Goal: Book appointment/travel/reservation

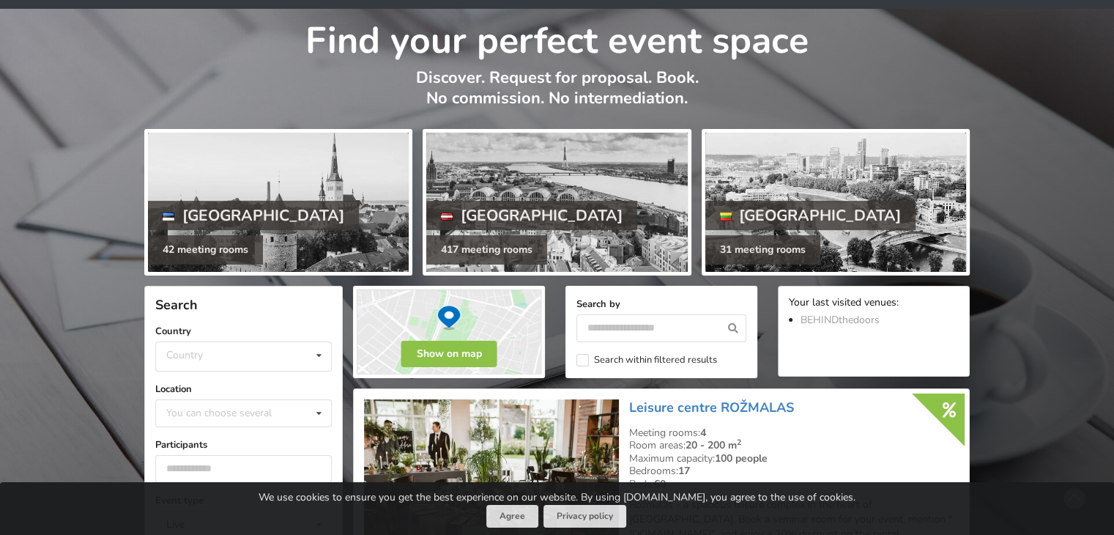
scroll to position [146, 0]
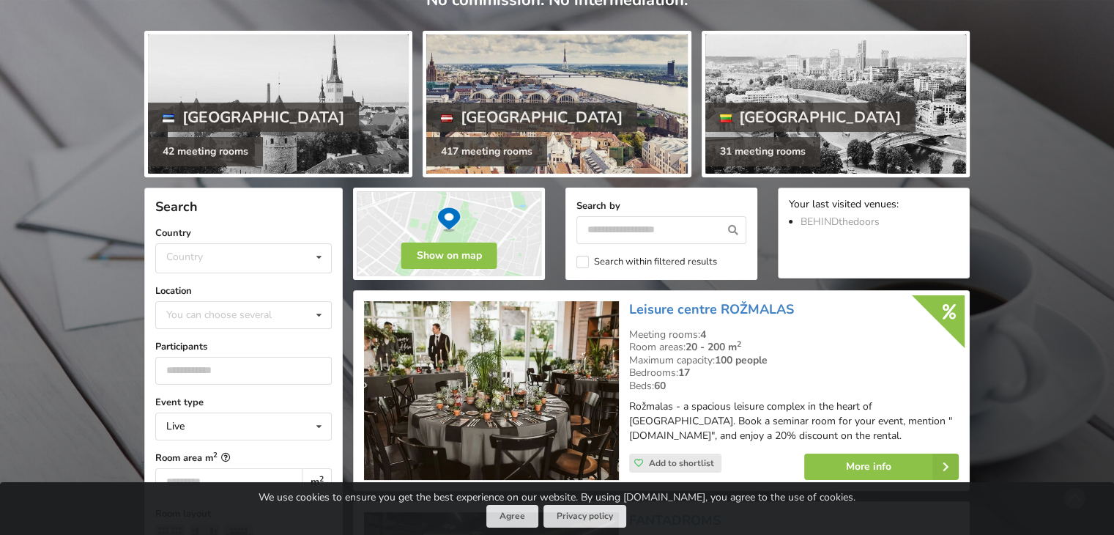
click at [483, 119] on div "[GEOGRAPHIC_DATA]" at bounding box center [531, 117] width 211 height 29
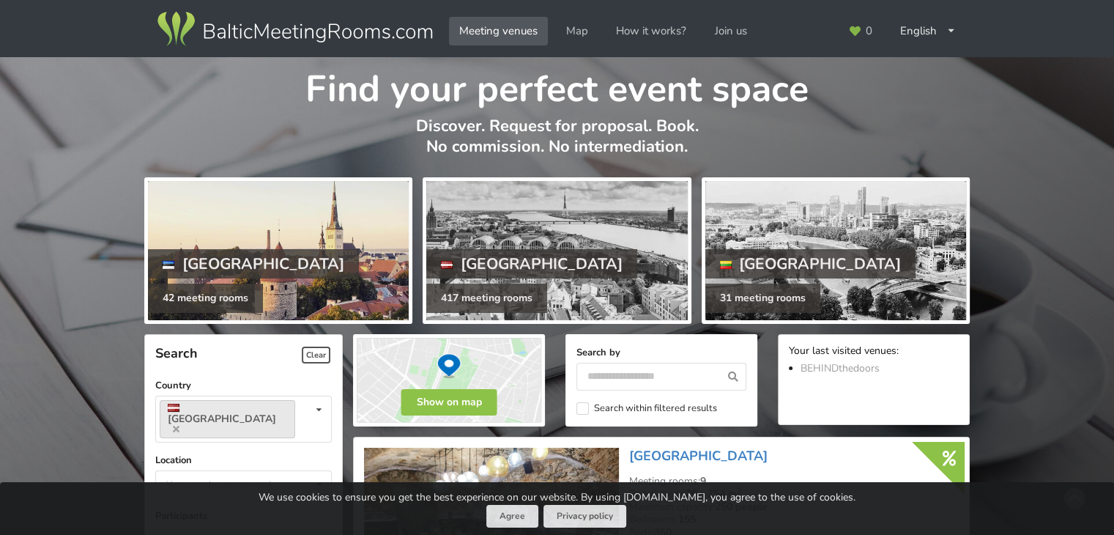
scroll to position [220, 0]
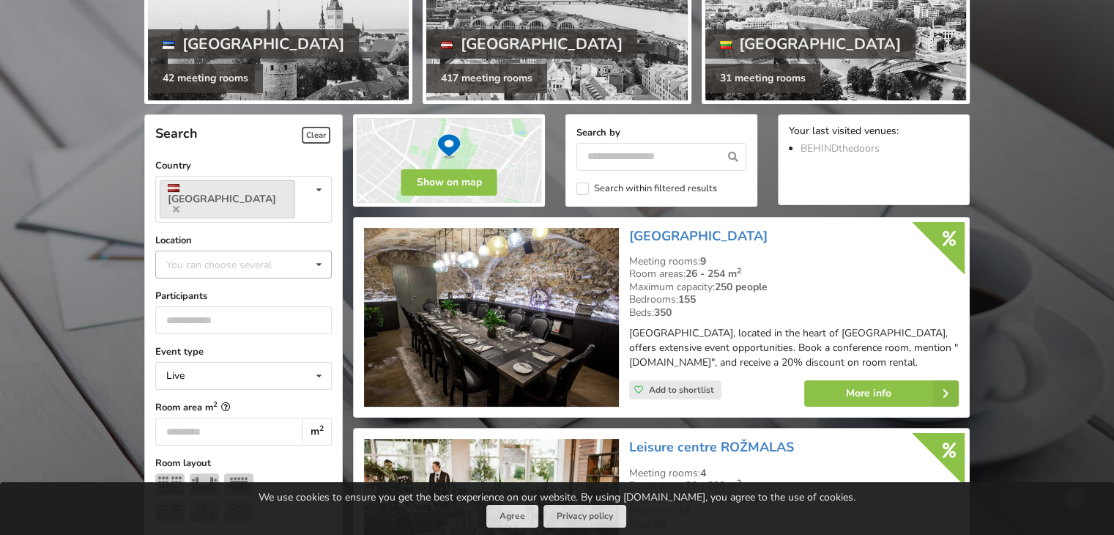
click at [198, 258] on div "You can choose several Pardaugava Teika Apsuciems Jurkalne Marupe Municipality …" at bounding box center [243, 264] width 176 height 28
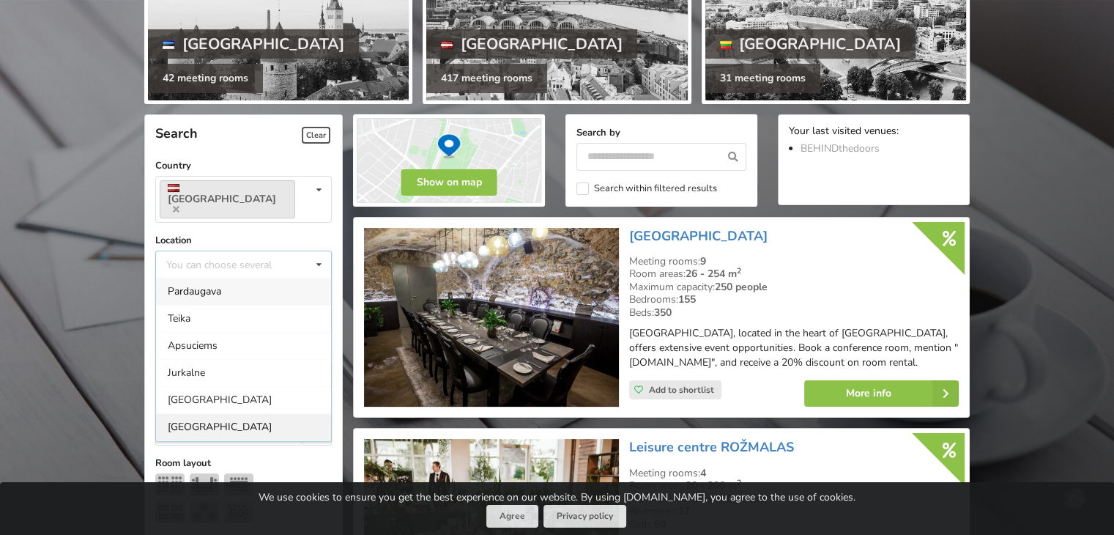
click at [176, 413] on div "[GEOGRAPHIC_DATA]" at bounding box center [243, 426] width 175 height 27
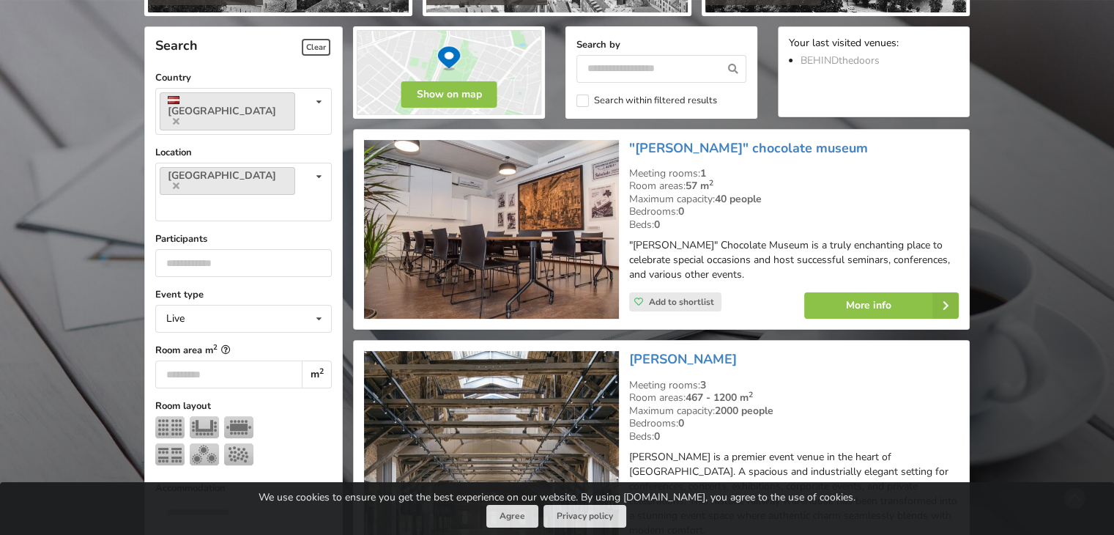
scroll to position [328, 0]
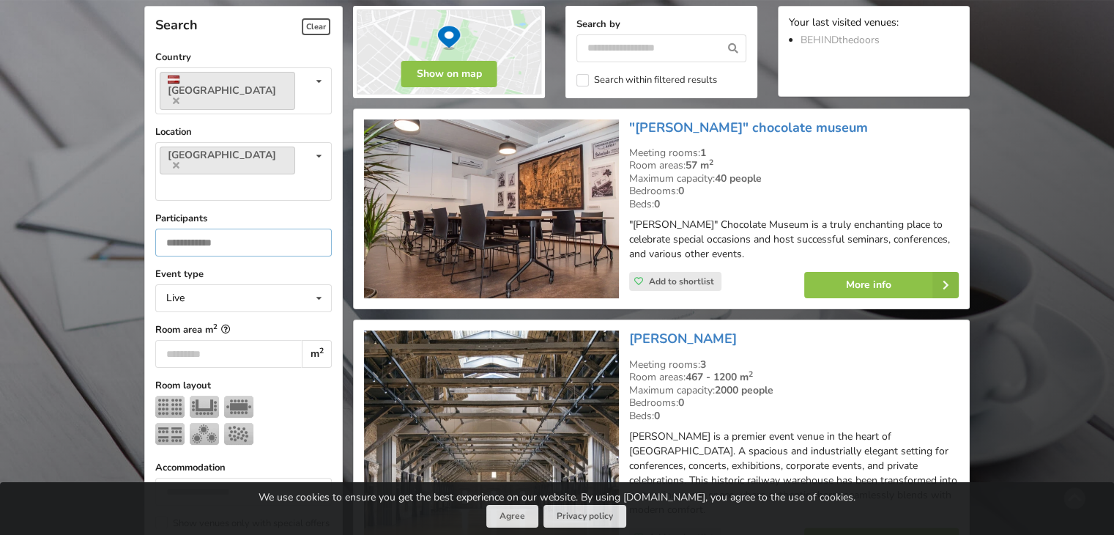
click at [234, 228] on input "number" at bounding box center [243, 242] width 176 height 28
click at [187, 284] on div "Live Live Online Hybrid (Live + Online)" at bounding box center [243, 298] width 176 height 28
click at [235, 228] on input "number" at bounding box center [243, 242] width 176 height 28
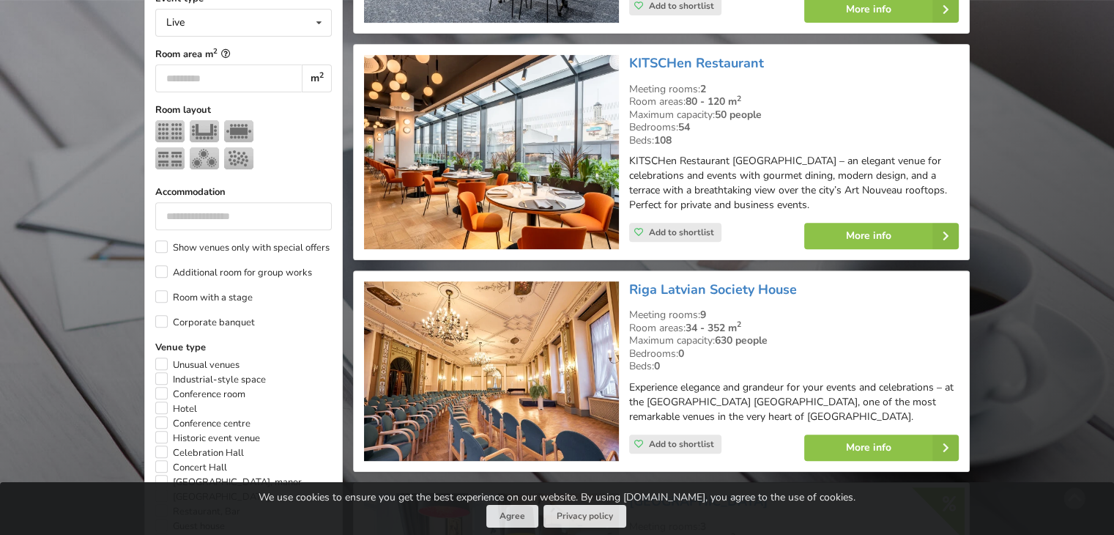
scroll to position [694, 0]
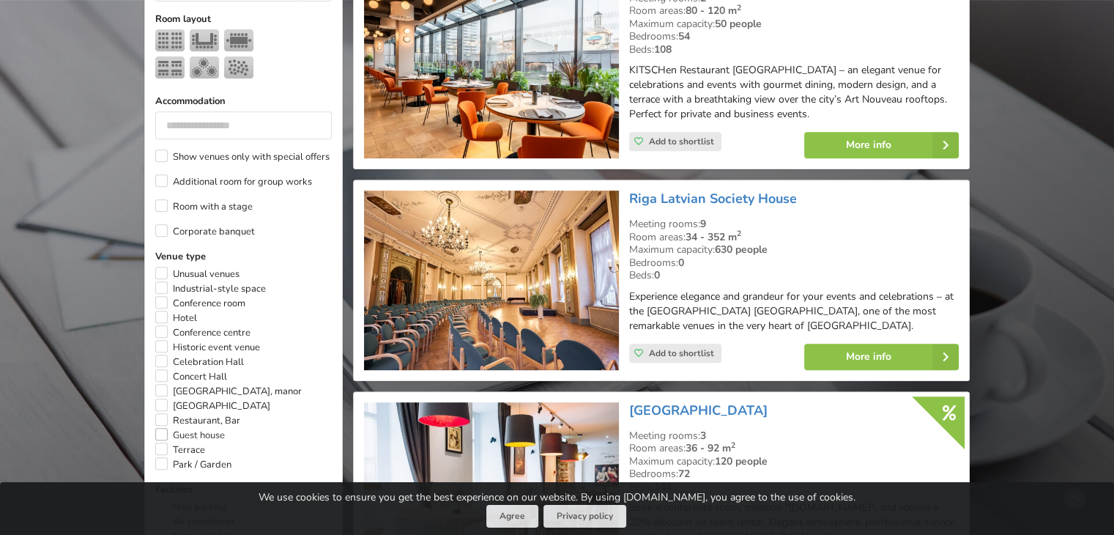
type input "**"
click at [158, 428] on label "Guest house" at bounding box center [190, 435] width 70 height 15
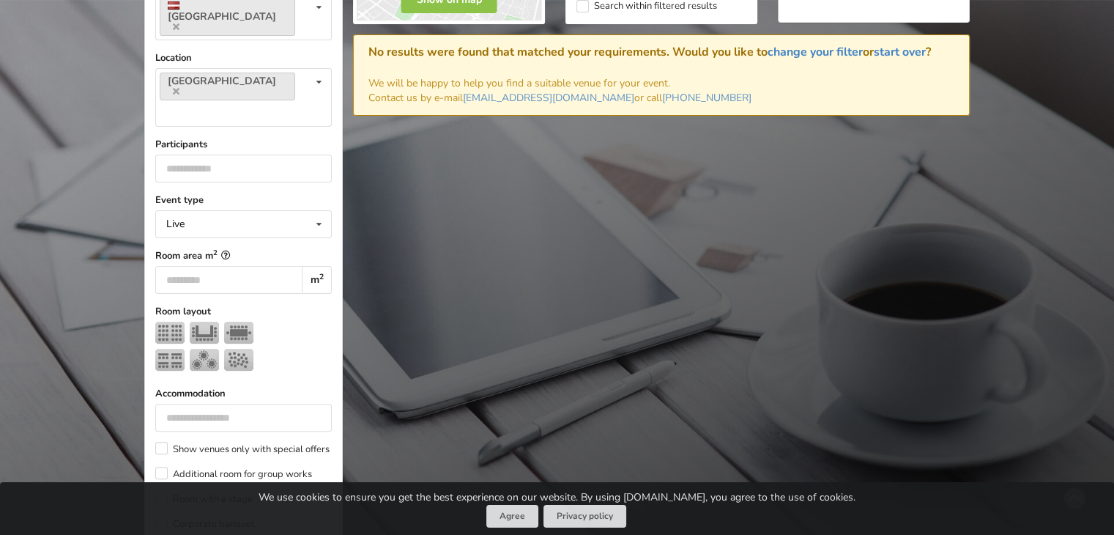
scroll to position [767, 0]
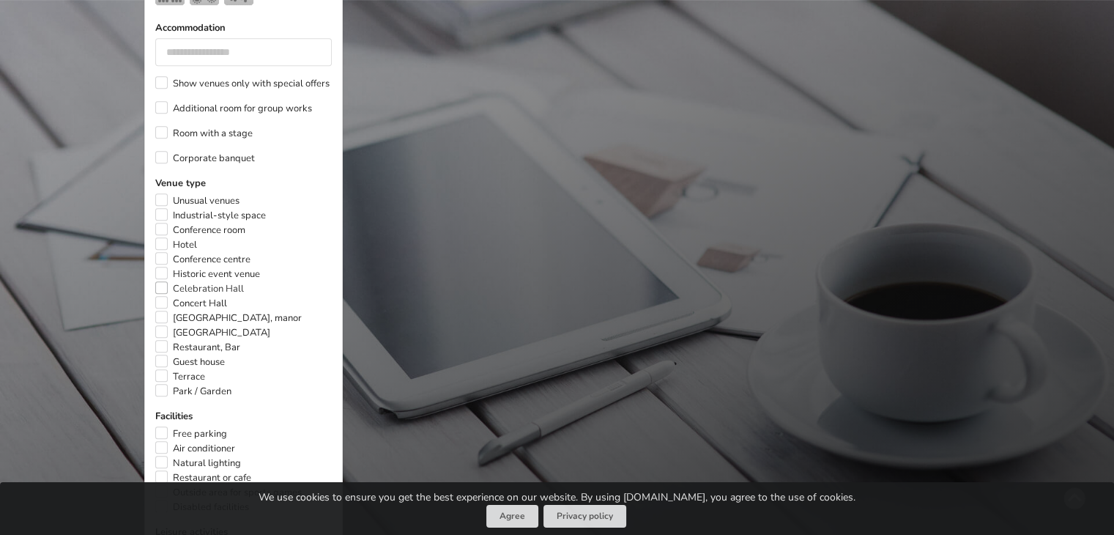
click at [163, 281] on label "Celebration Hall" at bounding box center [199, 288] width 89 height 15
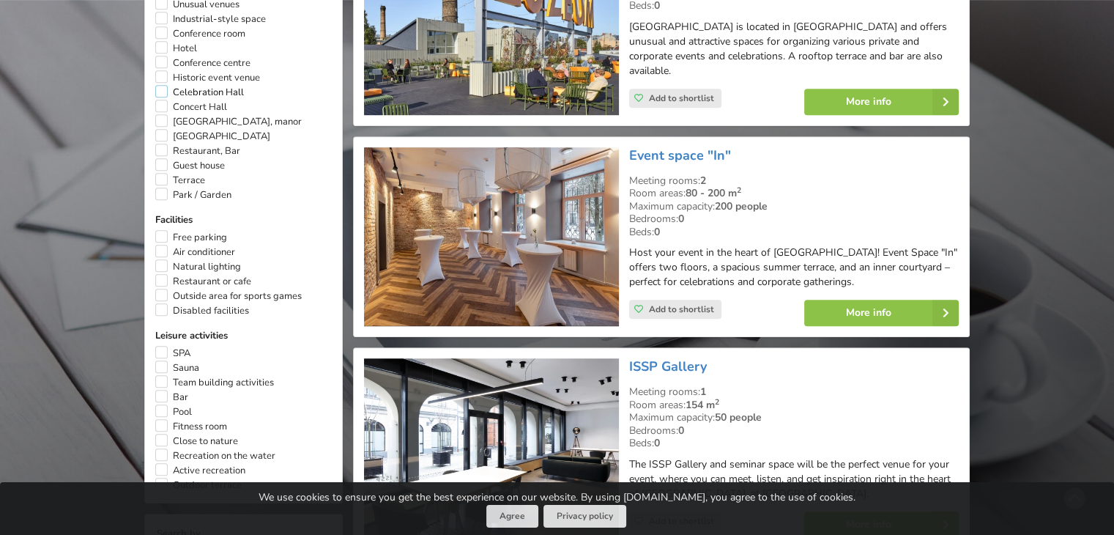
scroll to position [987, 0]
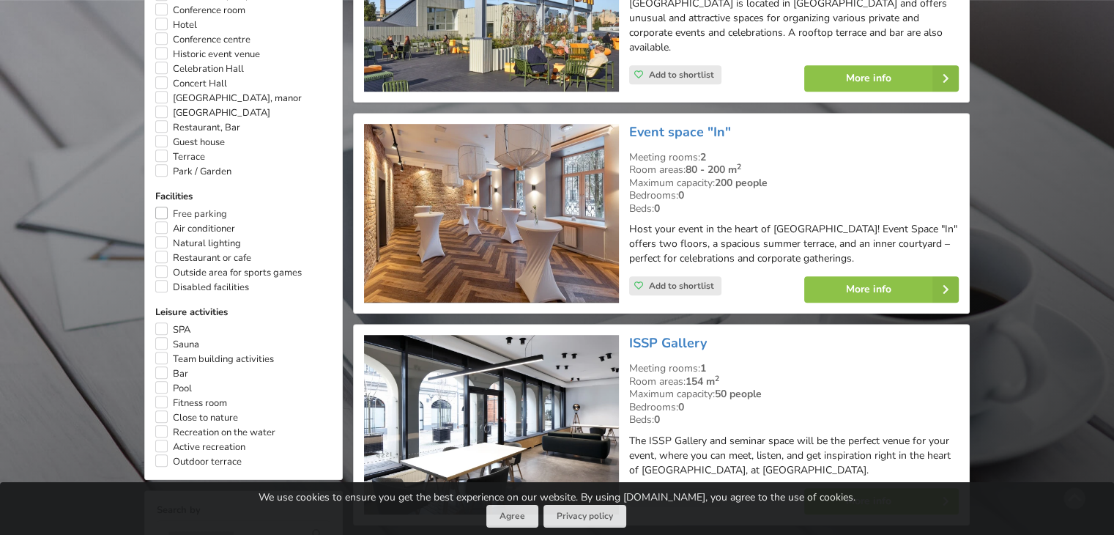
click at [161, 207] on label "Free parking" at bounding box center [191, 214] width 72 height 15
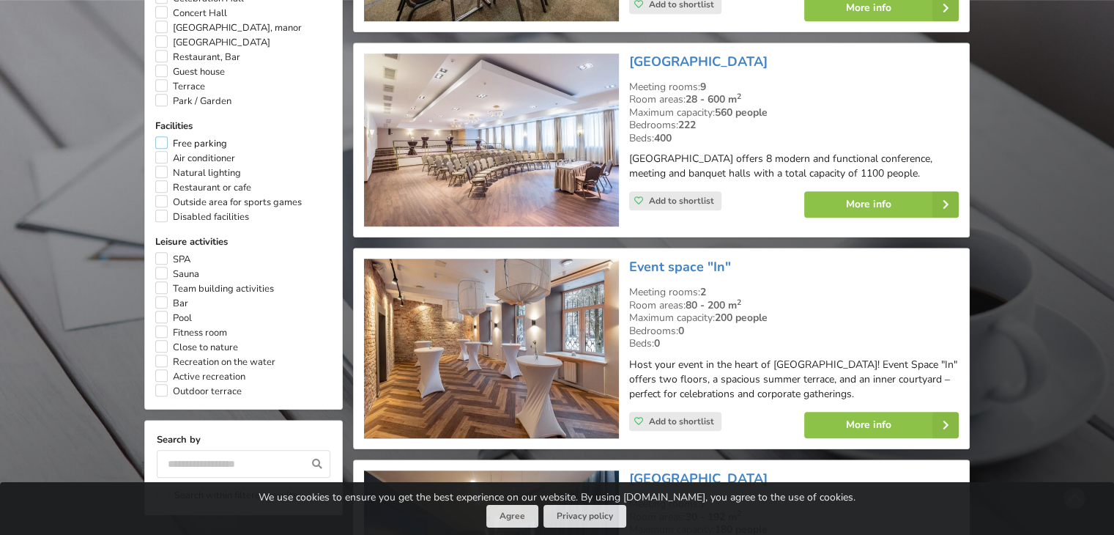
scroll to position [1134, 0]
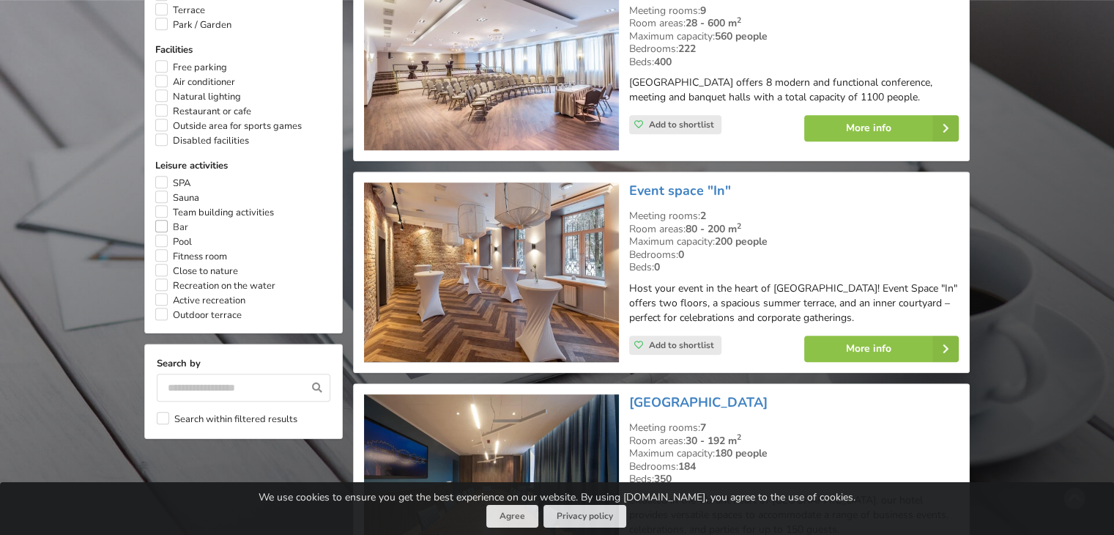
click at [160, 220] on label "Bar" at bounding box center [171, 227] width 33 height 15
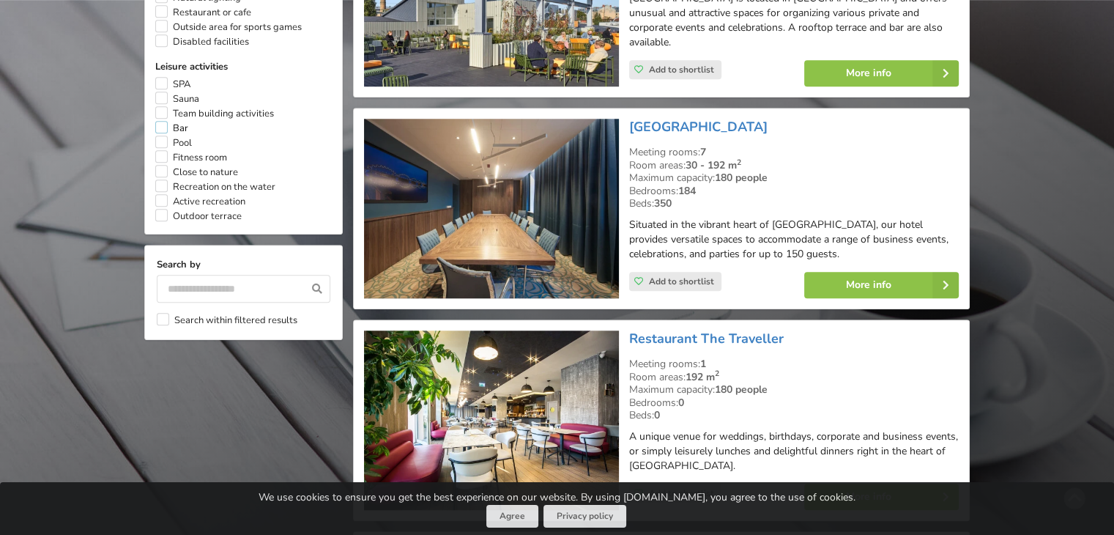
scroll to position [1207, 0]
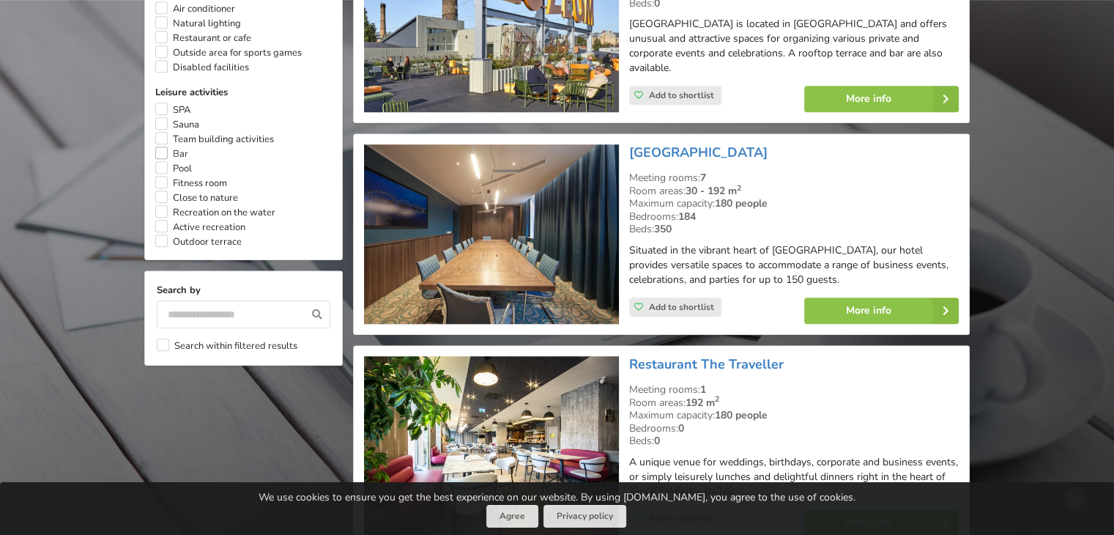
click at [156, 146] on label "Bar" at bounding box center [171, 153] width 33 height 15
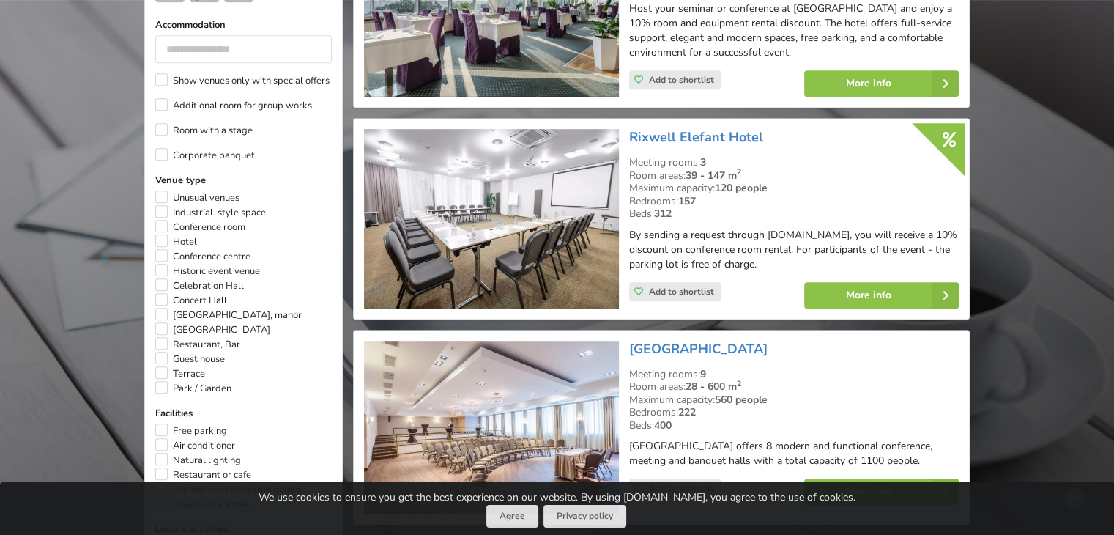
scroll to position [767, 0]
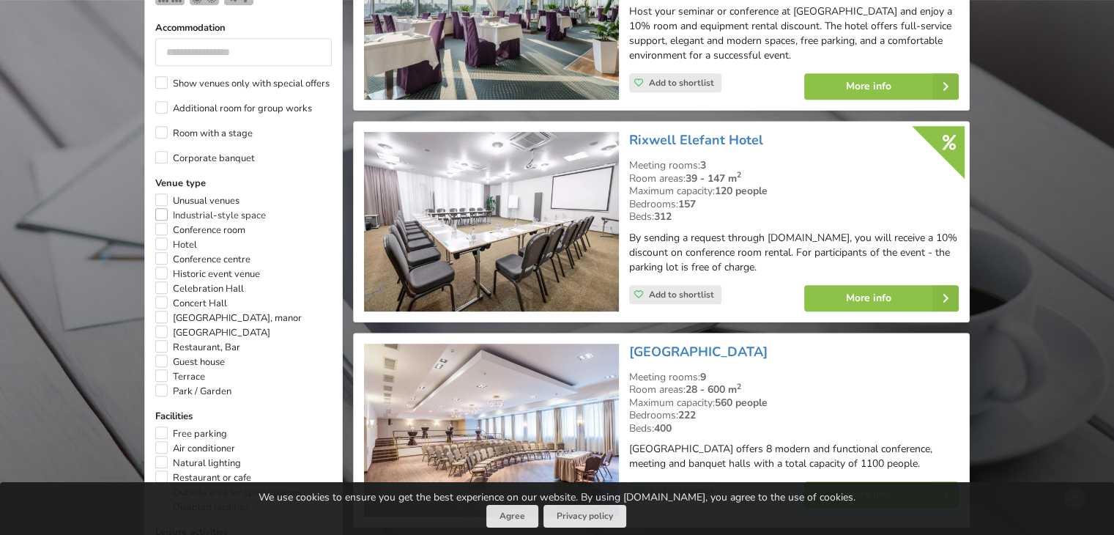
click at [155, 208] on label "Industrial-style space" at bounding box center [210, 215] width 111 height 15
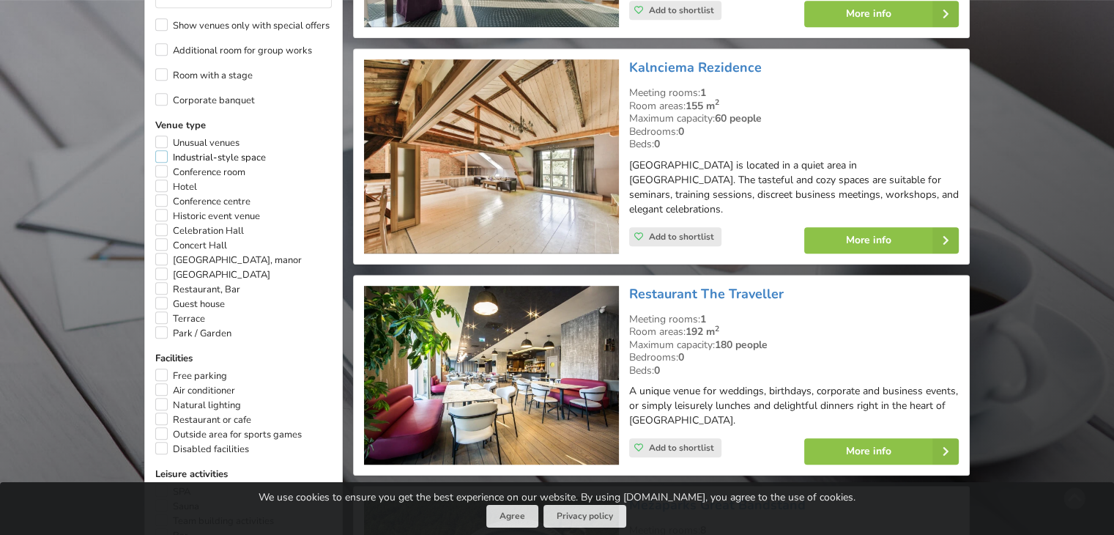
scroll to position [841, 0]
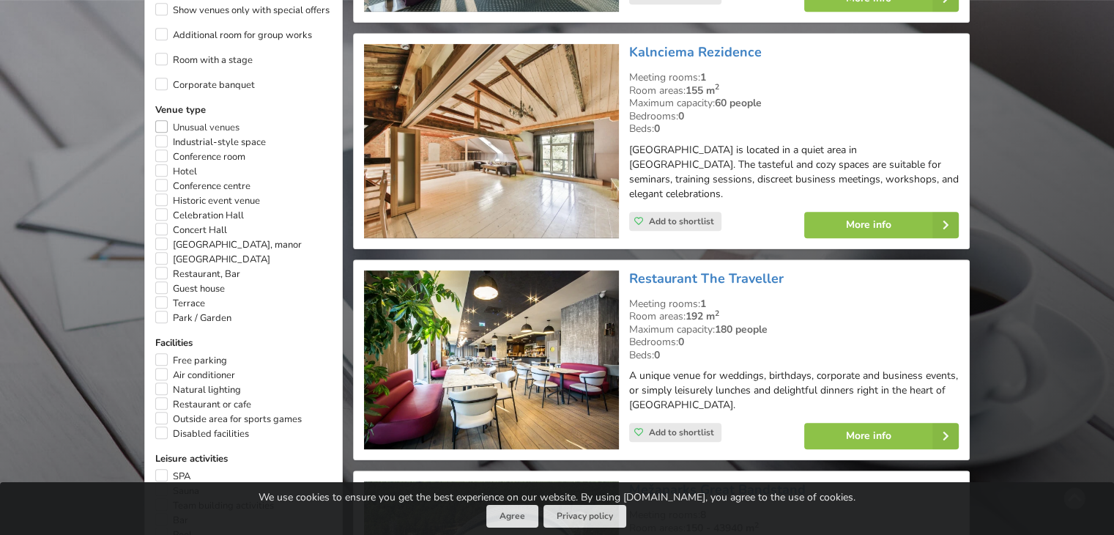
click at [160, 120] on label "Unusual venues" at bounding box center [197, 127] width 84 height 15
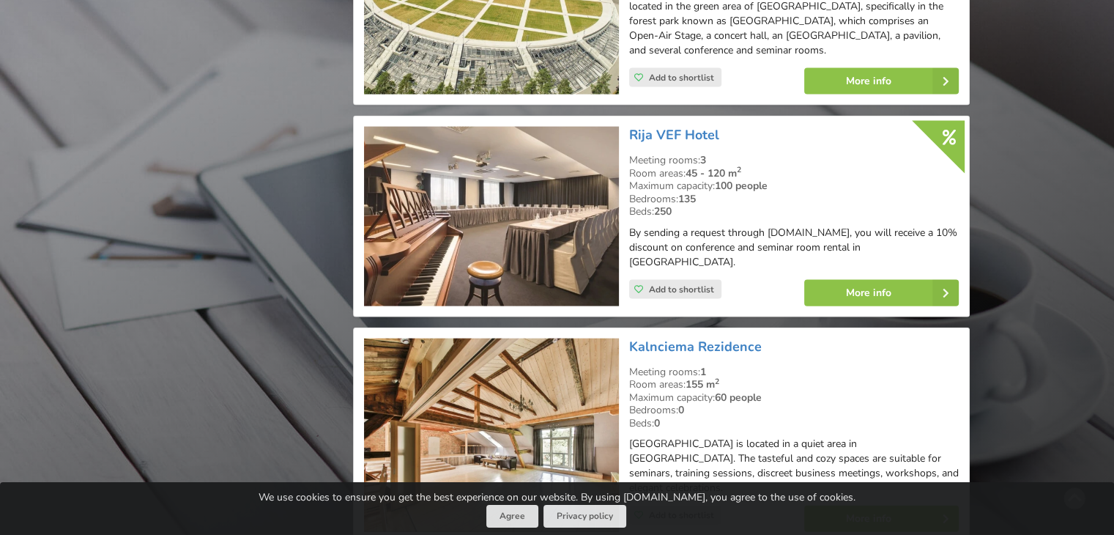
scroll to position [3330, 0]
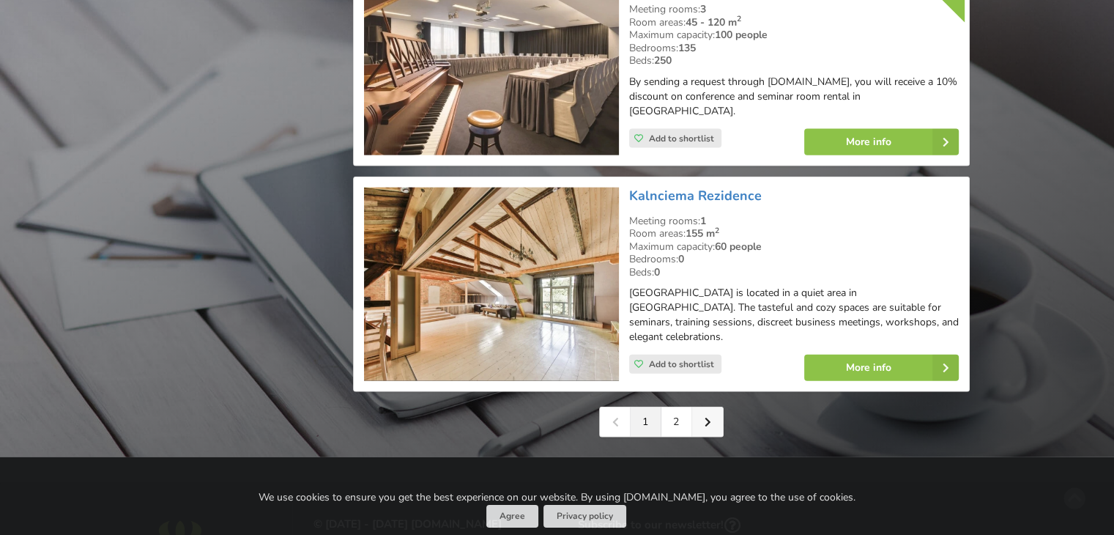
click at [705, 417] on icon at bounding box center [707, 422] width 7 height 10
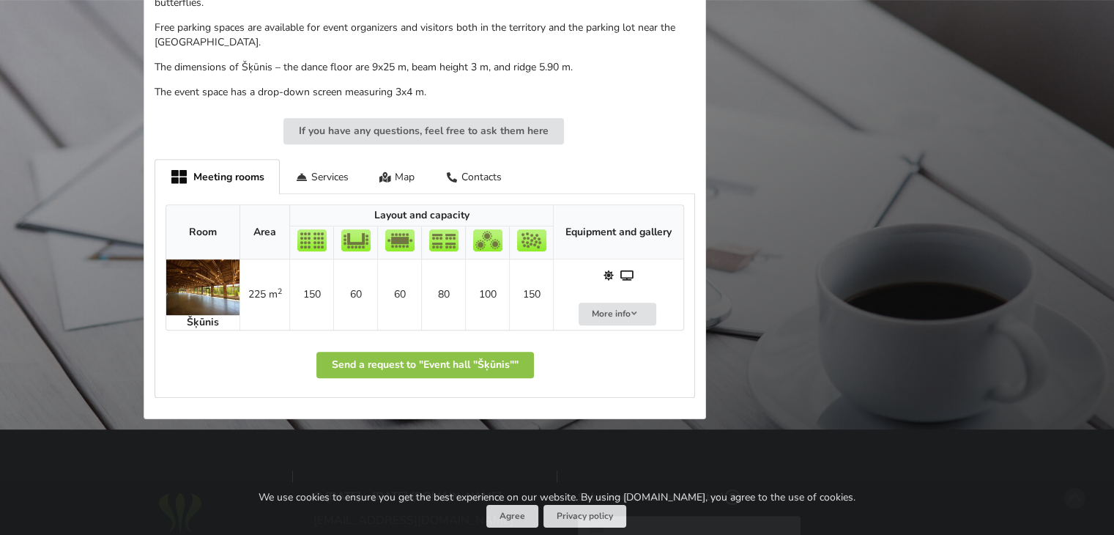
scroll to position [659, 0]
click at [179, 298] on img at bounding box center [202, 286] width 73 height 56
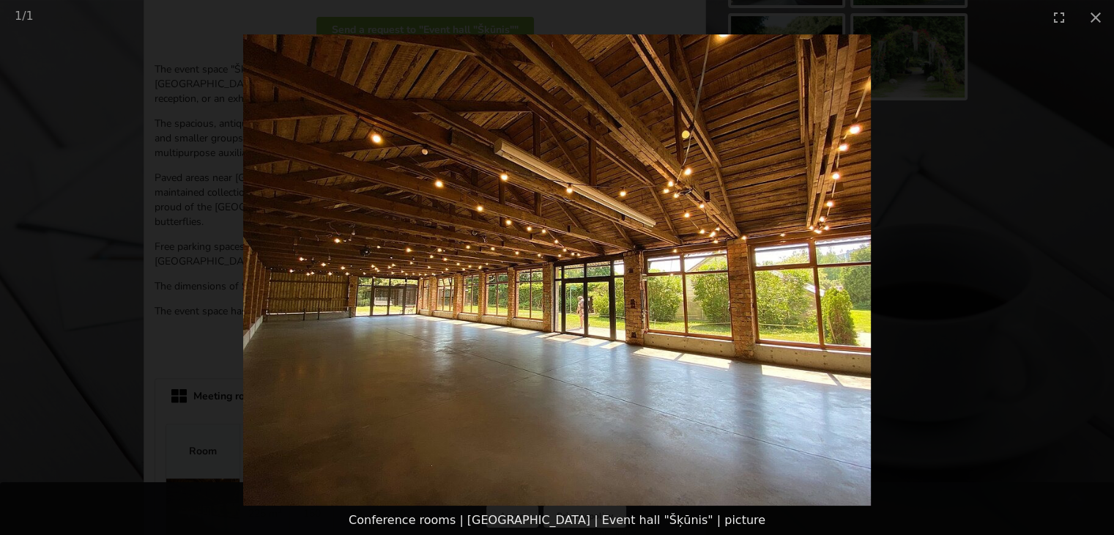
scroll to position [513, 0]
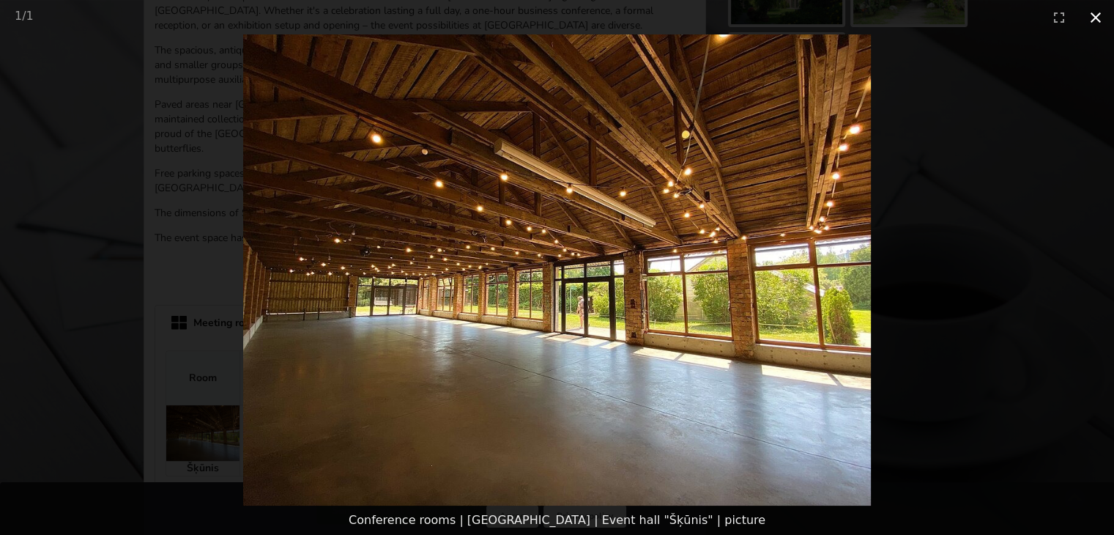
click at [1095, 18] on button "Close gallery" at bounding box center [1095, 17] width 37 height 34
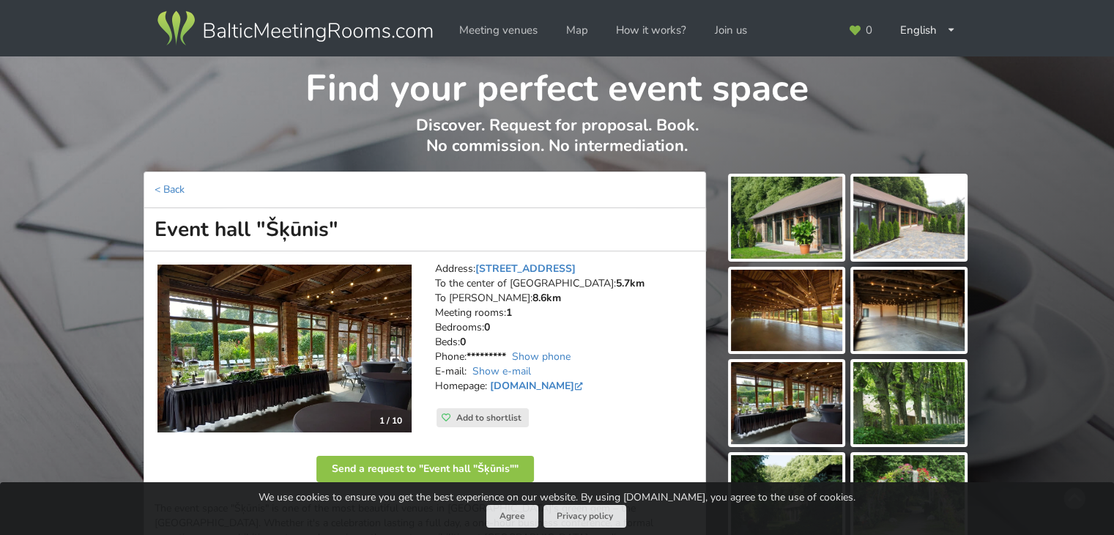
scroll to position [0, 0]
click at [803, 201] on img at bounding box center [786, 218] width 111 height 82
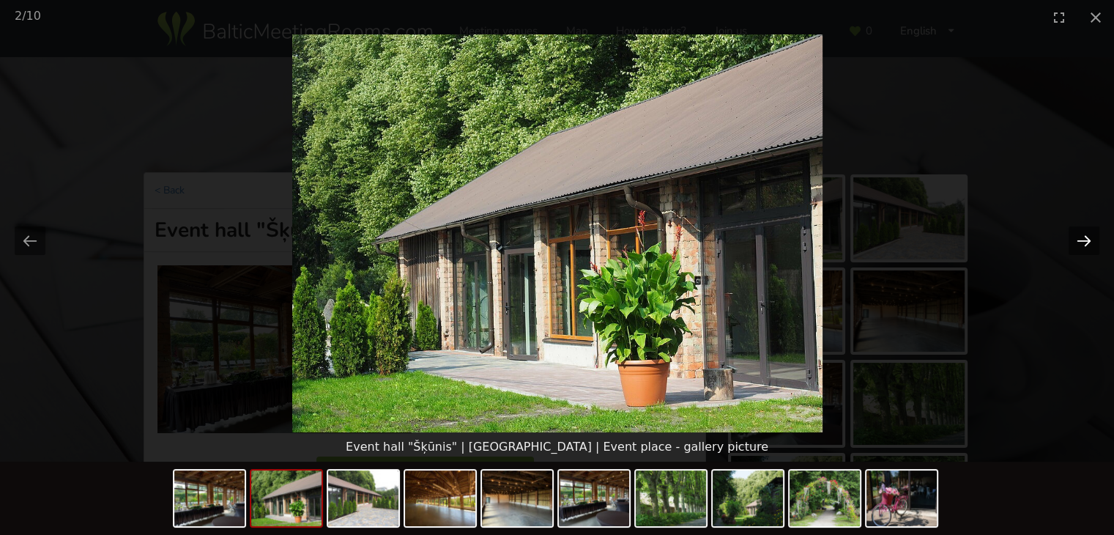
click at [1089, 237] on button "Next slide" at bounding box center [1083, 240] width 31 height 29
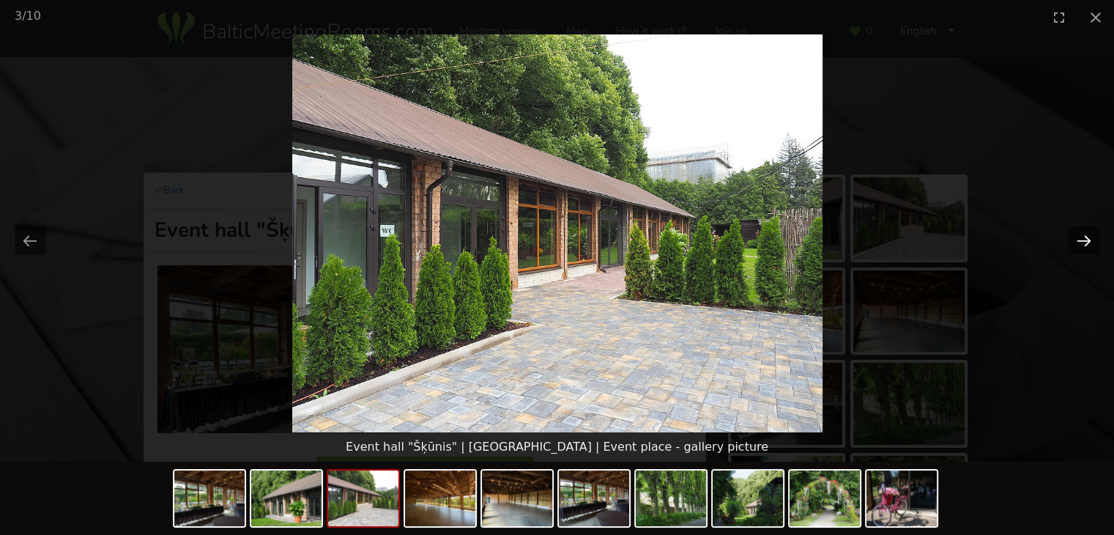
click at [1089, 238] on button "Next slide" at bounding box center [1083, 240] width 31 height 29
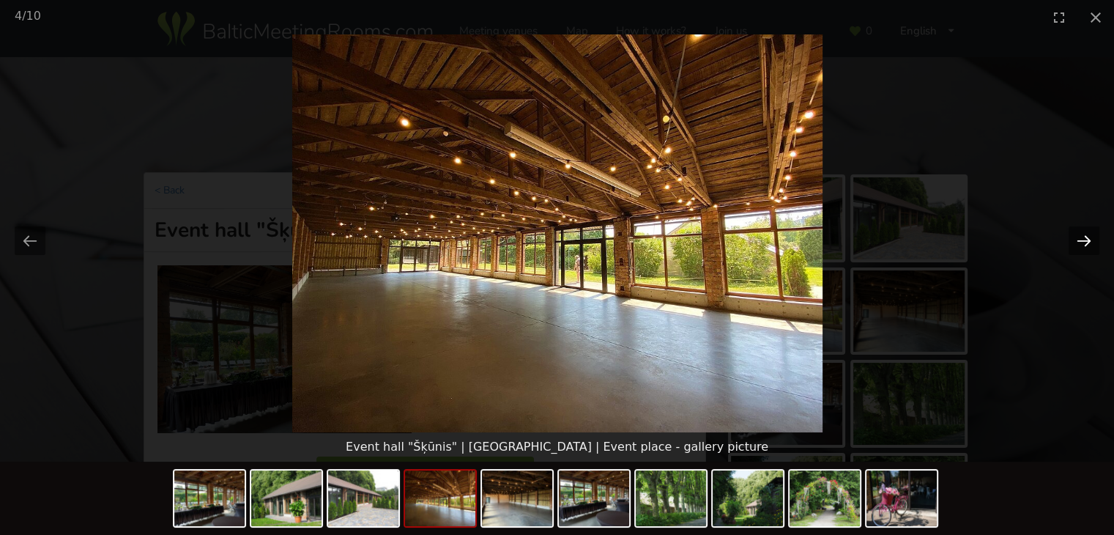
click at [1089, 239] on button "Next slide" at bounding box center [1083, 240] width 31 height 29
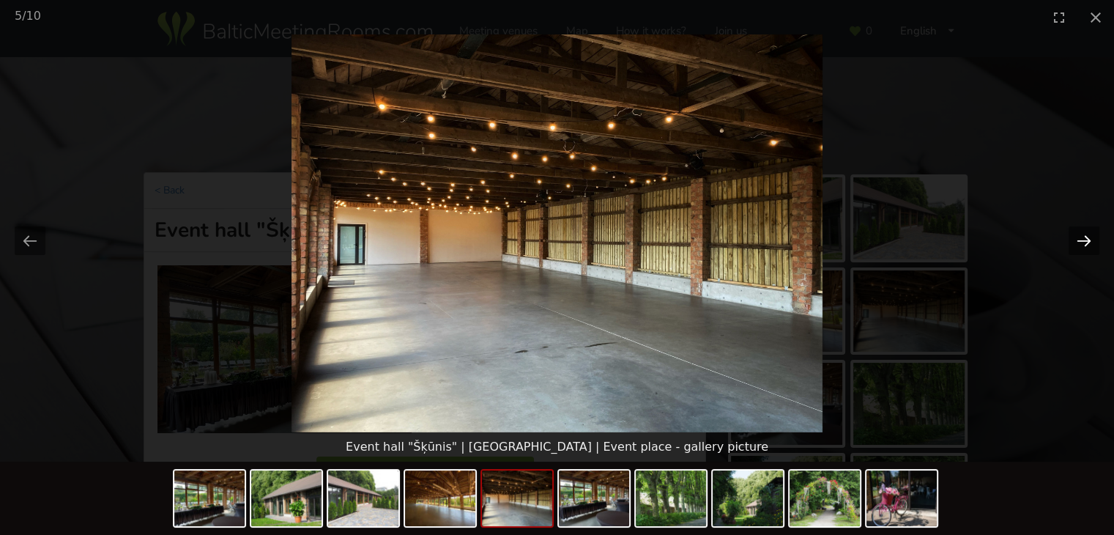
click at [1089, 241] on button "Next slide" at bounding box center [1083, 240] width 31 height 29
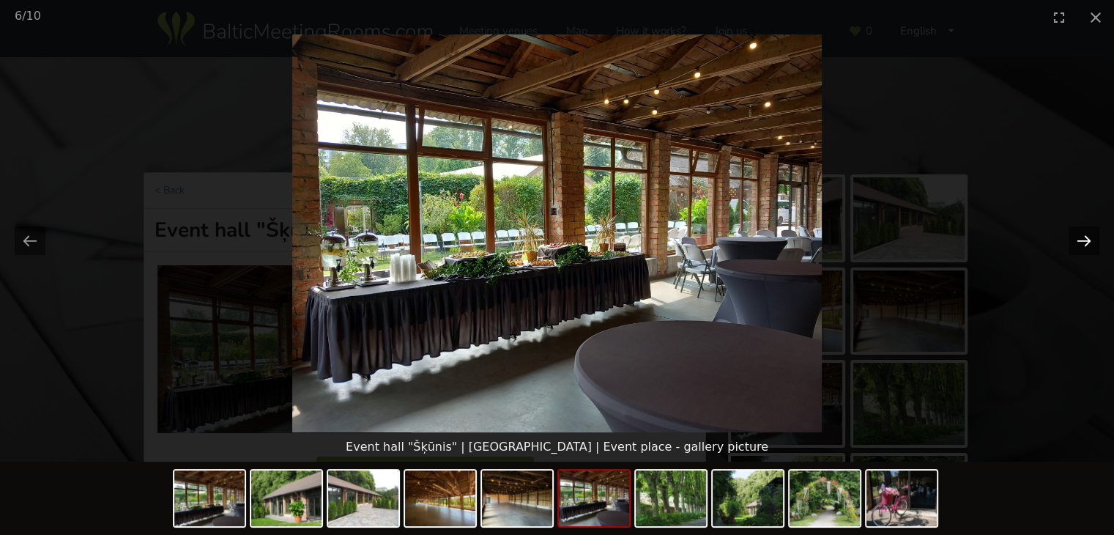
click at [1089, 241] on button "Next slide" at bounding box center [1083, 240] width 31 height 29
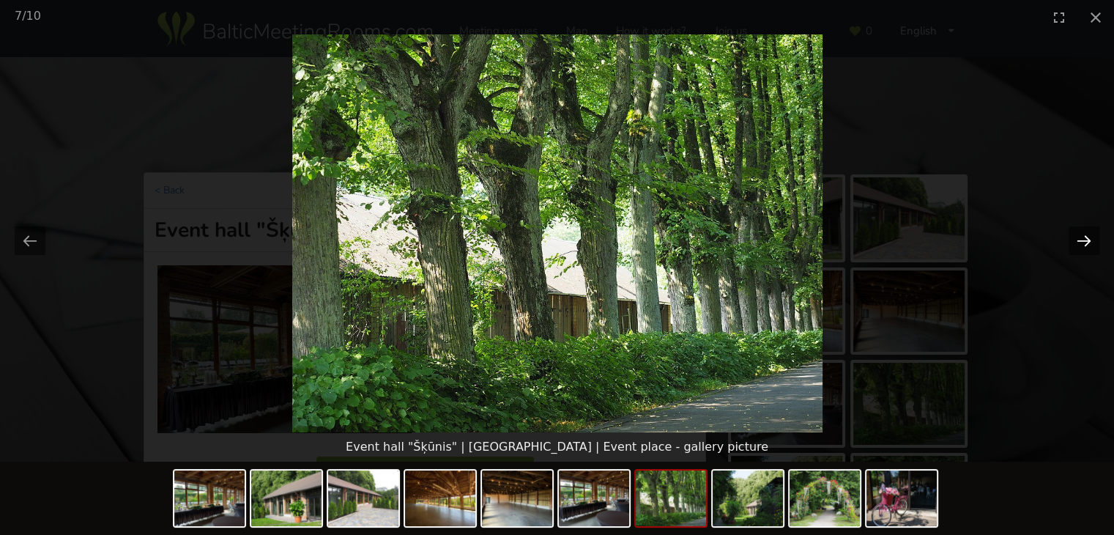
click at [1089, 241] on button "Next slide" at bounding box center [1083, 240] width 31 height 29
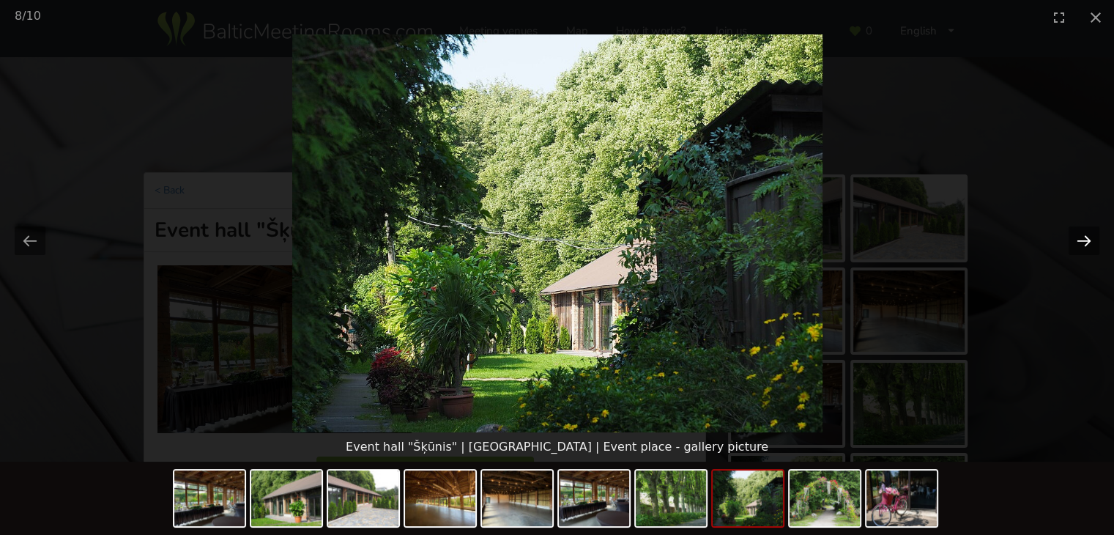
click at [1089, 241] on button "Next slide" at bounding box center [1083, 240] width 31 height 29
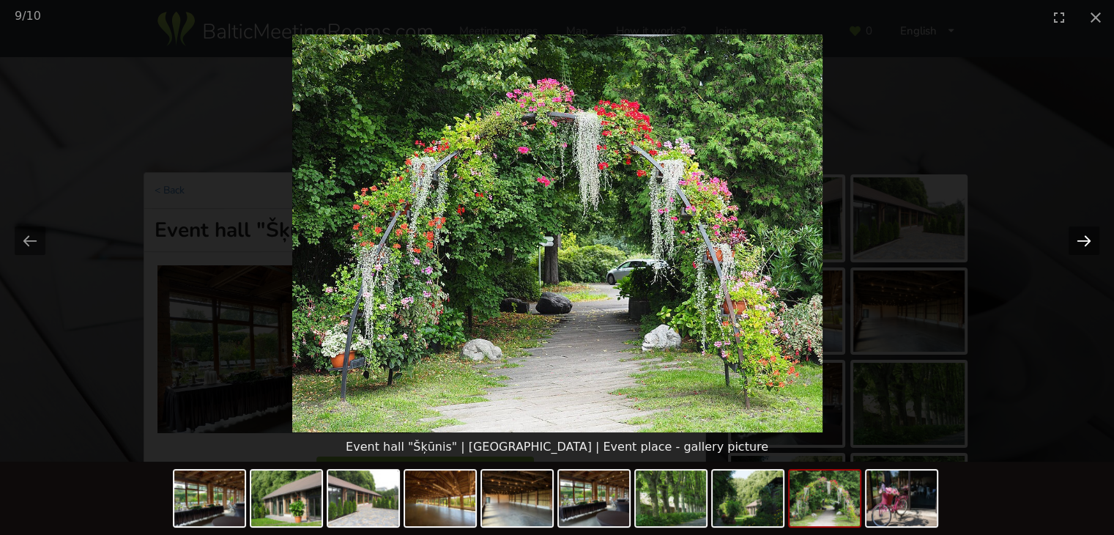
click at [1089, 241] on button "Next slide" at bounding box center [1083, 240] width 31 height 29
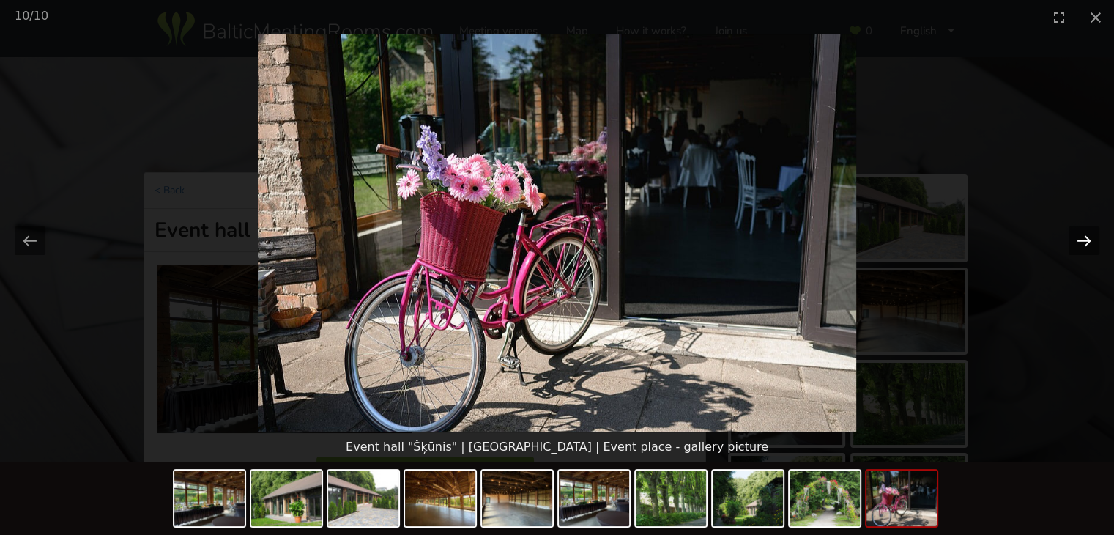
click at [1089, 241] on button "Next slide" at bounding box center [1083, 240] width 31 height 29
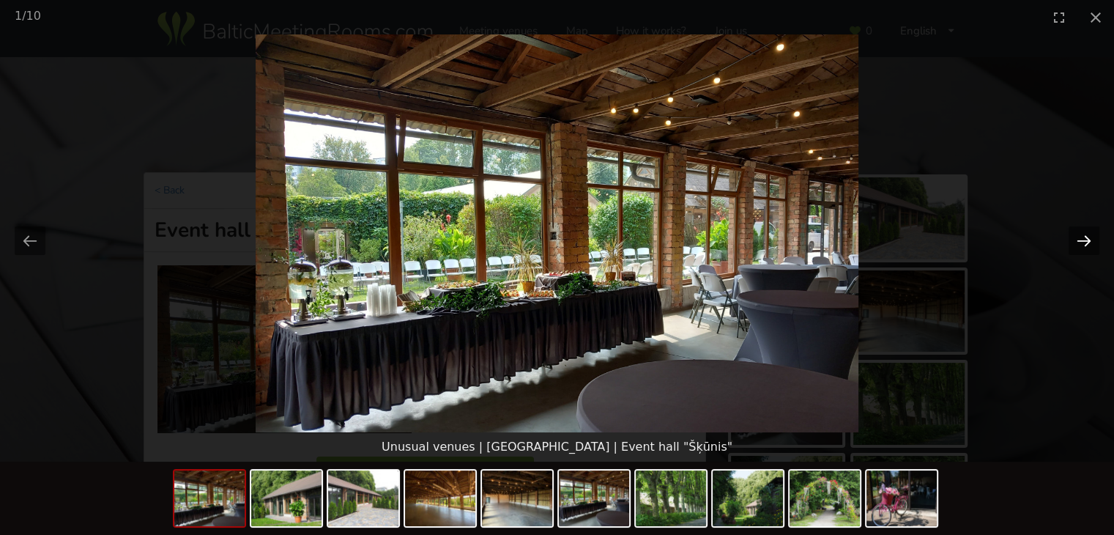
click at [1089, 241] on button "Next slide" at bounding box center [1083, 240] width 31 height 29
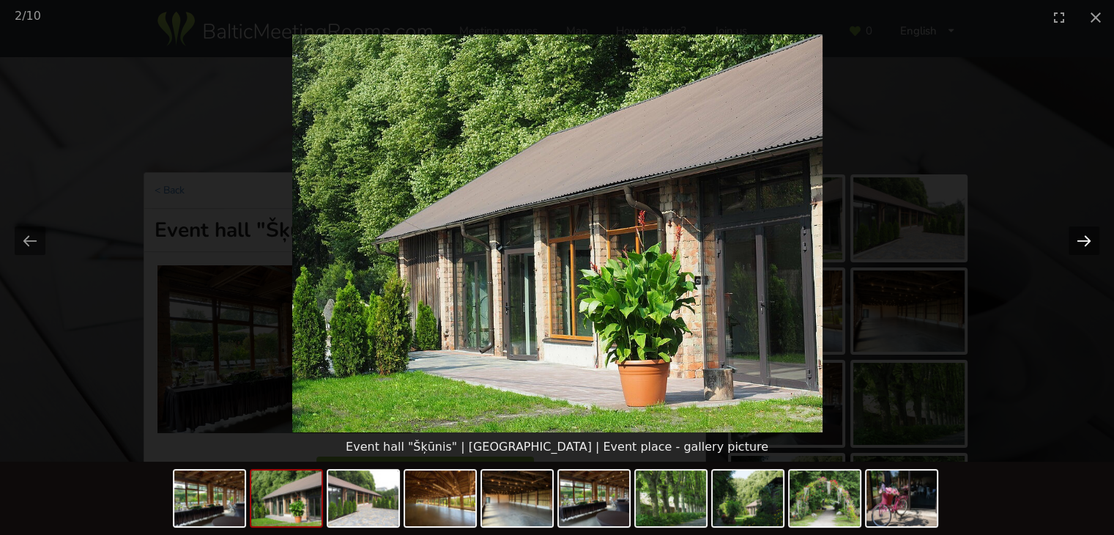
click at [1089, 241] on button "Next slide" at bounding box center [1083, 240] width 31 height 29
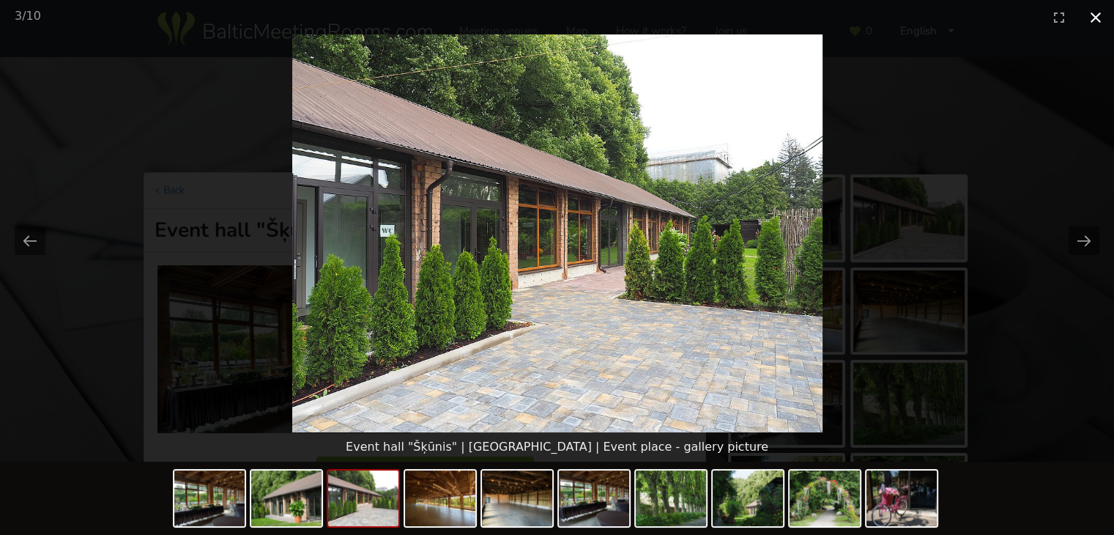
click at [1095, 15] on button "Close gallery" at bounding box center [1095, 17] width 37 height 34
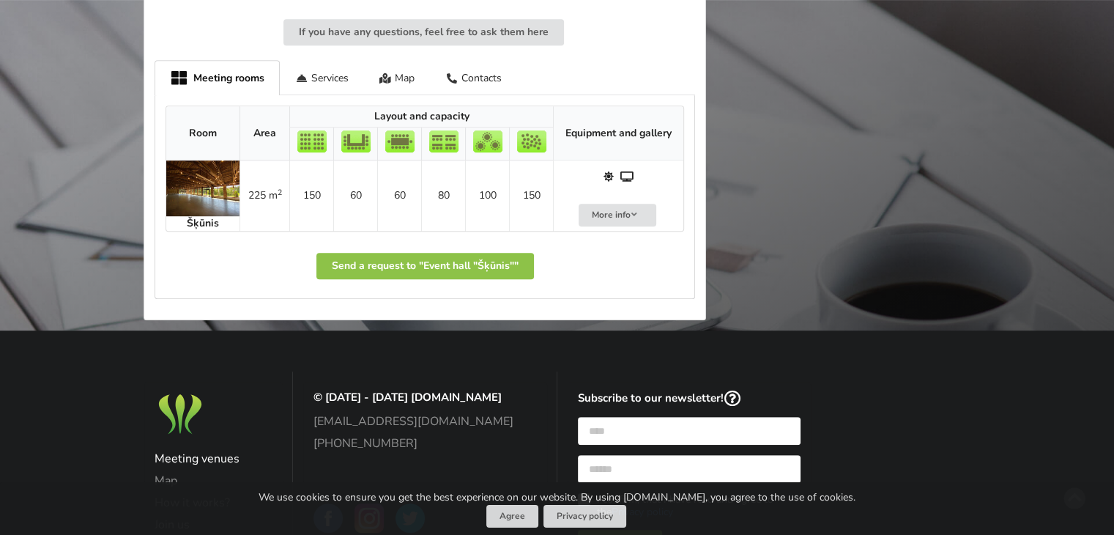
scroll to position [732, 0]
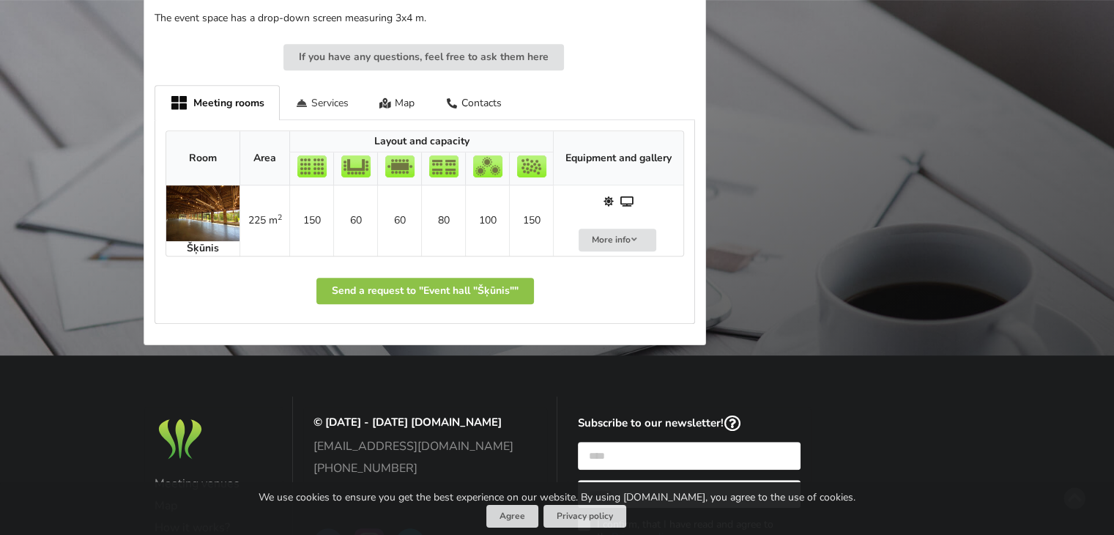
click at [327, 104] on div "Services" at bounding box center [322, 102] width 84 height 34
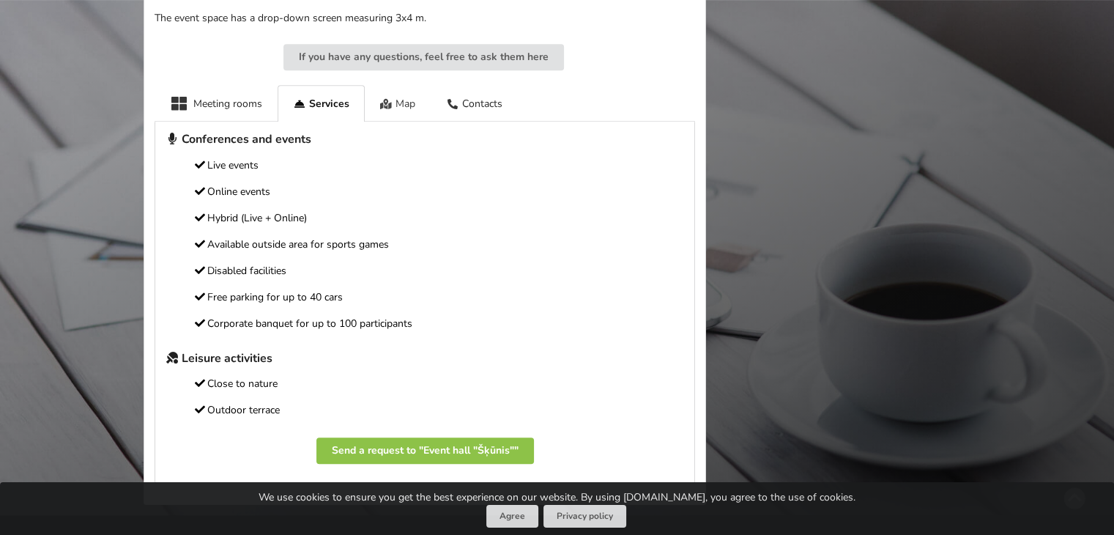
click at [401, 100] on div "Map" at bounding box center [398, 103] width 67 height 36
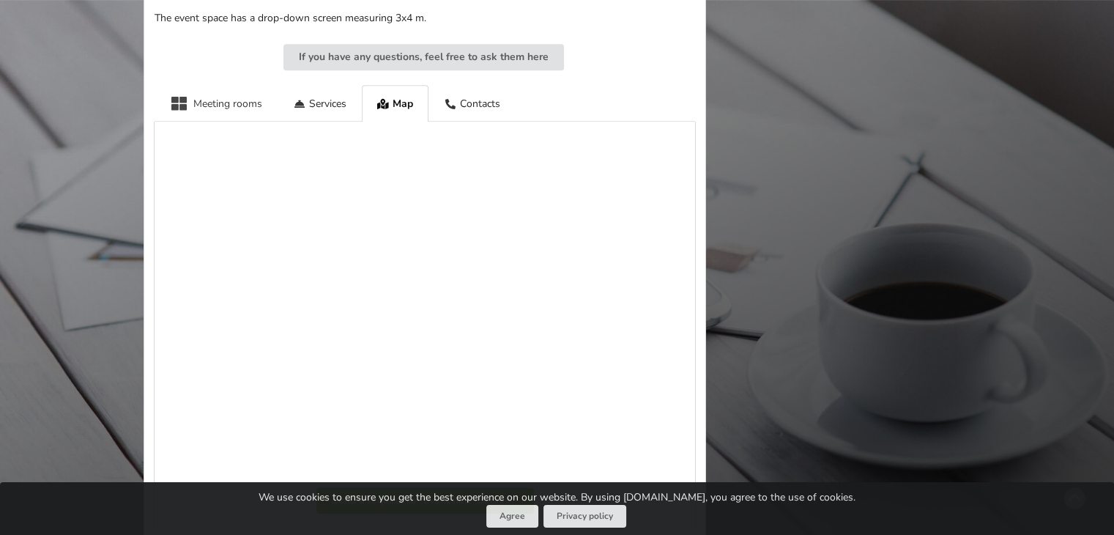
click at [214, 106] on div "Meeting rooms" at bounding box center [216, 103] width 123 height 36
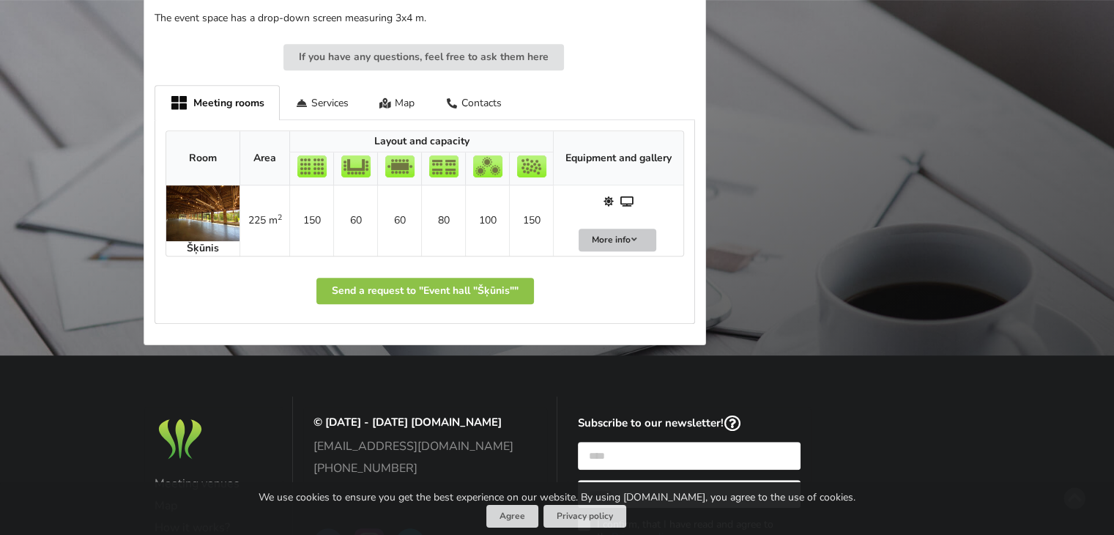
click at [622, 245] on button "More info" at bounding box center [618, 239] width 78 height 23
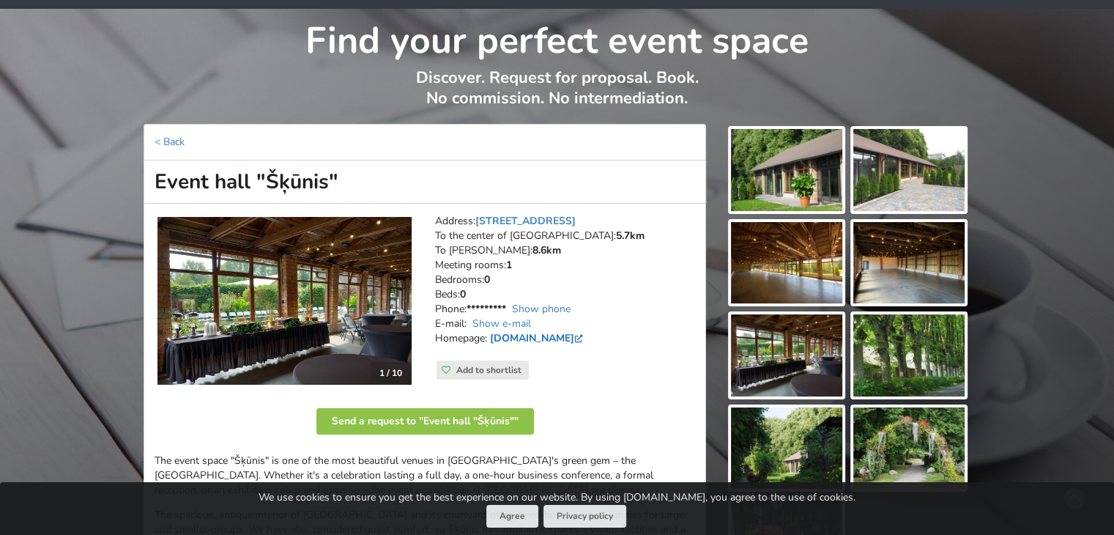
scroll to position [73, 0]
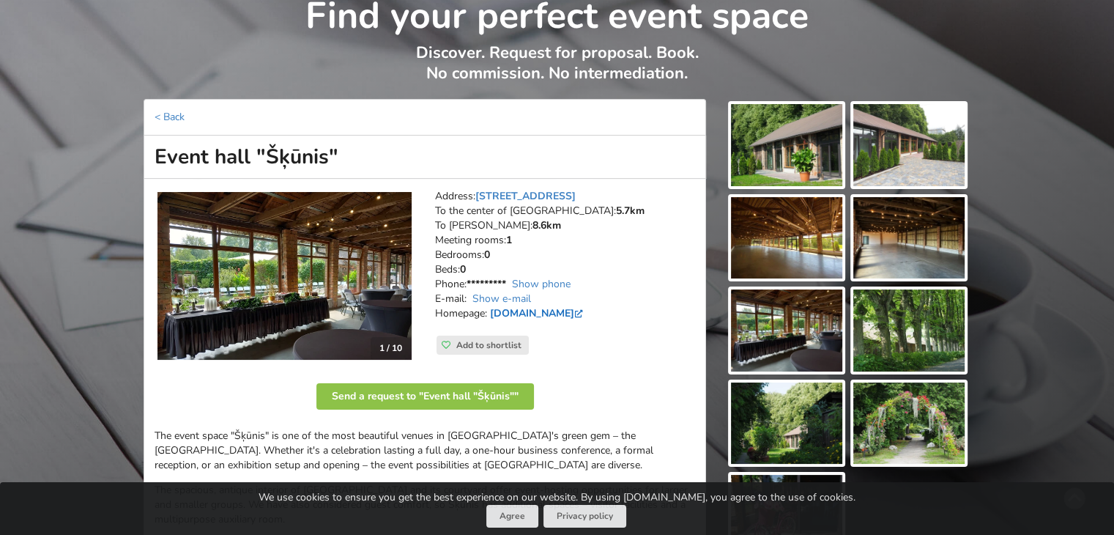
click at [554, 313] on link "www.botanika.lu.lv" at bounding box center [538, 313] width 96 height 14
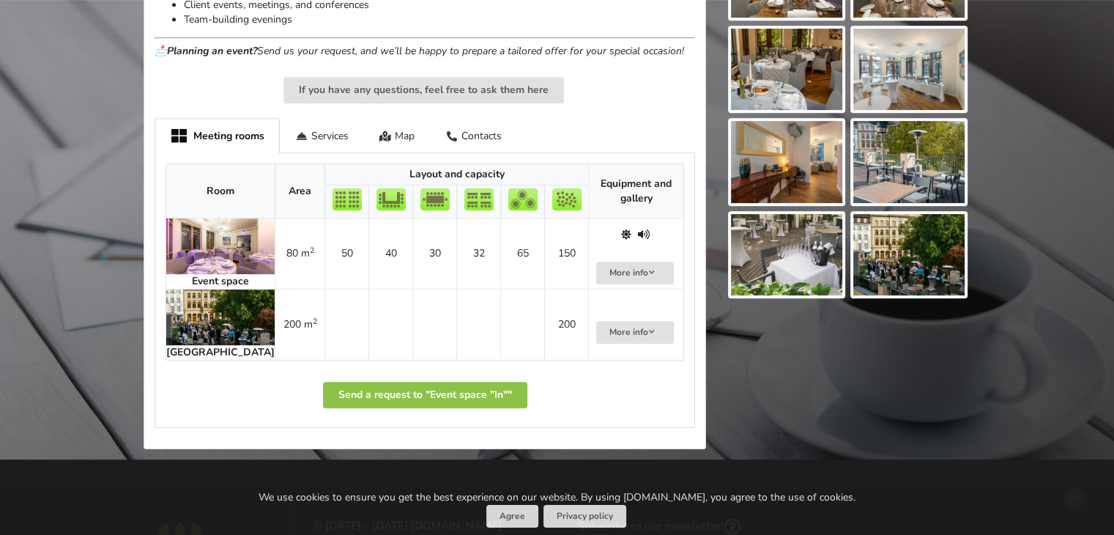
scroll to position [806, 0]
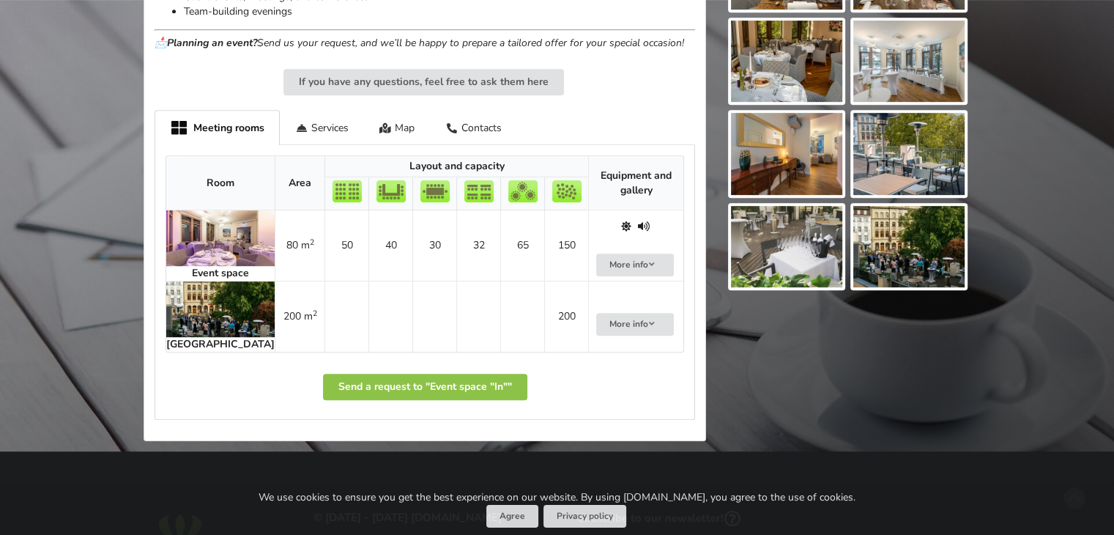
click at [203, 219] on img at bounding box center [220, 238] width 108 height 56
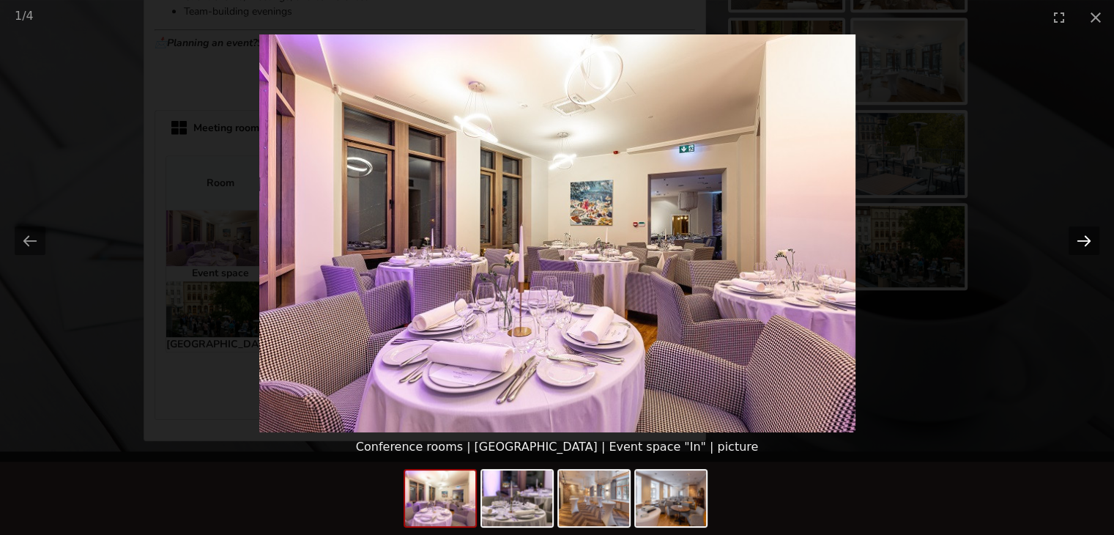
click at [1089, 237] on button "Next slide" at bounding box center [1083, 240] width 31 height 29
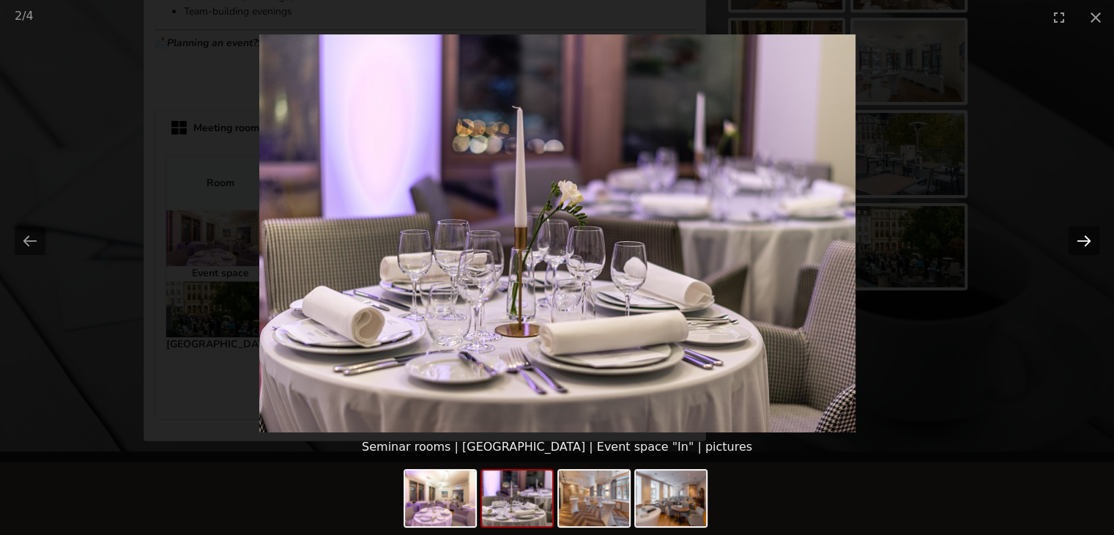
click at [1089, 237] on button "Next slide" at bounding box center [1083, 240] width 31 height 29
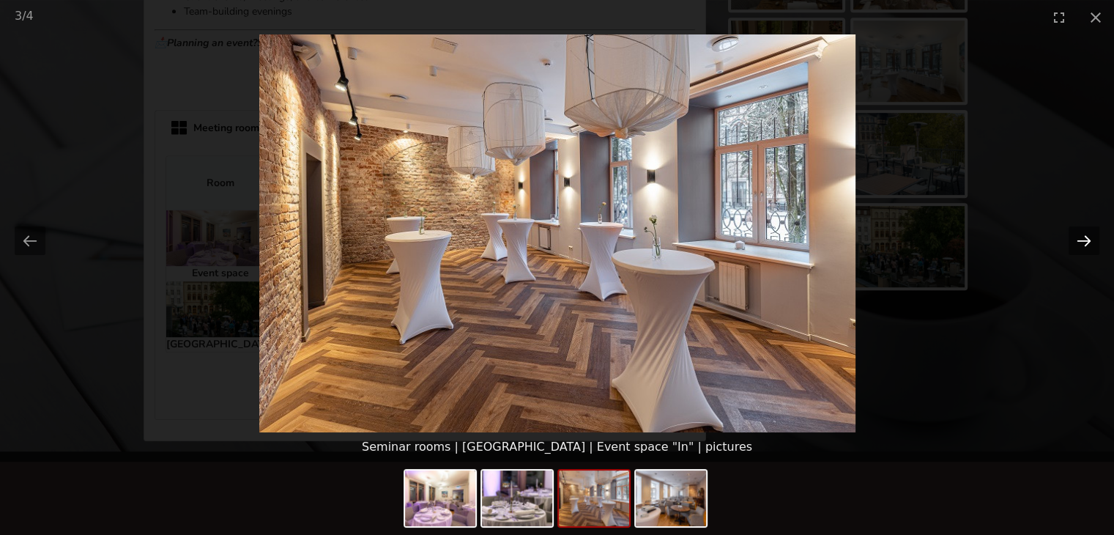
click at [1089, 237] on button "Next slide" at bounding box center [1083, 240] width 31 height 29
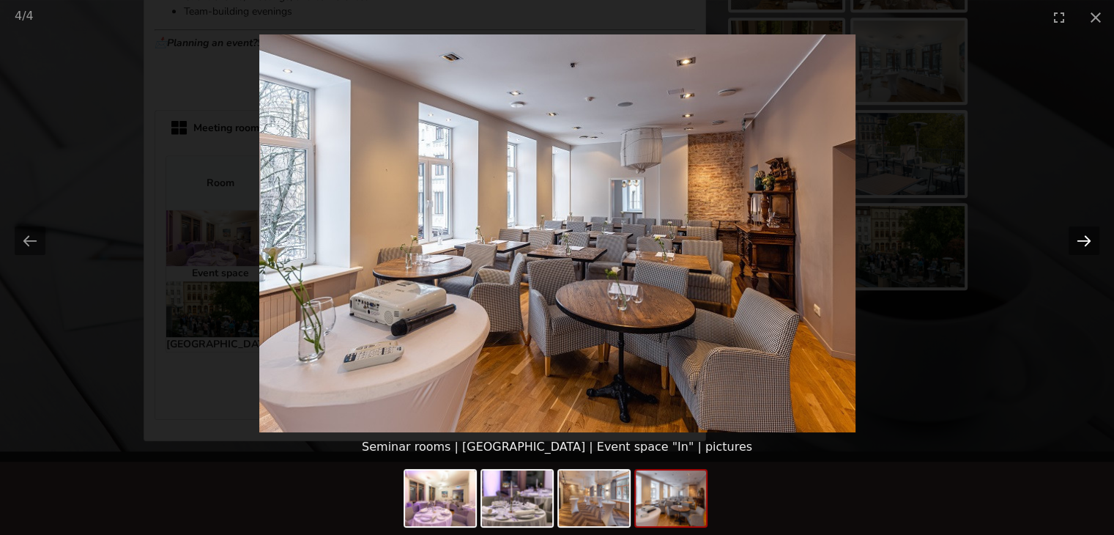
click at [1089, 237] on button "Next slide" at bounding box center [1083, 240] width 31 height 29
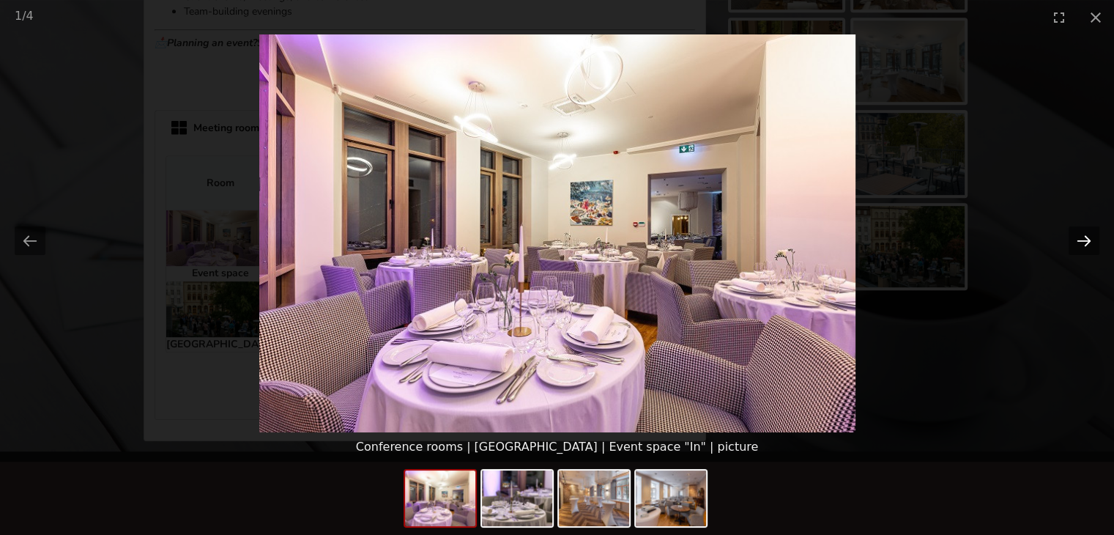
click at [1089, 237] on button "Next slide" at bounding box center [1083, 240] width 31 height 29
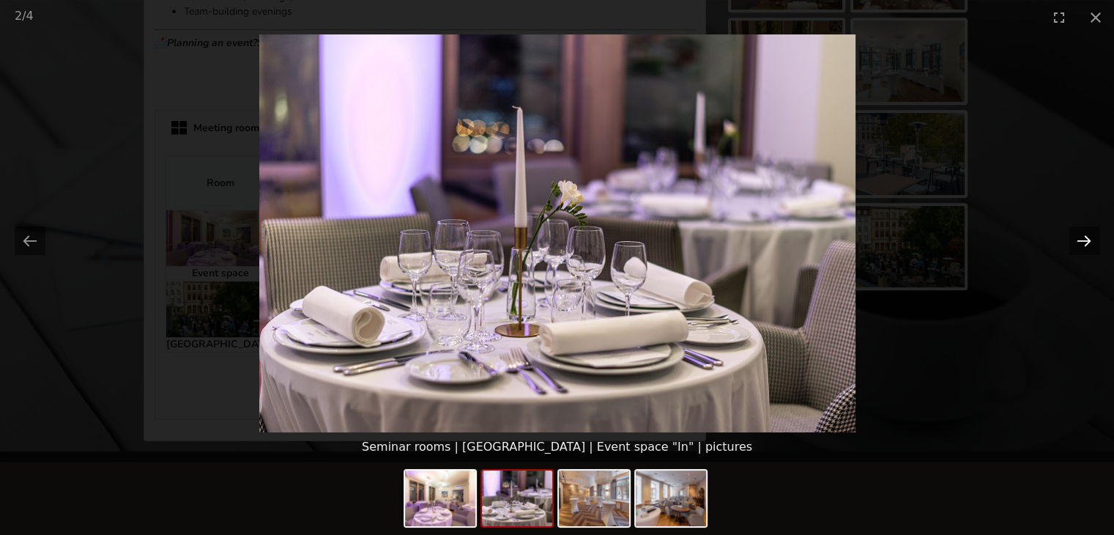
click at [1089, 237] on button "Next slide" at bounding box center [1083, 240] width 31 height 29
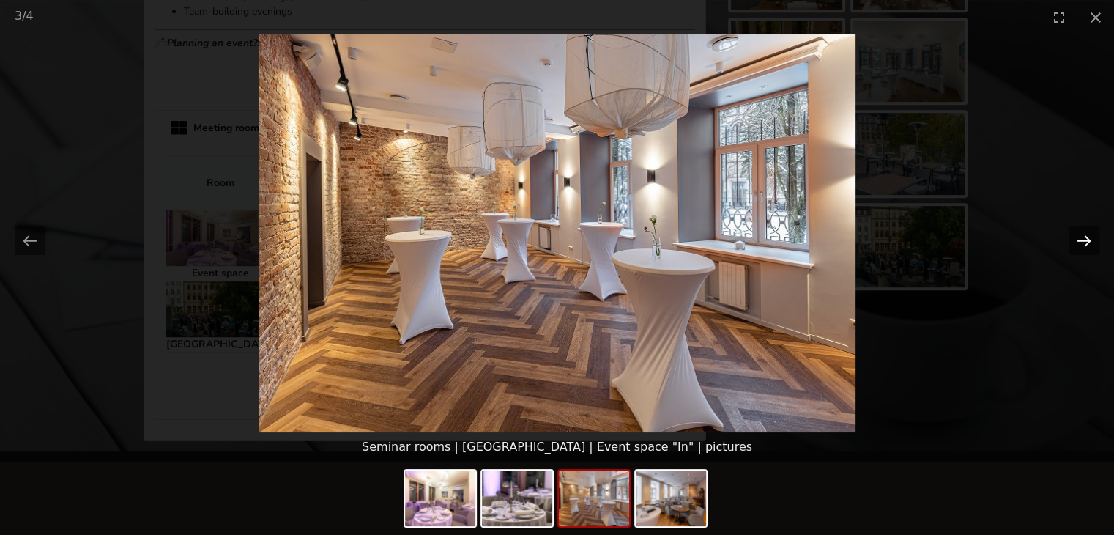
click at [1089, 237] on button "Next slide" at bounding box center [1083, 240] width 31 height 29
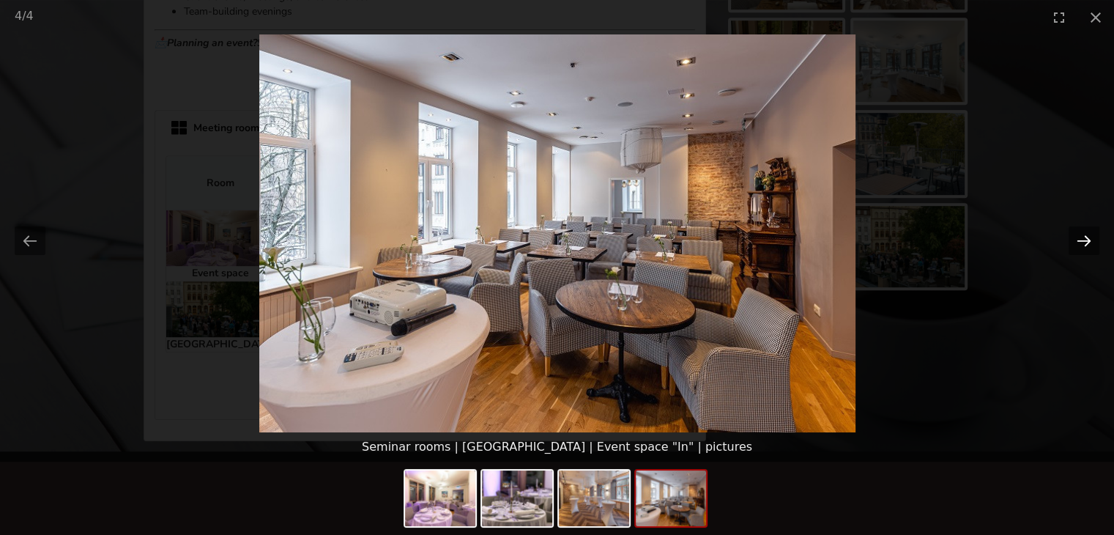
click at [1089, 237] on button "Next slide" at bounding box center [1083, 240] width 31 height 29
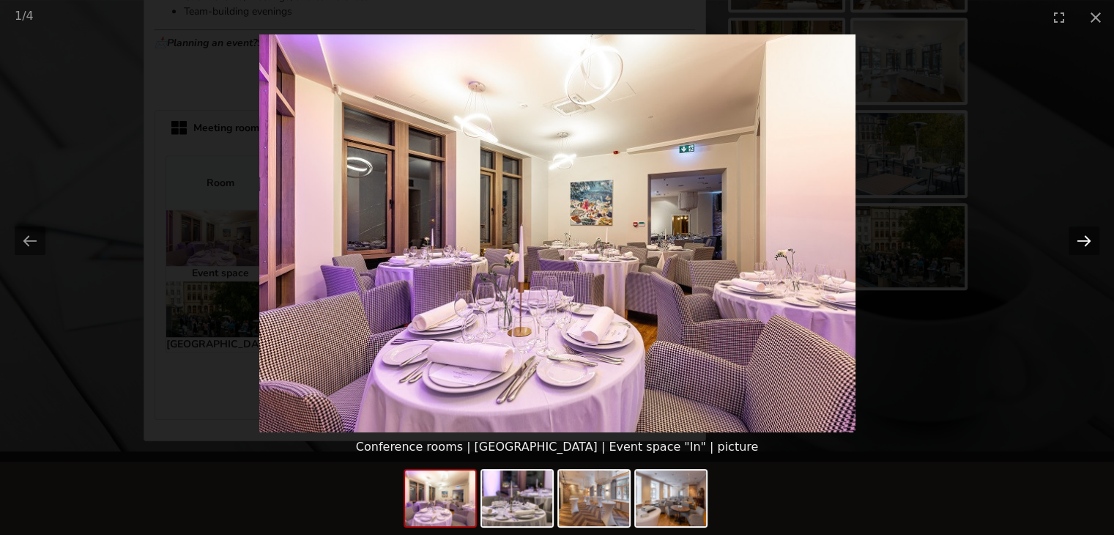
click at [1089, 236] on button "Next slide" at bounding box center [1083, 240] width 31 height 29
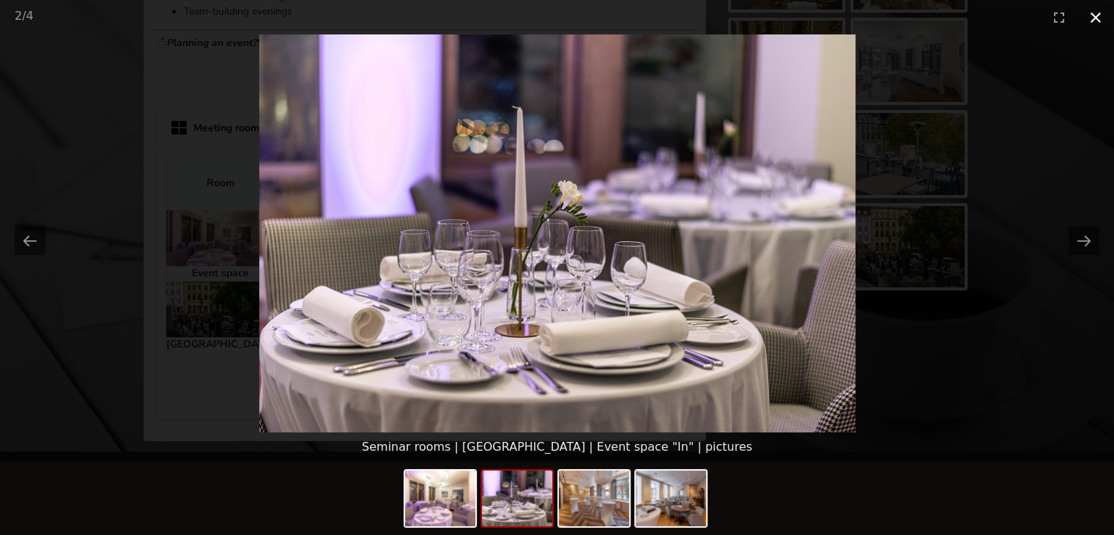
click at [1096, 16] on button "Close gallery" at bounding box center [1095, 17] width 37 height 34
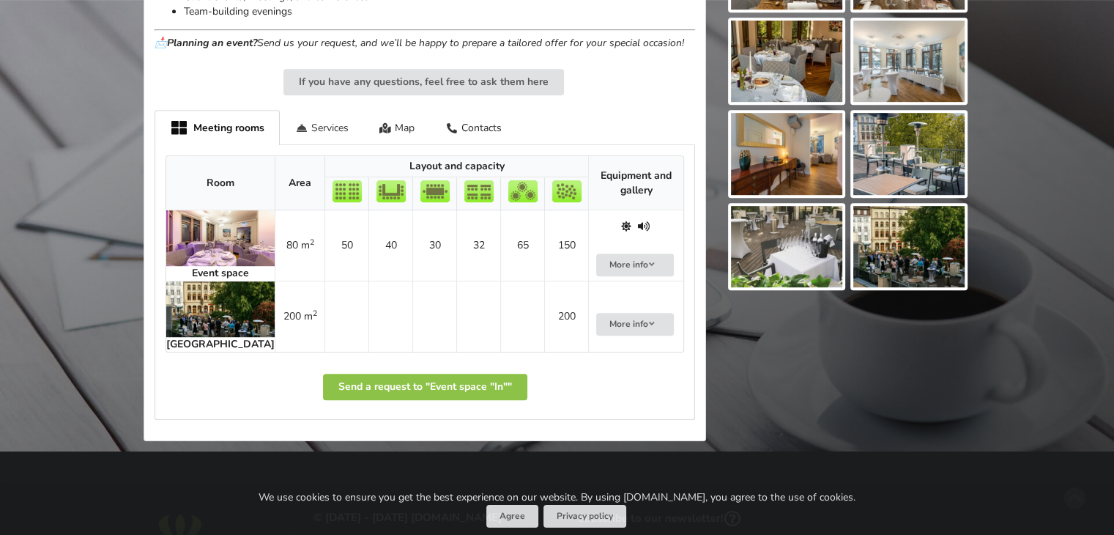
click at [323, 110] on div "Services" at bounding box center [322, 127] width 84 height 34
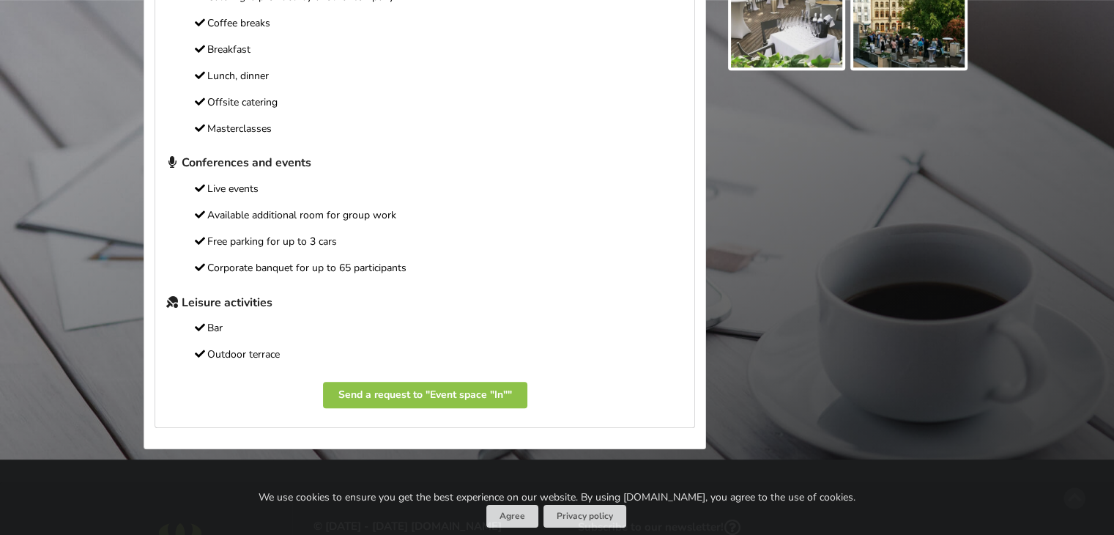
scroll to position [732, 0]
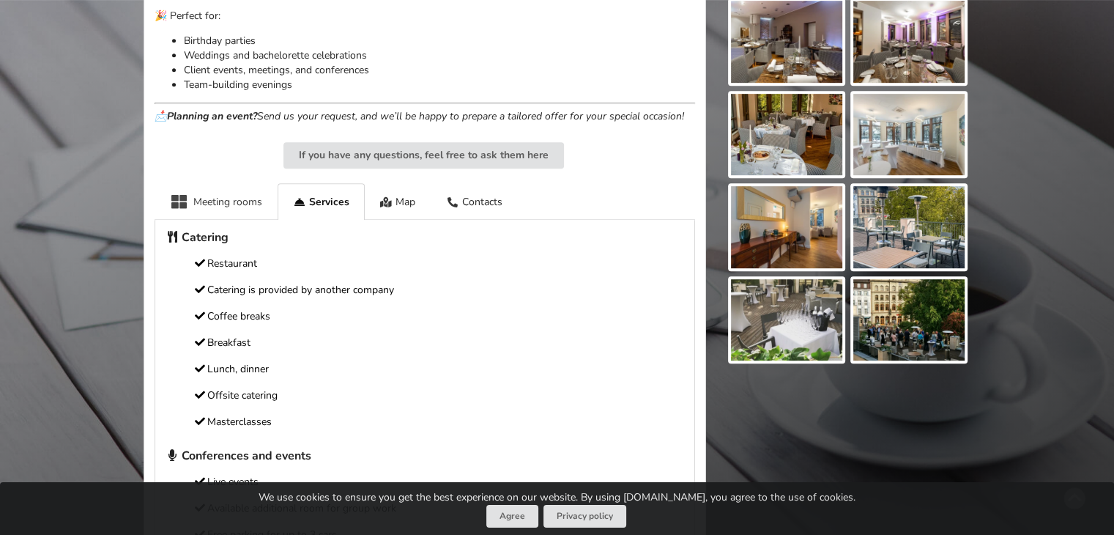
click at [204, 183] on div "Meeting rooms" at bounding box center [216, 201] width 123 height 36
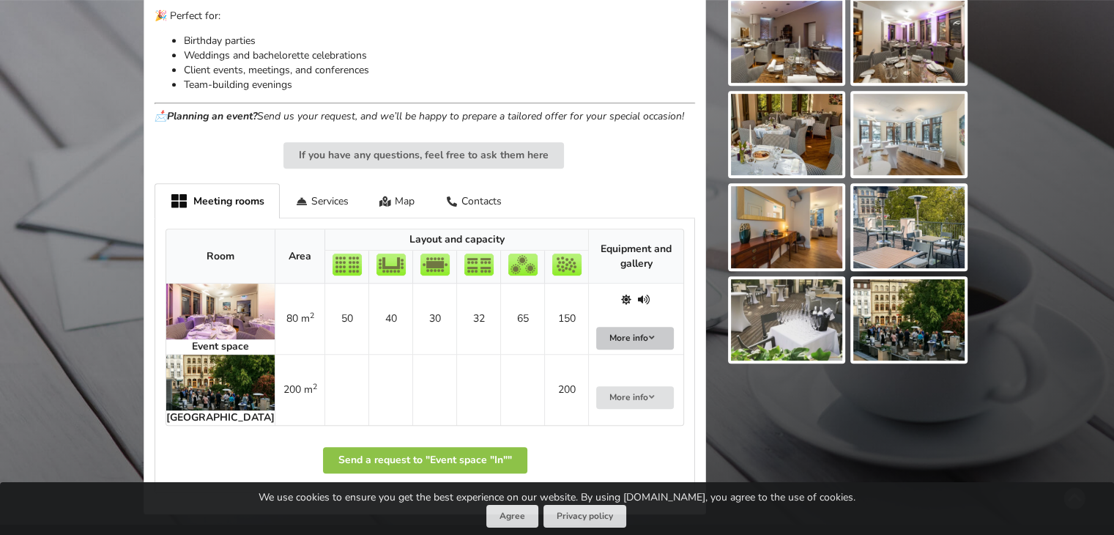
click at [647, 333] on icon at bounding box center [652, 337] width 10 height 9
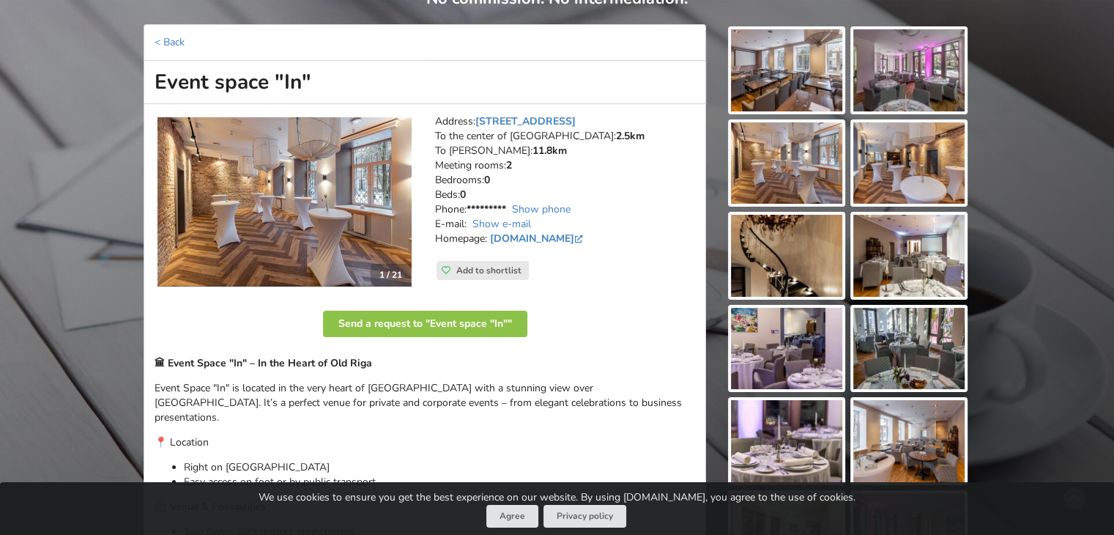
scroll to position [146, 0]
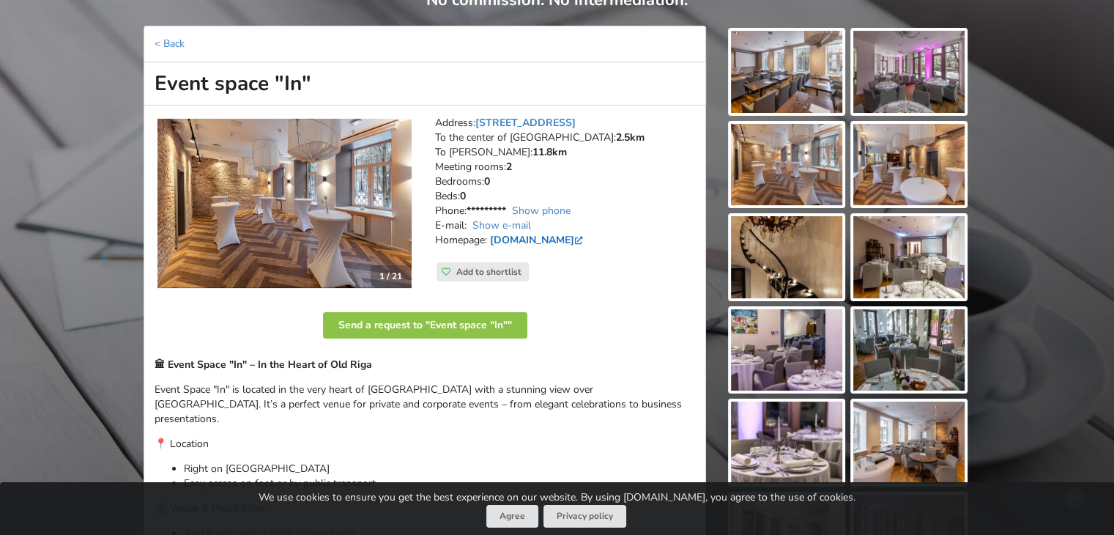
click at [559, 235] on link "www.facebook.com" at bounding box center [538, 240] width 96 height 14
click at [767, 71] on img at bounding box center [786, 72] width 111 height 82
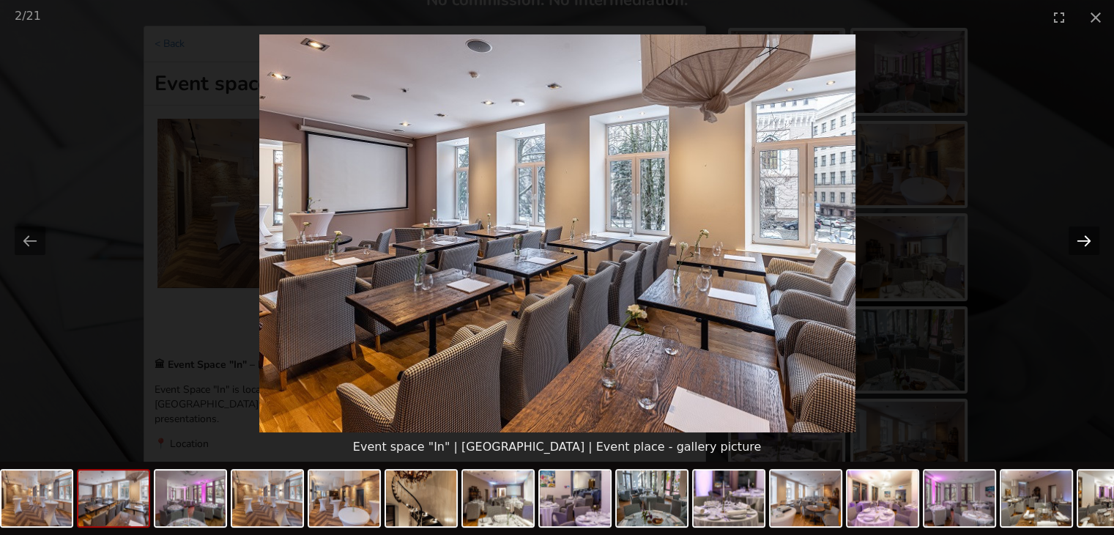
click at [1084, 232] on button "Next slide" at bounding box center [1083, 240] width 31 height 29
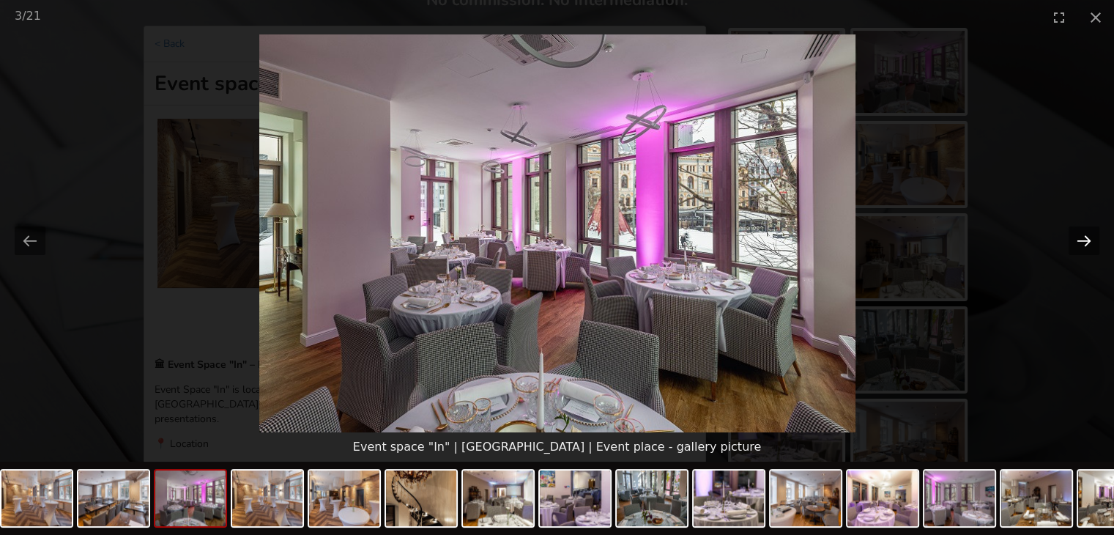
click at [1084, 232] on button "Next slide" at bounding box center [1083, 240] width 31 height 29
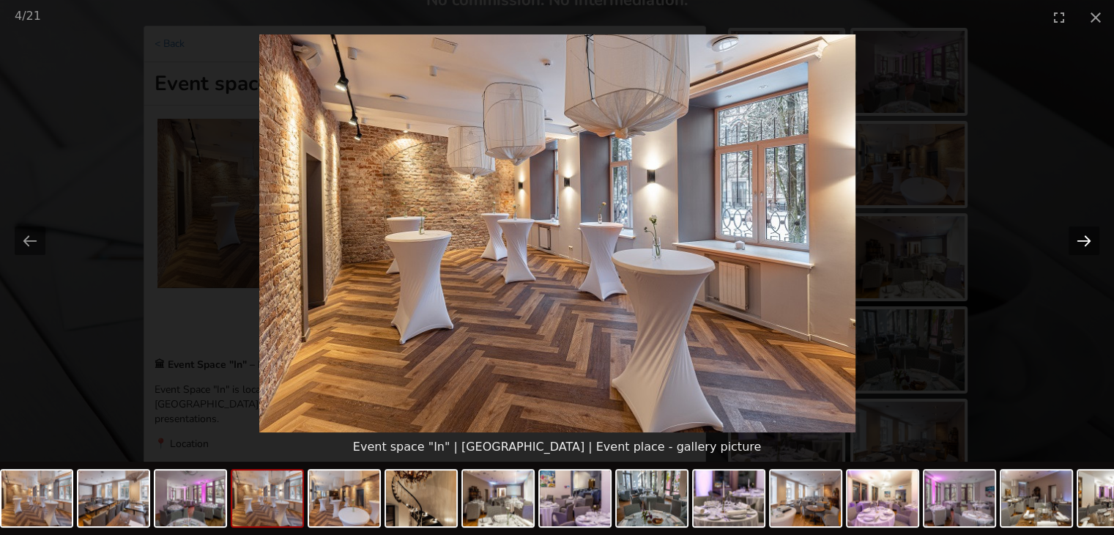
click at [1084, 232] on button "Next slide" at bounding box center [1083, 240] width 31 height 29
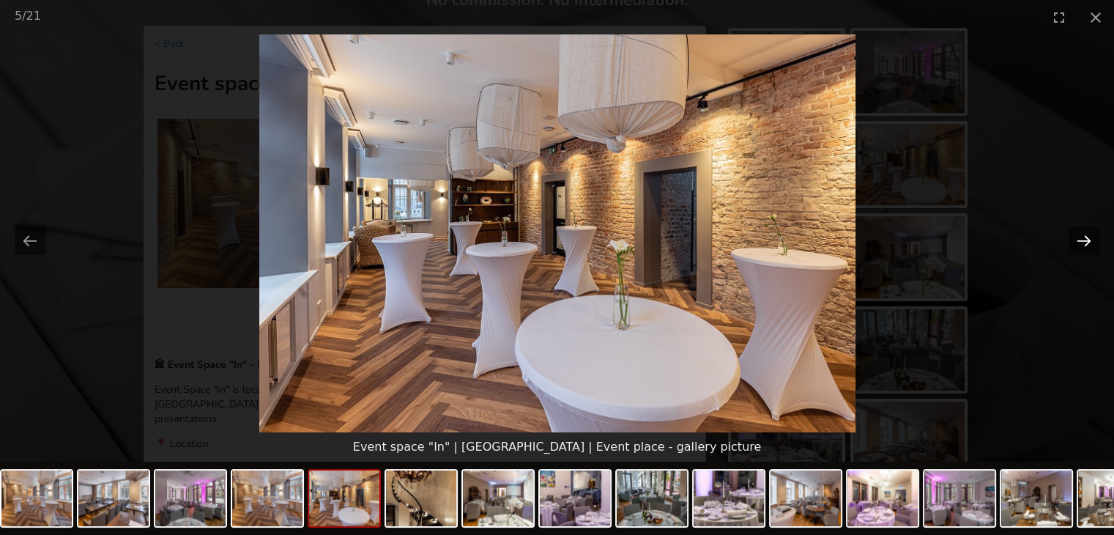
click at [1084, 232] on button "Next slide" at bounding box center [1083, 240] width 31 height 29
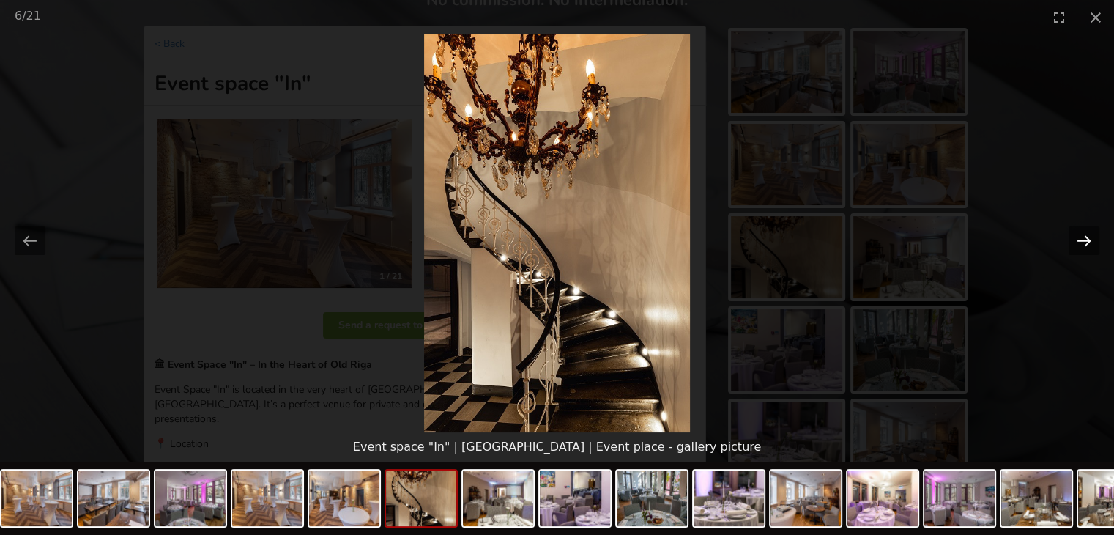
click at [1084, 232] on button "Next slide" at bounding box center [1083, 240] width 31 height 29
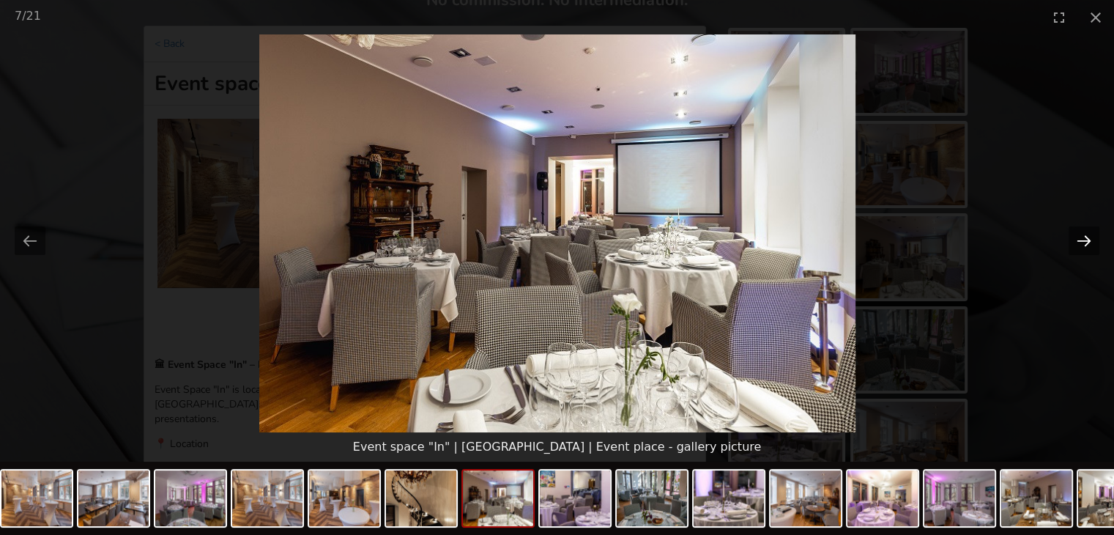
click at [1084, 232] on button "Next slide" at bounding box center [1083, 240] width 31 height 29
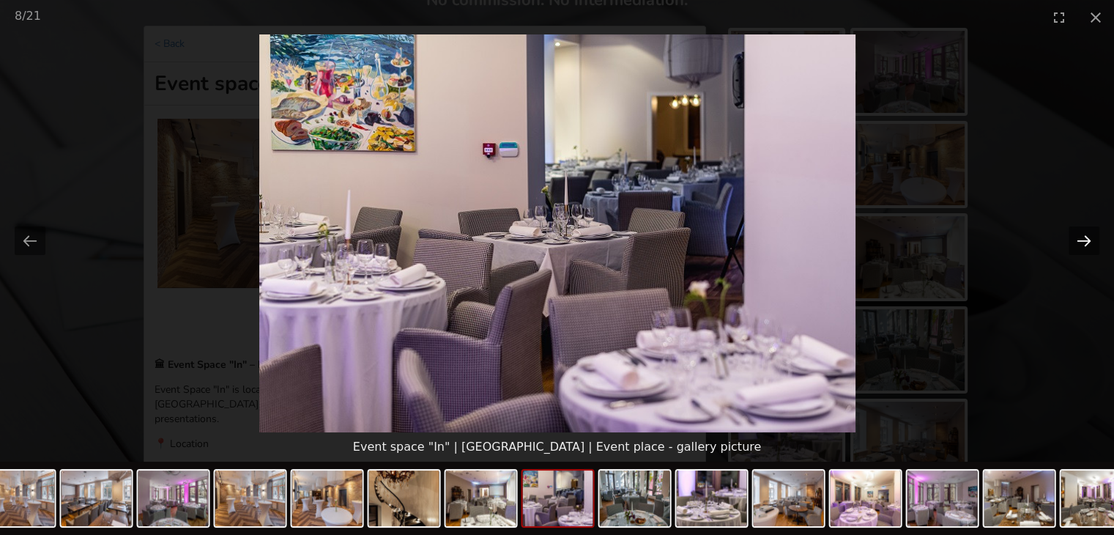
click at [1084, 232] on button "Next slide" at bounding box center [1083, 240] width 31 height 29
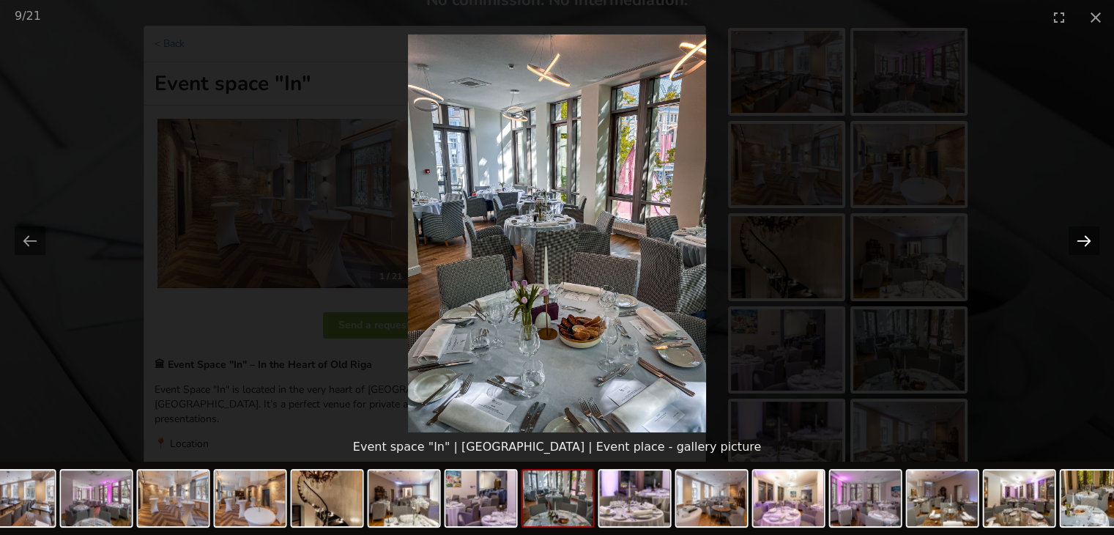
click at [1084, 231] on button "Next slide" at bounding box center [1083, 240] width 31 height 29
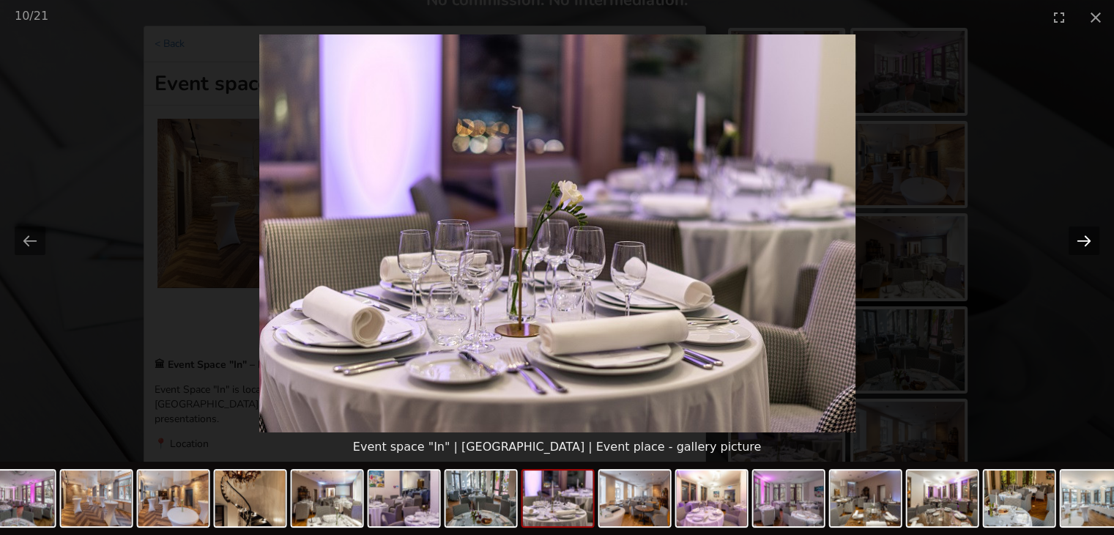
click at [1084, 231] on button "Next slide" at bounding box center [1083, 240] width 31 height 29
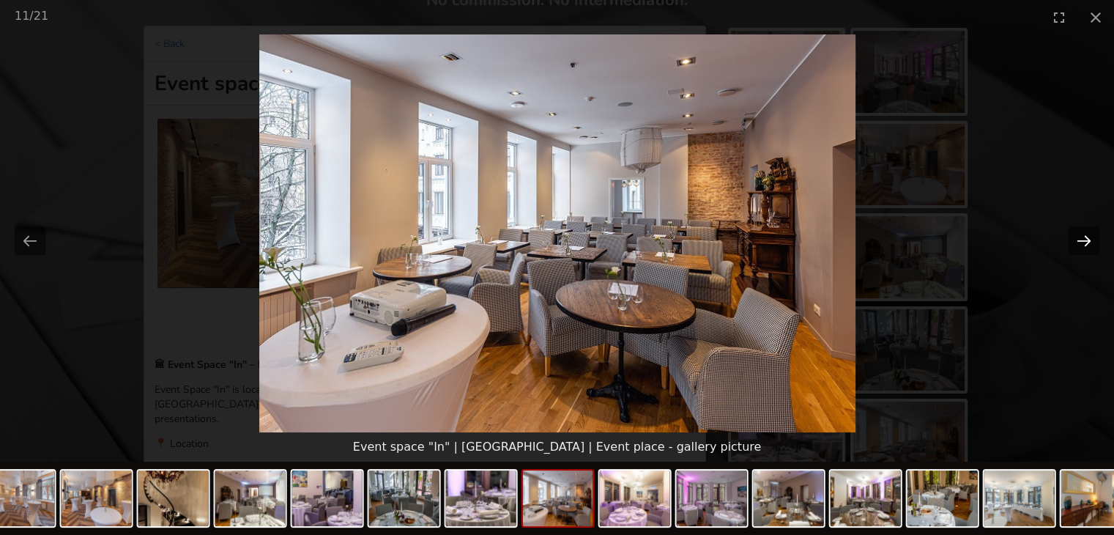
click at [1084, 231] on button "Next slide" at bounding box center [1083, 240] width 31 height 29
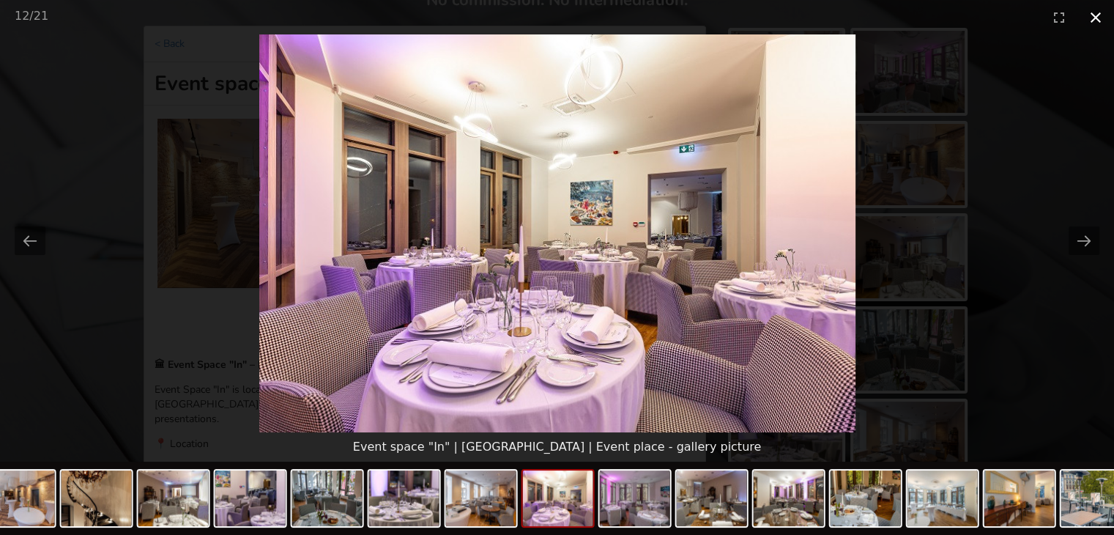
click at [1093, 15] on button "Close gallery" at bounding box center [1095, 17] width 37 height 34
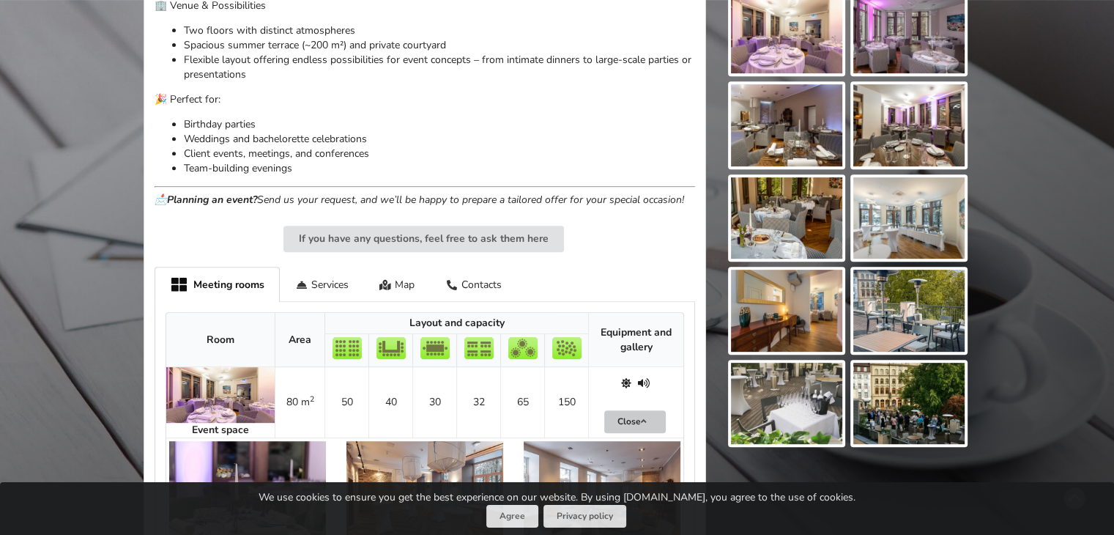
scroll to position [293, 0]
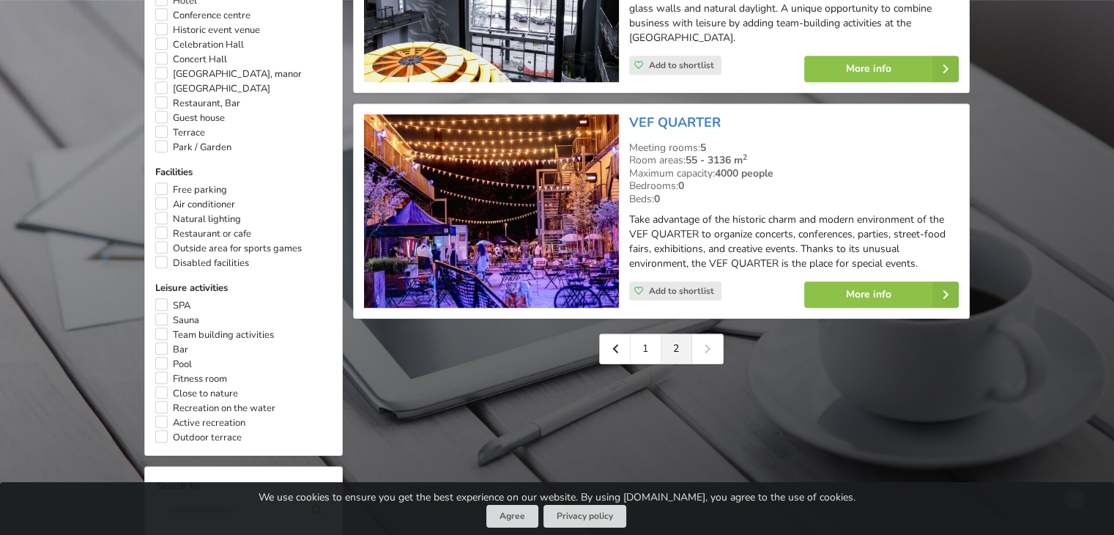
scroll to position [1025, 0]
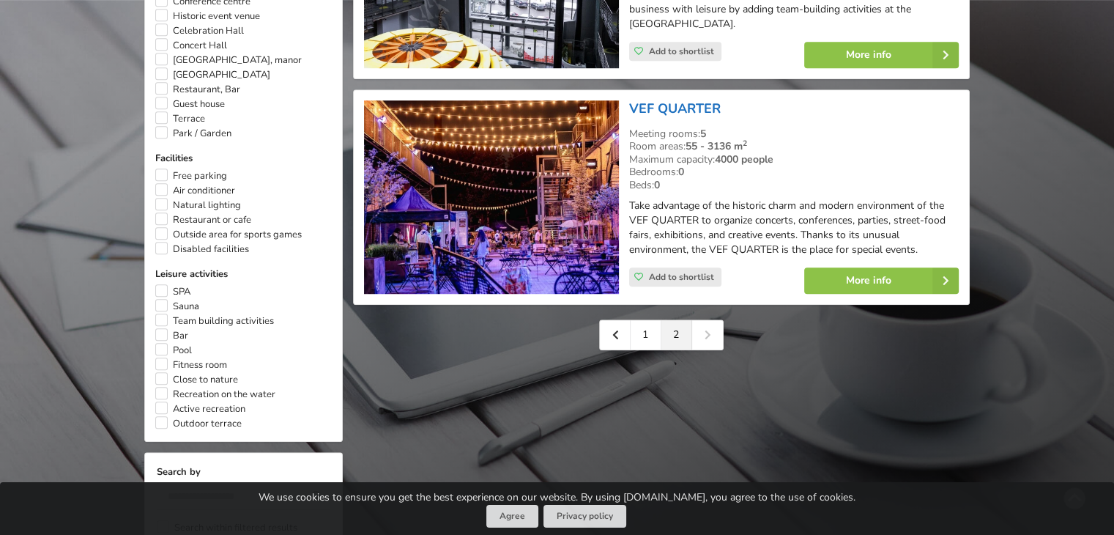
drag, startPoint x: 668, startPoint y: 91, endPoint x: 645, endPoint y: 92, distance: 22.7
click at [645, 100] on link "VEF QUARTER" at bounding box center [675, 109] width 92 height 18
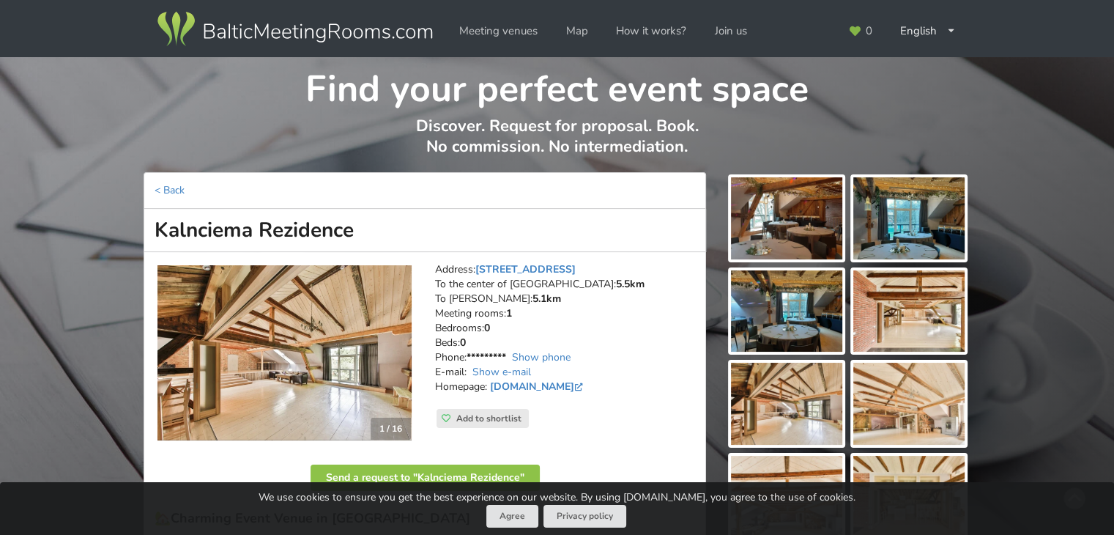
scroll to position [220, 0]
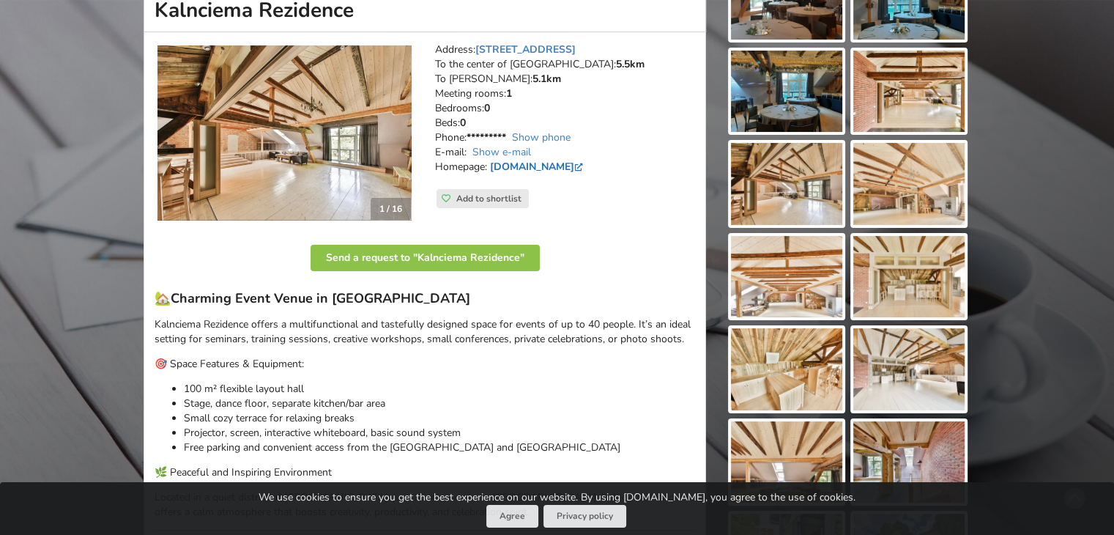
click at [586, 166] on link "www.kalnciemarezidence.lv" at bounding box center [538, 167] width 96 height 14
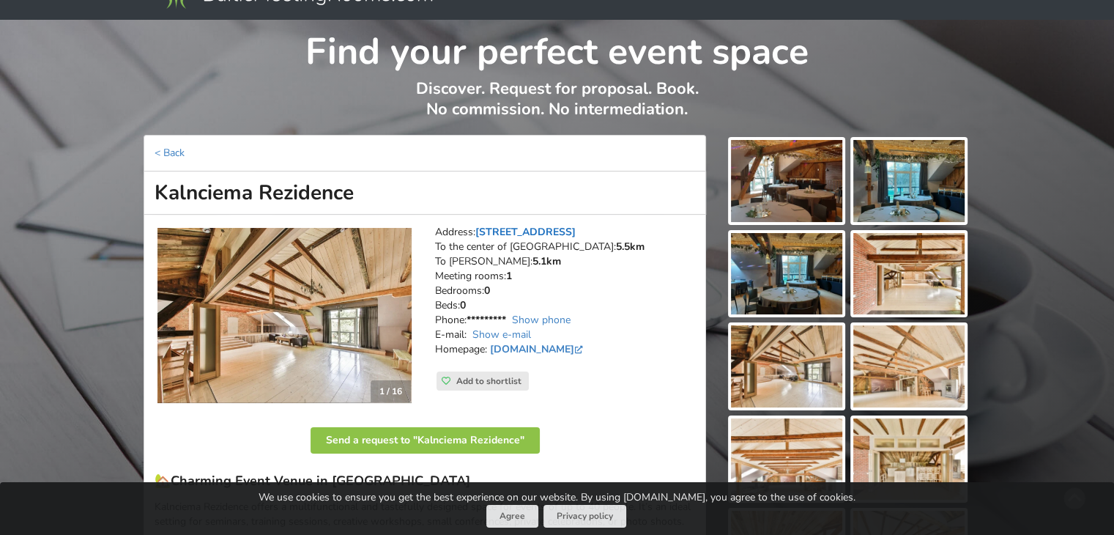
scroll to position [0, 0]
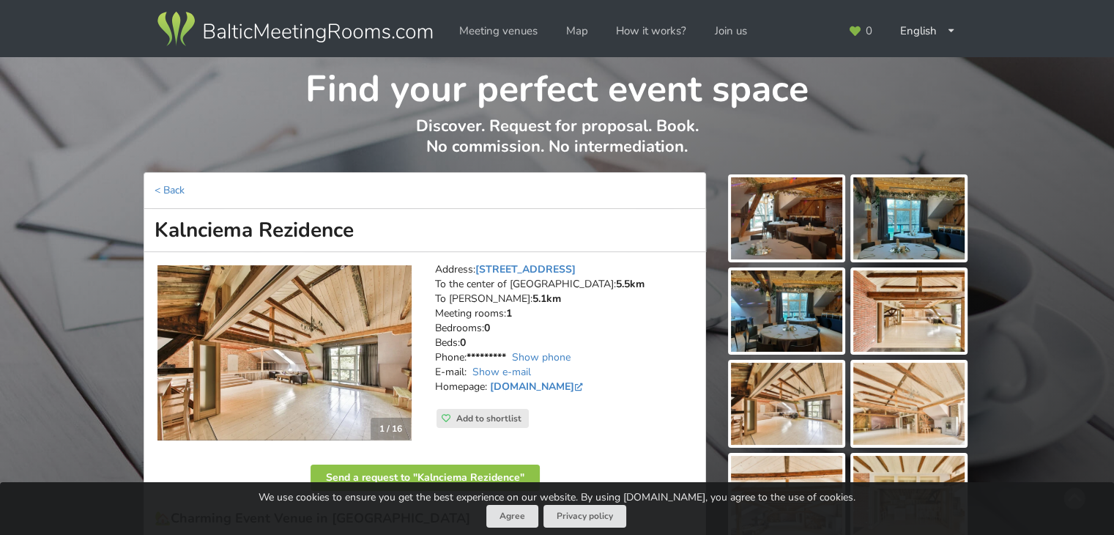
click at [782, 205] on img at bounding box center [786, 218] width 111 height 82
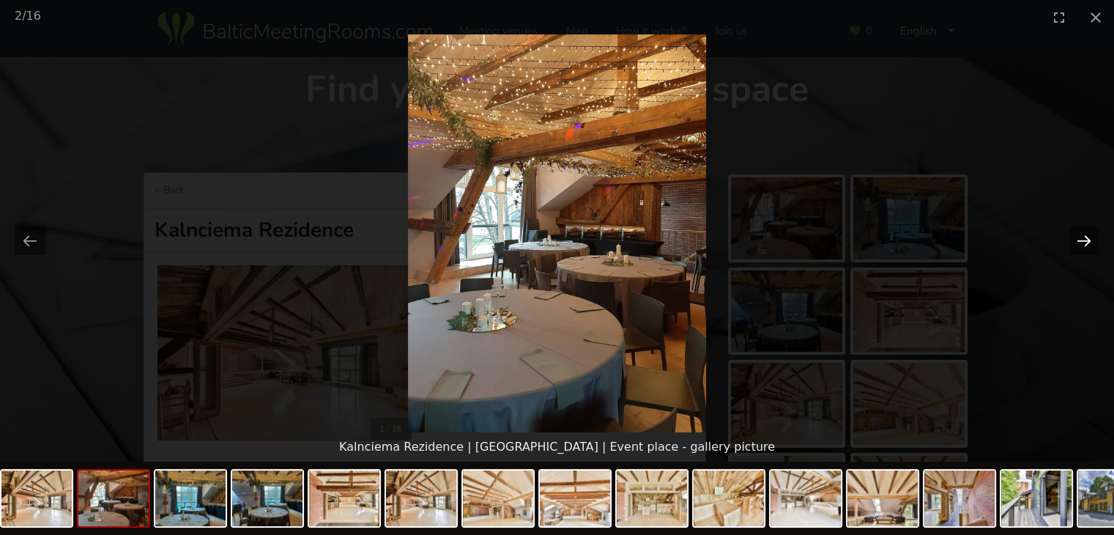
click at [1090, 237] on button "Next slide" at bounding box center [1083, 240] width 31 height 29
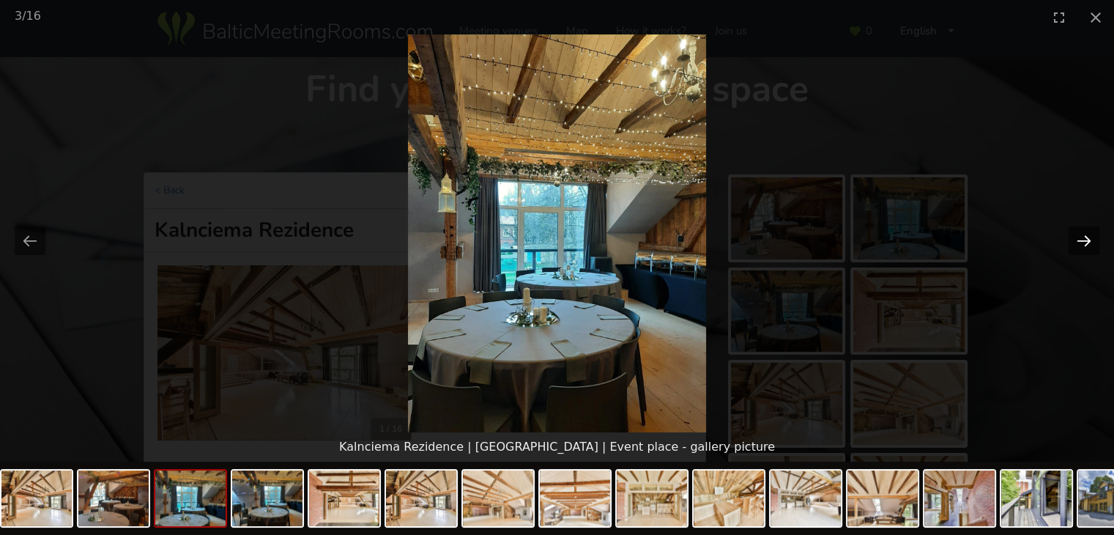
click at [1090, 237] on button "Next slide" at bounding box center [1083, 240] width 31 height 29
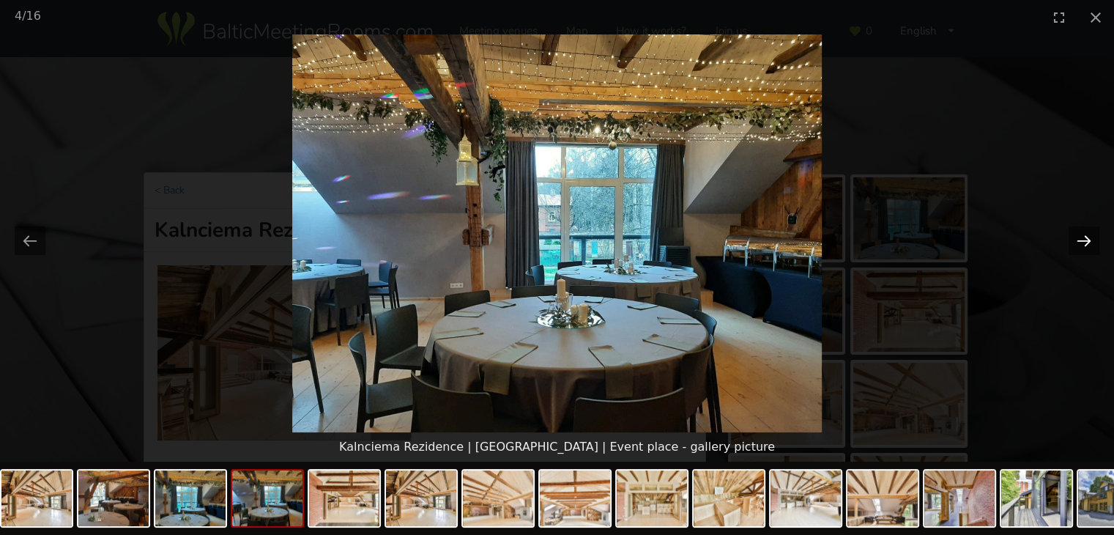
click at [1090, 237] on button "Next slide" at bounding box center [1083, 240] width 31 height 29
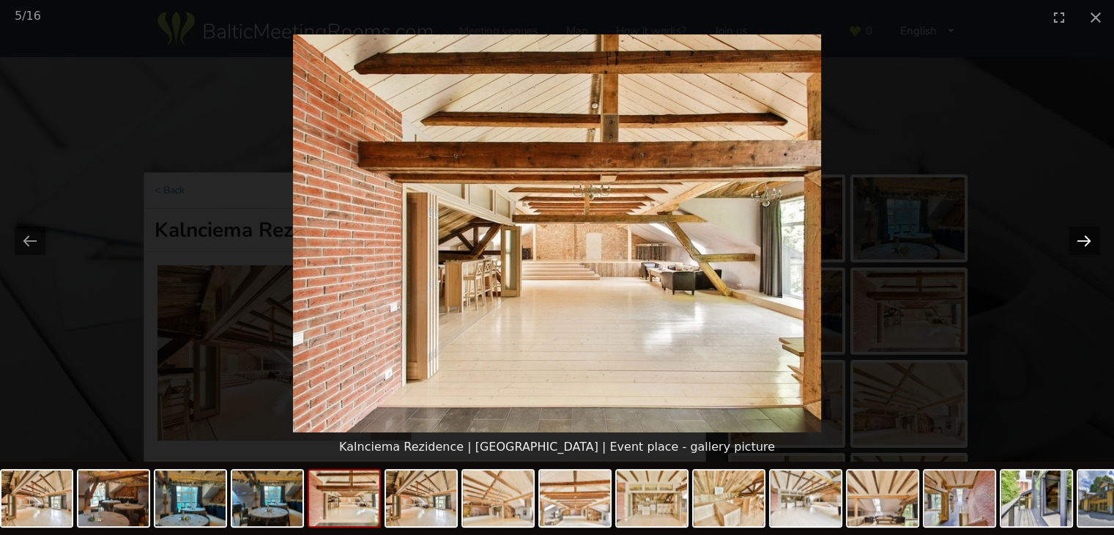
click at [1090, 237] on button "Next slide" at bounding box center [1083, 240] width 31 height 29
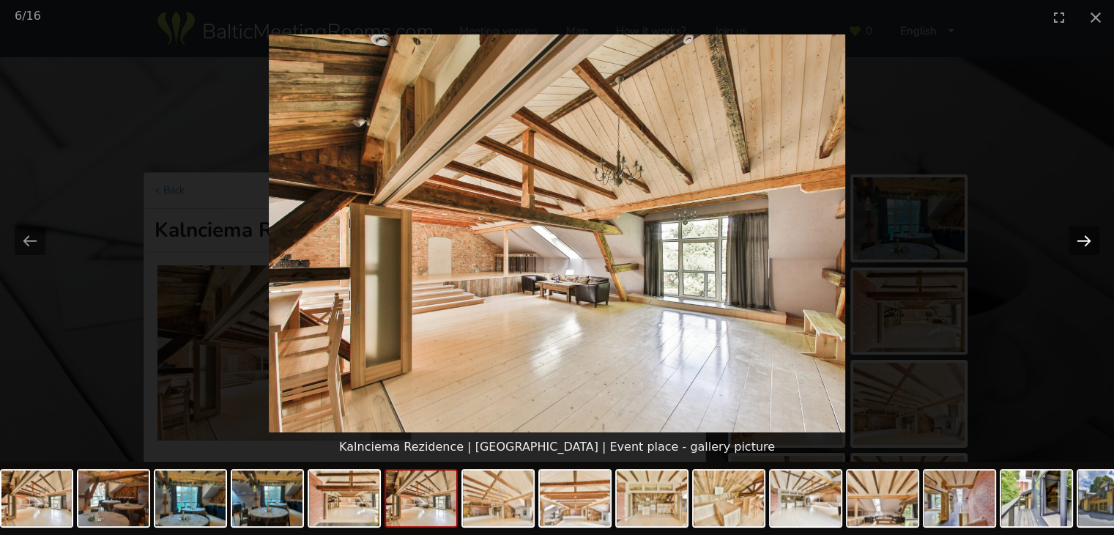
click at [1090, 237] on button "Next slide" at bounding box center [1083, 240] width 31 height 29
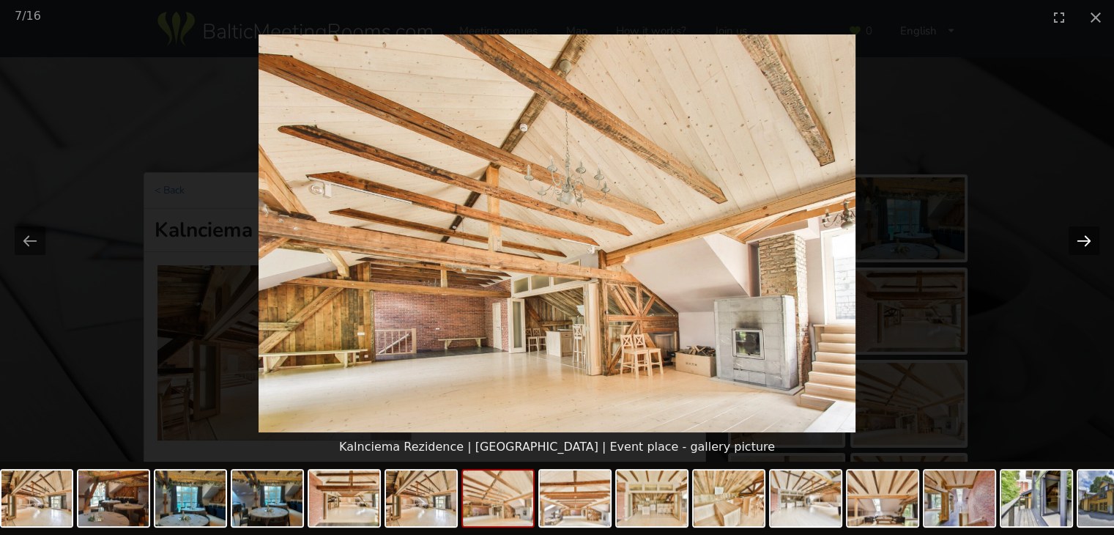
click at [1090, 237] on button "Next slide" at bounding box center [1083, 240] width 31 height 29
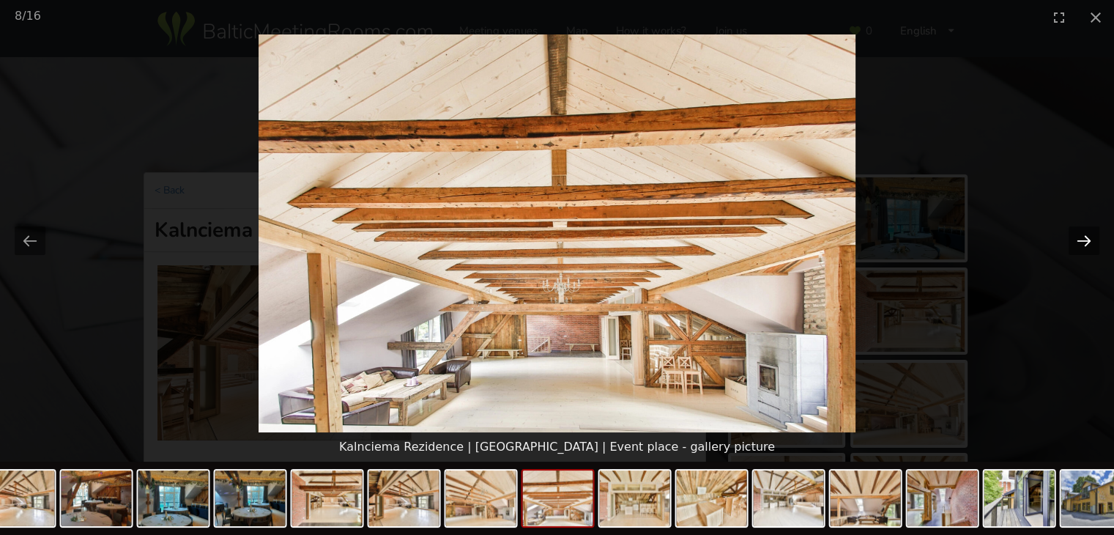
click at [1090, 236] on button "Next slide" at bounding box center [1083, 240] width 31 height 29
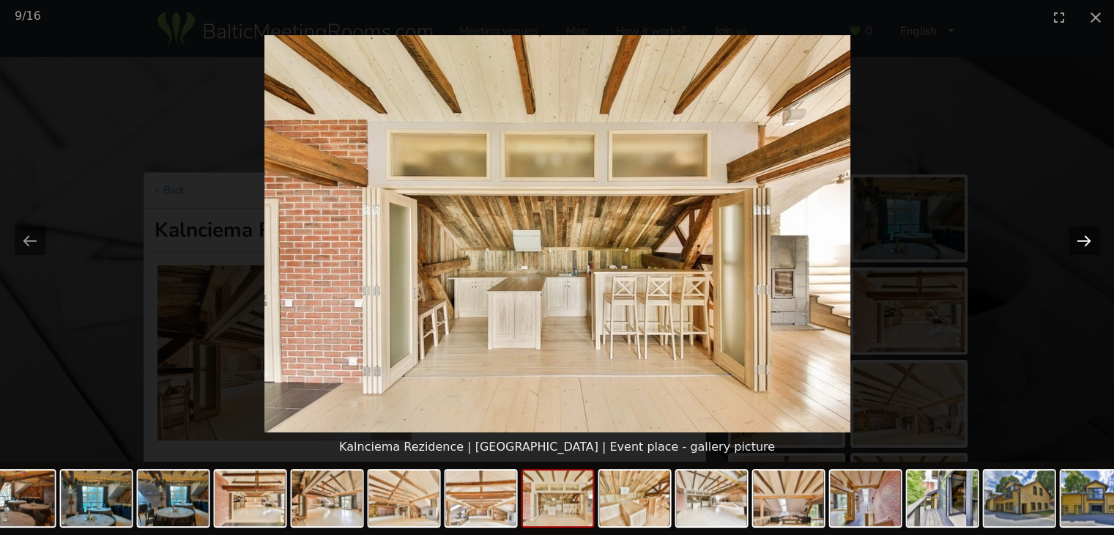
click at [1090, 235] on button "Next slide" at bounding box center [1083, 240] width 31 height 29
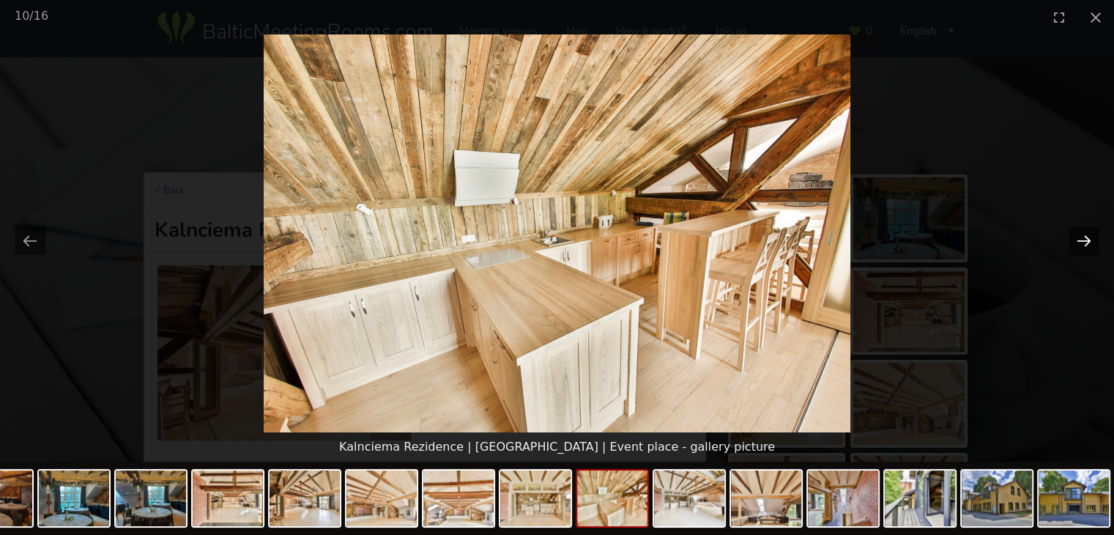
click at [1090, 235] on button "Next slide" at bounding box center [1083, 240] width 31 height 29
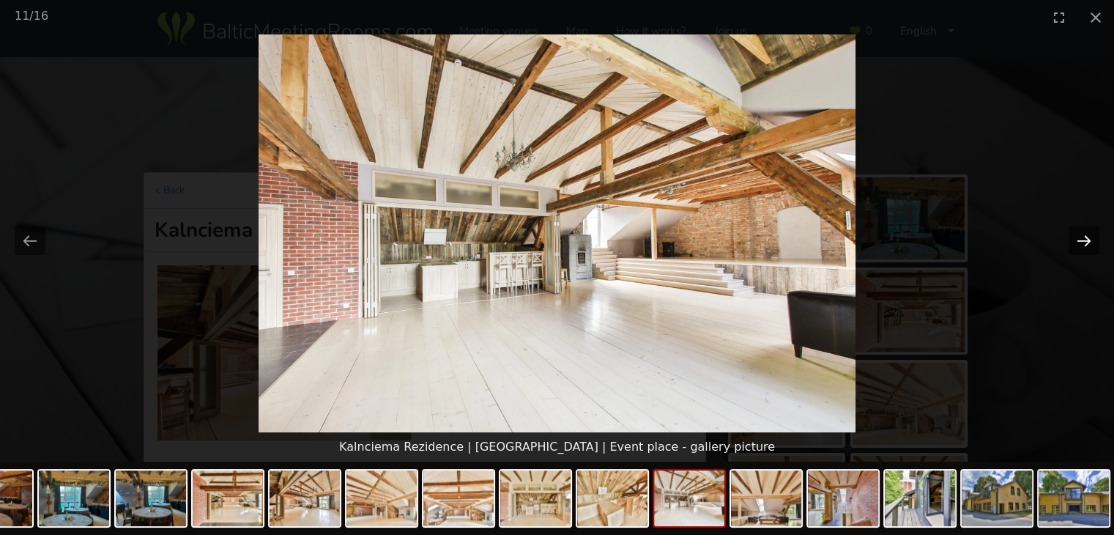
click at [1090, 235] on button "Next slide" at bounding box center [1083, 240] width 31 height 29
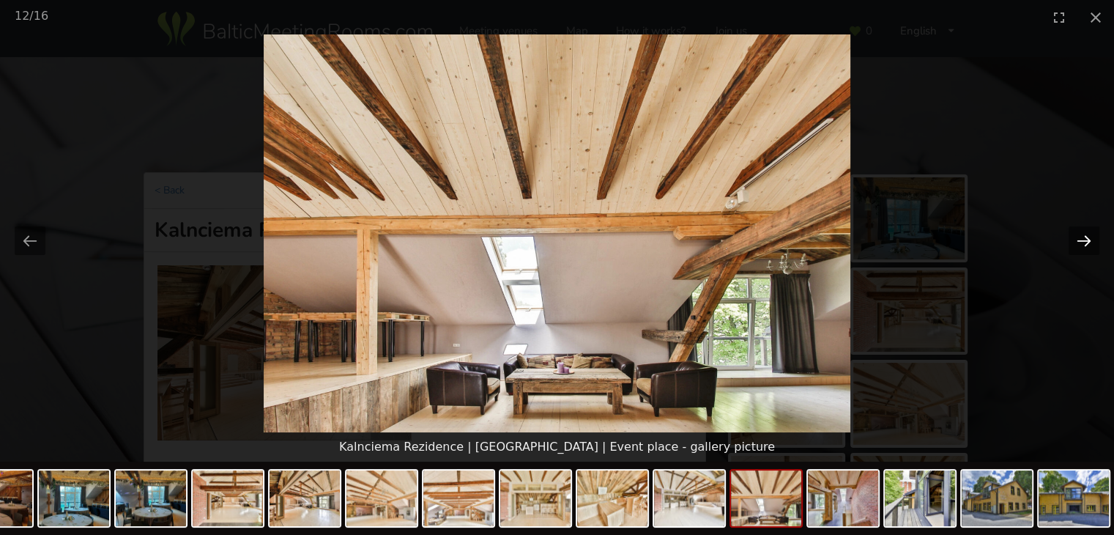
click at [1090, 235] on button "Next slide" at bounding box center [1083, 240] width 31 height 29
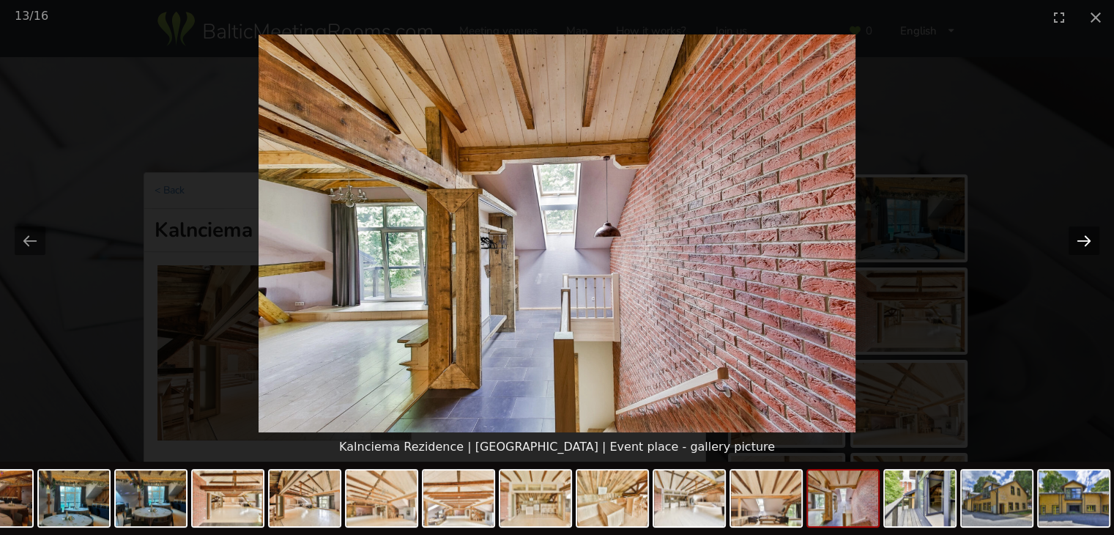
click at [1091, 234] on button "Next slide" at bounding box center [1083, 240] width 31 height 29
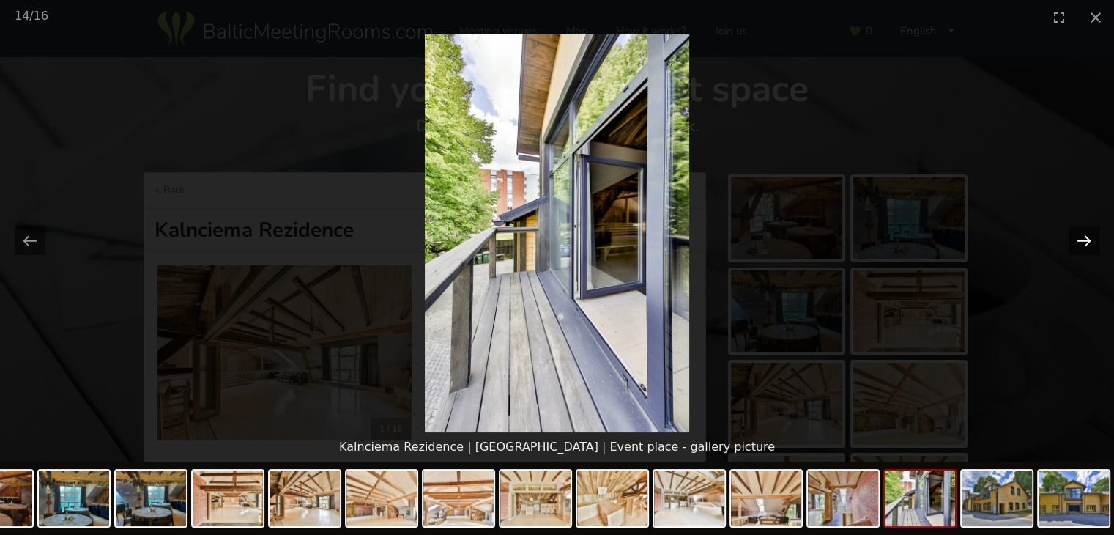
click at [1091, 234] on button "Next slide" at bounding box center [1083, 240] width 31 height 29
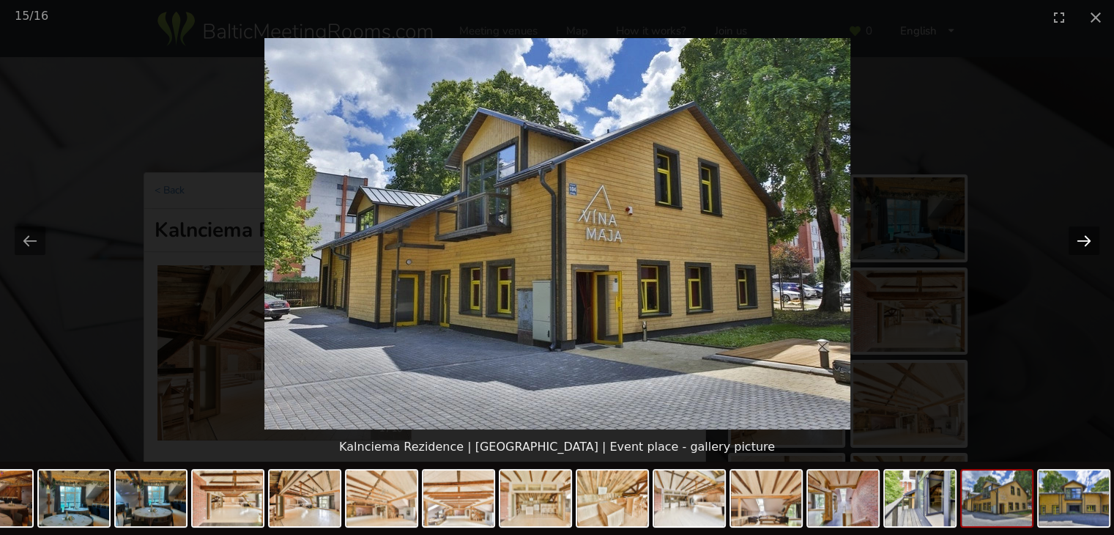
click at [1091, 234] on button "Next slide" at bounding box center [1083, 240] width 31 height 29
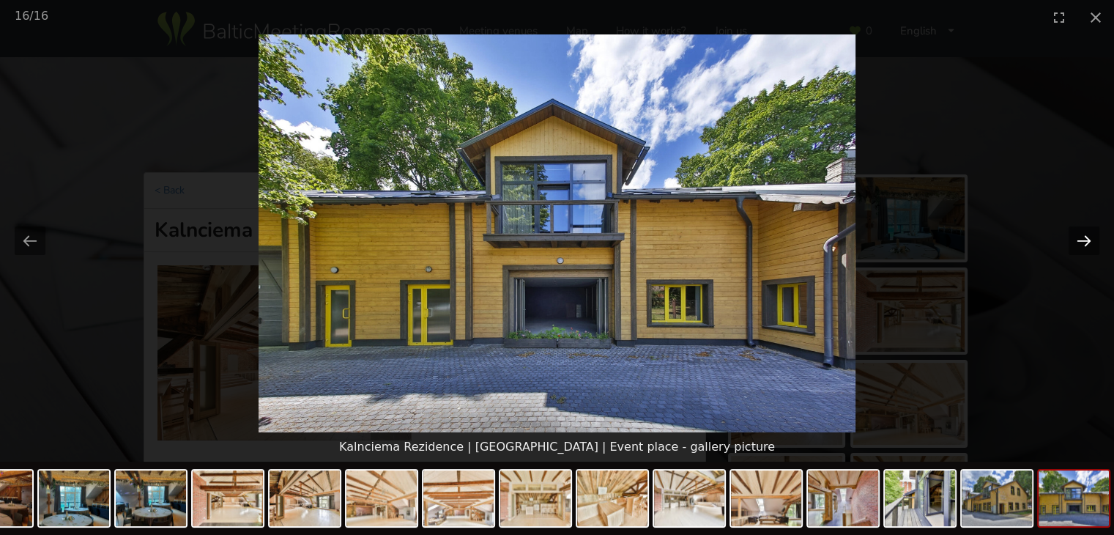
click at [1091, 233] on button "Next slide" at bounding box center [1083, 240] width 31 height 29
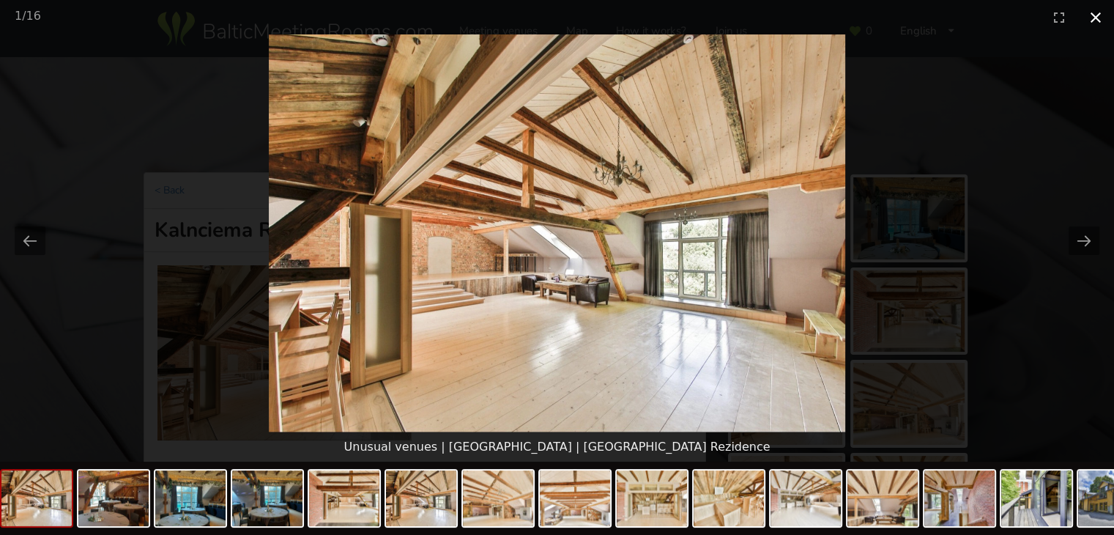
drag, startPoint x: 1098, startPoint y: 12, endPoint x: 1082, endPoint y: 18, distance: 17.1
click at [1096, 13] on button "Close gallery" at bounding box center [1095, 17] width 37 height 34
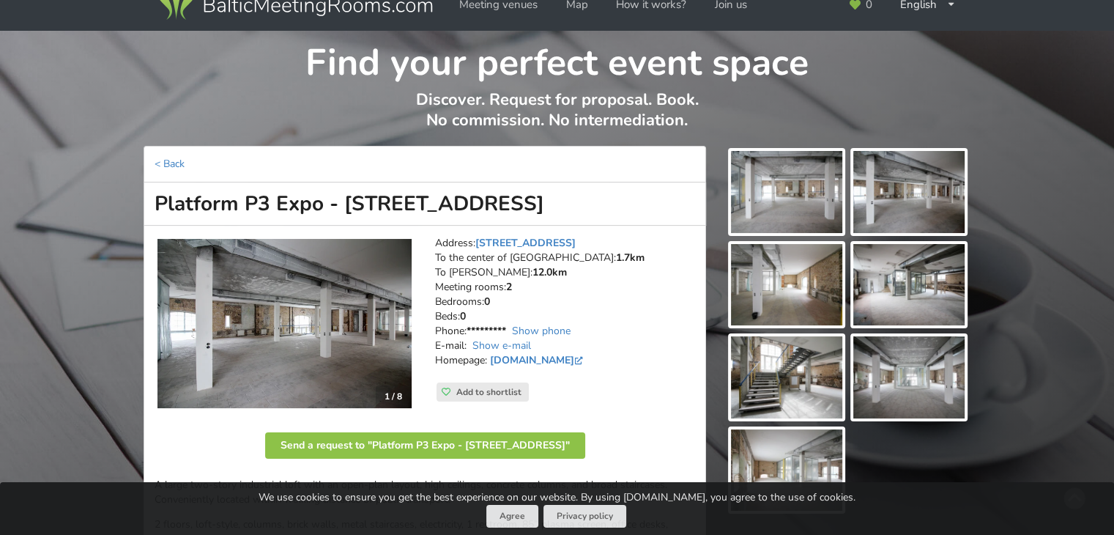
scroll to position [73, 0]
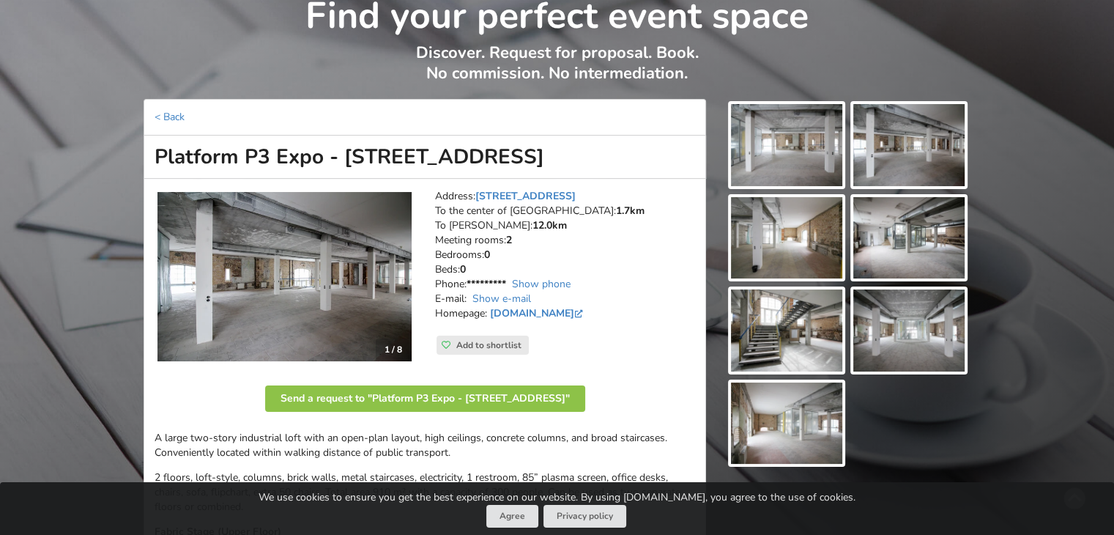
click at [797, 130] on img at bounding box center [786, 145] width 111 height 82
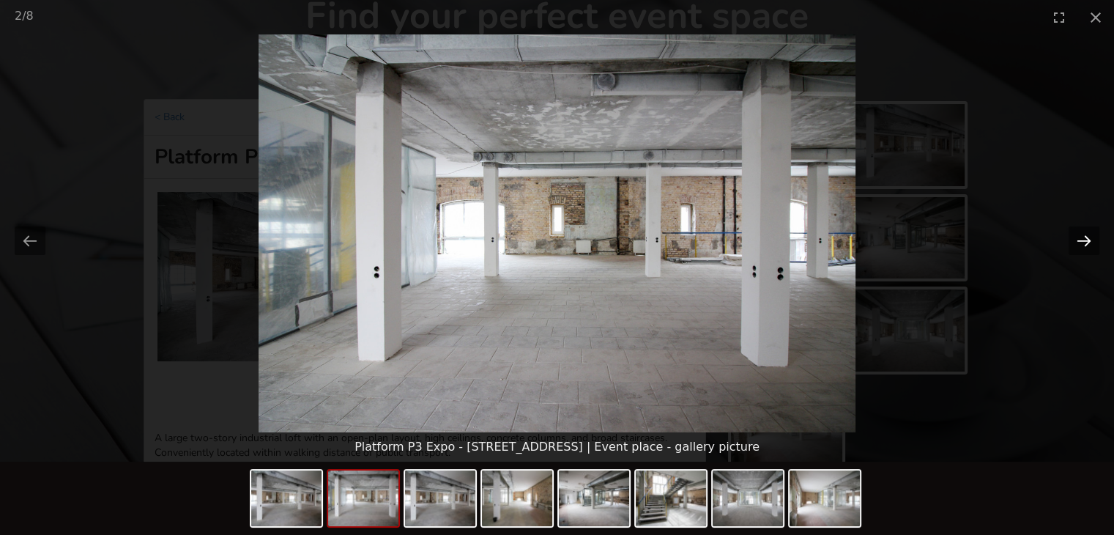
click at [1082, 238] on button "Next slide" at bounding box center [1083, 240] width 31 height 29
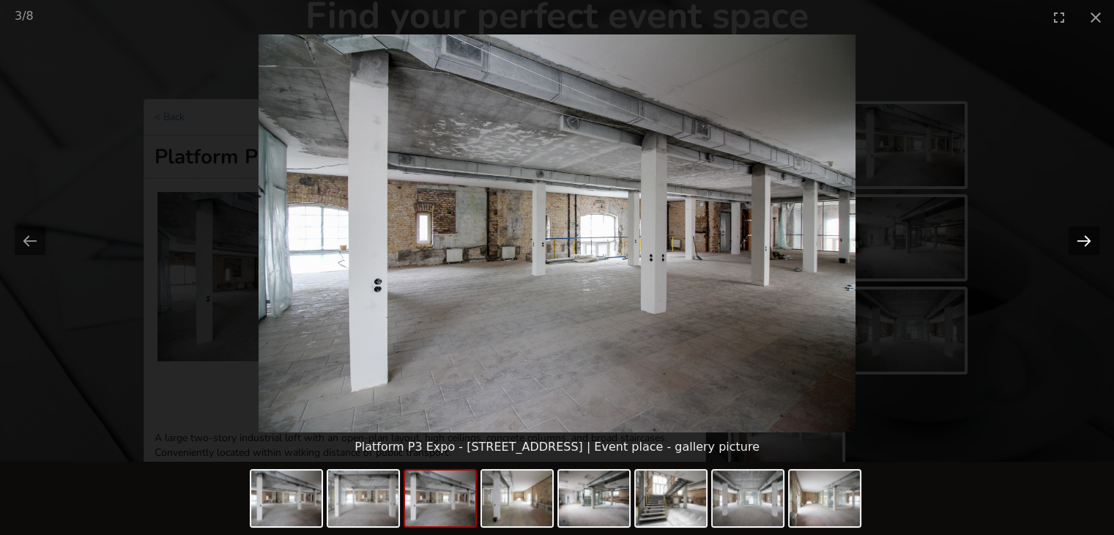
click at [1082, 238] on button "Next slide" at bounding box center [1083, 240] width 31 height 29
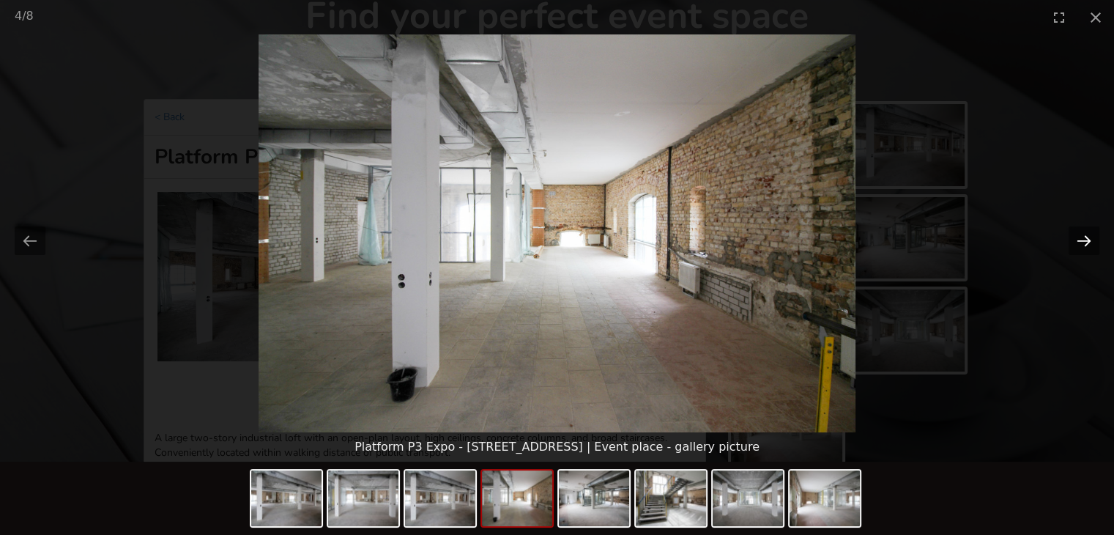
click at [1082, 238] on button "Next slide" at bounding box center [1083, 240] width 31 height 29
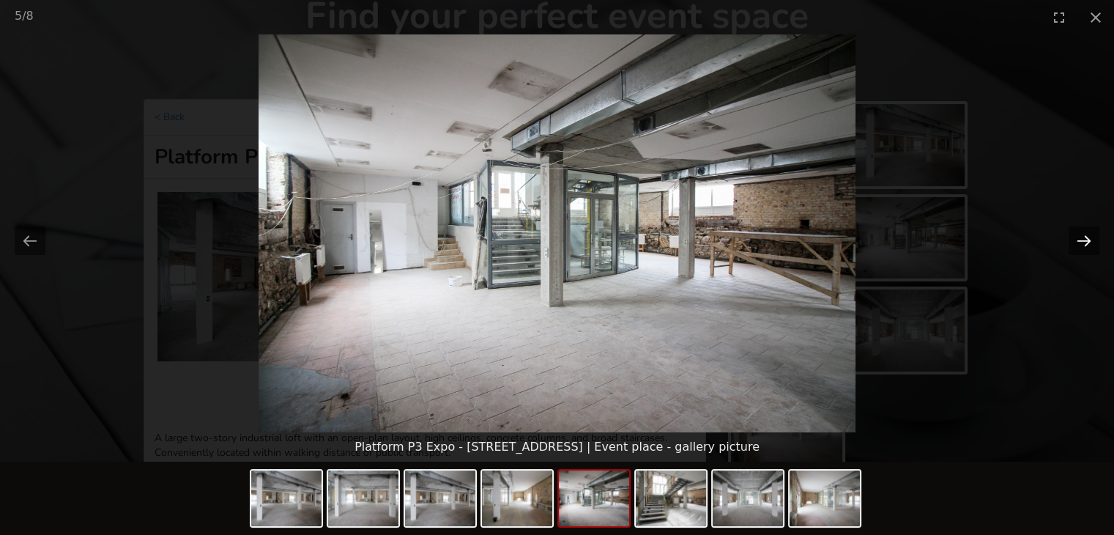
click at [1082, 238] on button "Next slide" at bounding box center [1083, 240] width 31 height 29
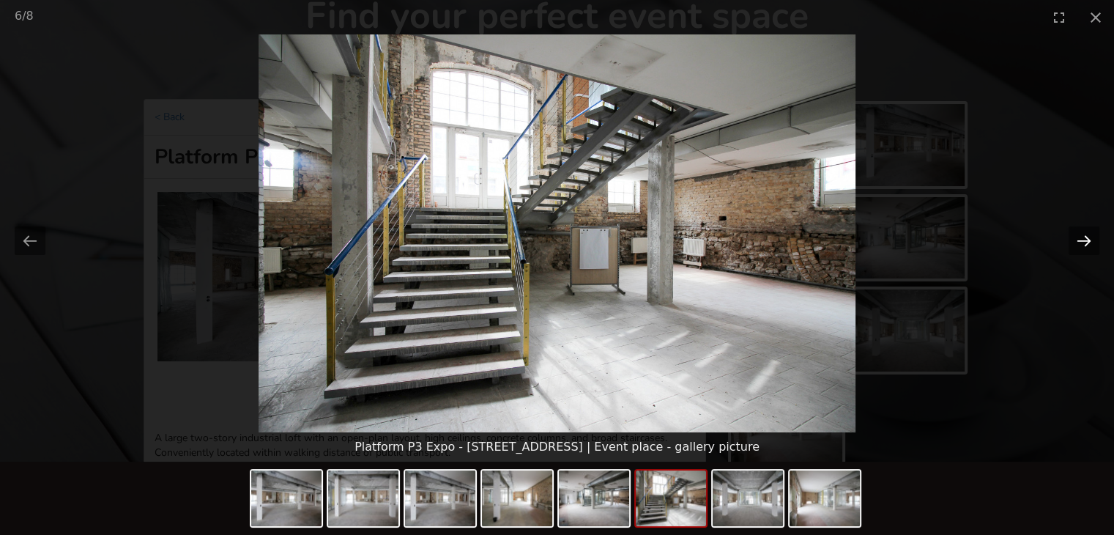
click at [1082, 238] on button "Next slide" at bounding box center [1083, 240] width 31 height 29
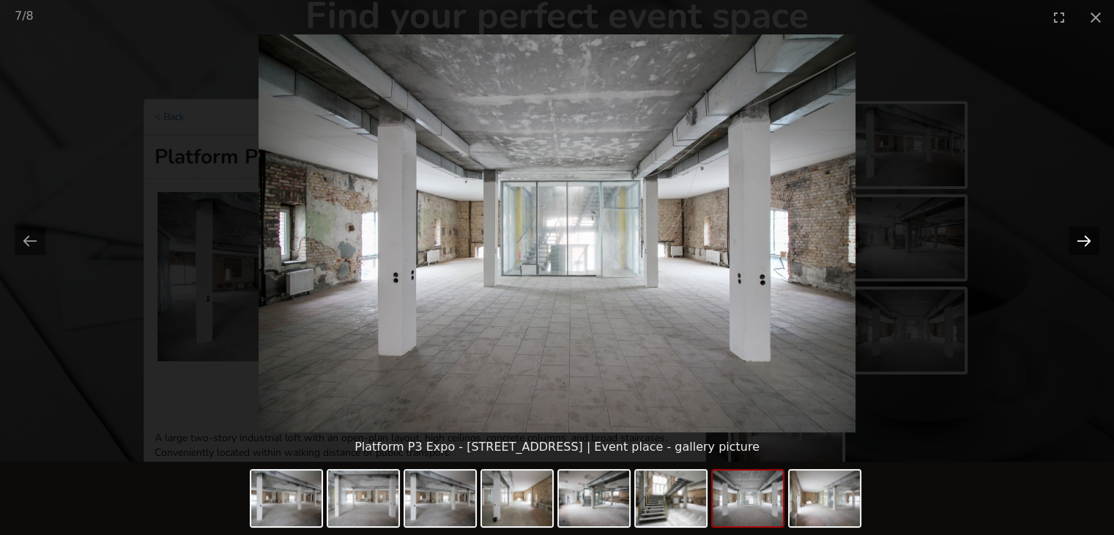
click at [1082, 239] on button "Next slide" at bounding box center [1083, 240] width 31 height 29
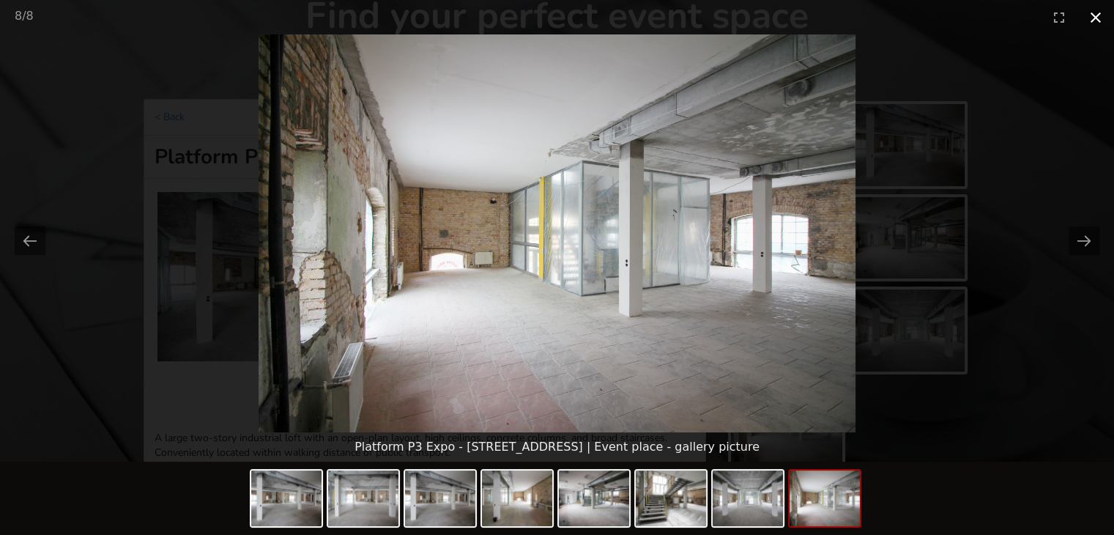
click at [1090, 21] on button "Close gallery" at bounding box center [1095, 17] width 37 height 34
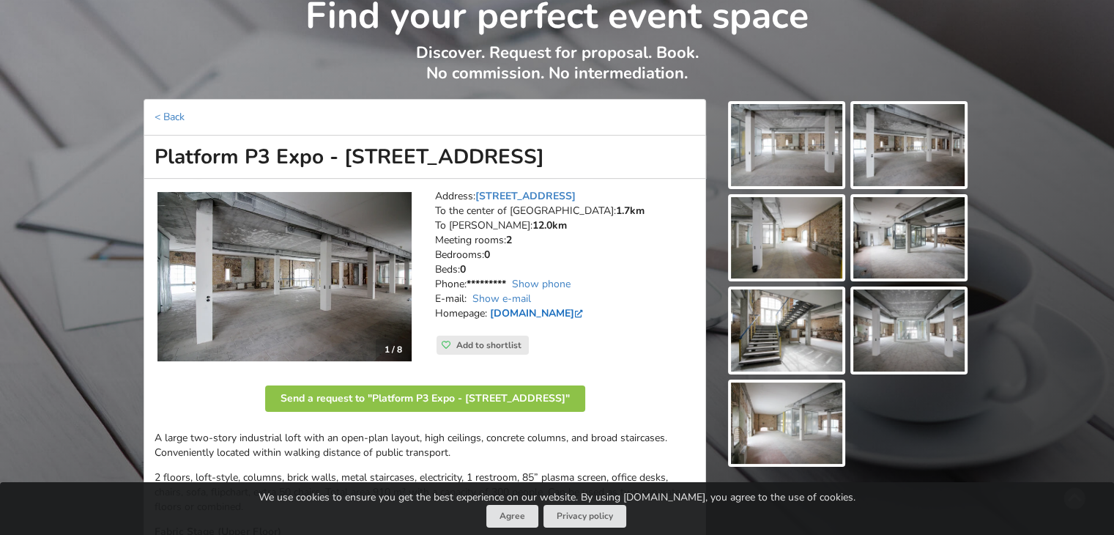
click at [565, 313] on link "www.facebook.com" at bounding box center [538, 313] width 96 height 14
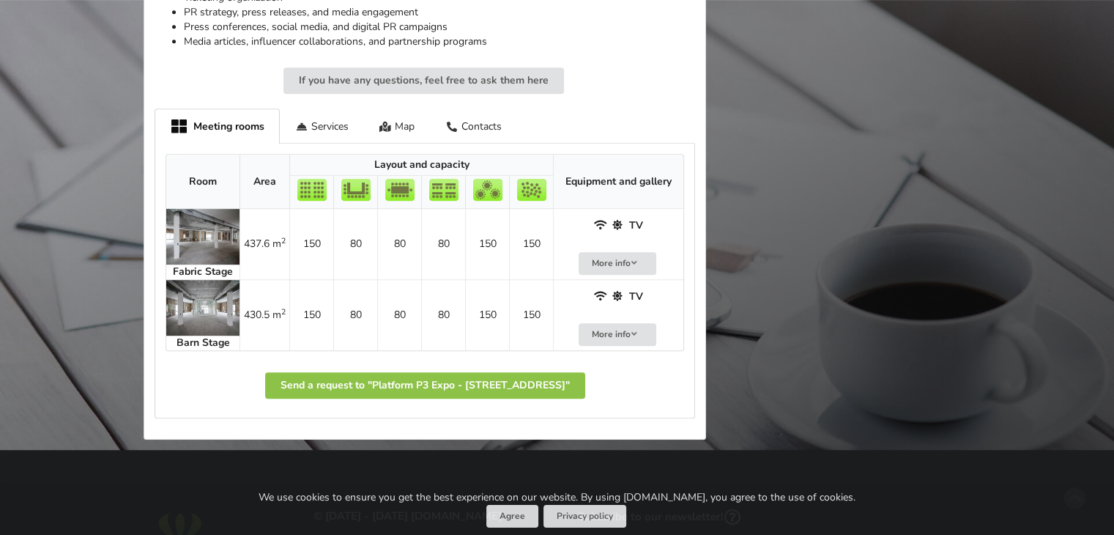
scroll to position [806, 0]
click at [185, 242] on img at bounding box center [202, 236] width 73 height 56
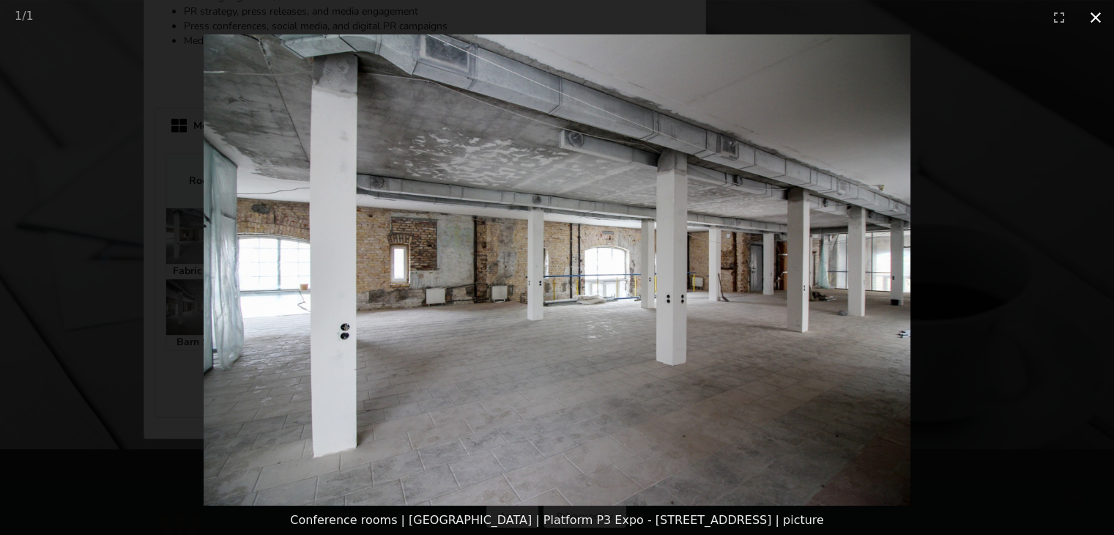
click at [1096, 18] on button "Close gallery" at bounding box center [1095, 17] width 37 height 34
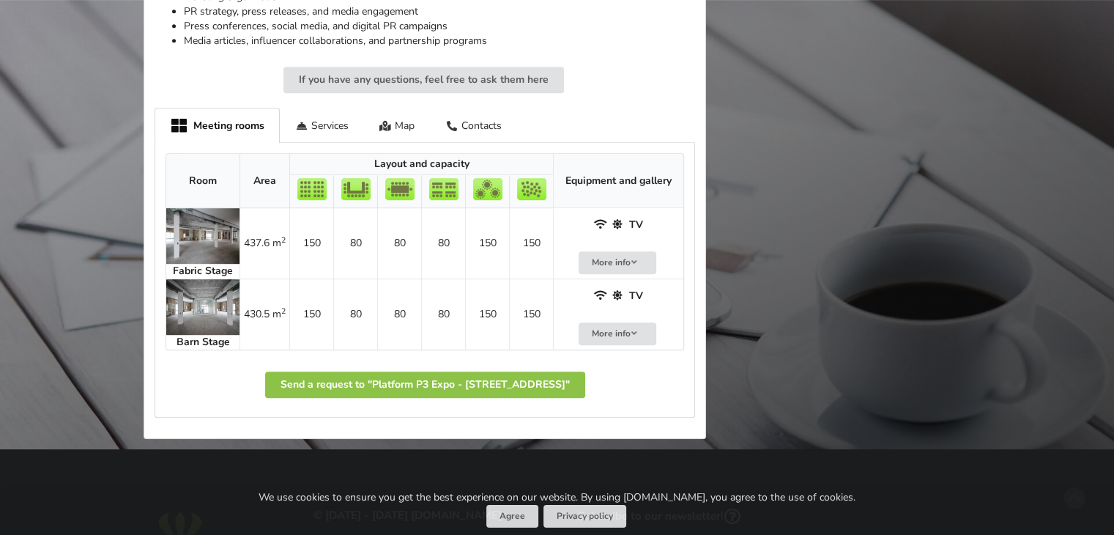
click at [193, 288] on img at bounding box center [202, 307] width 73 height 56
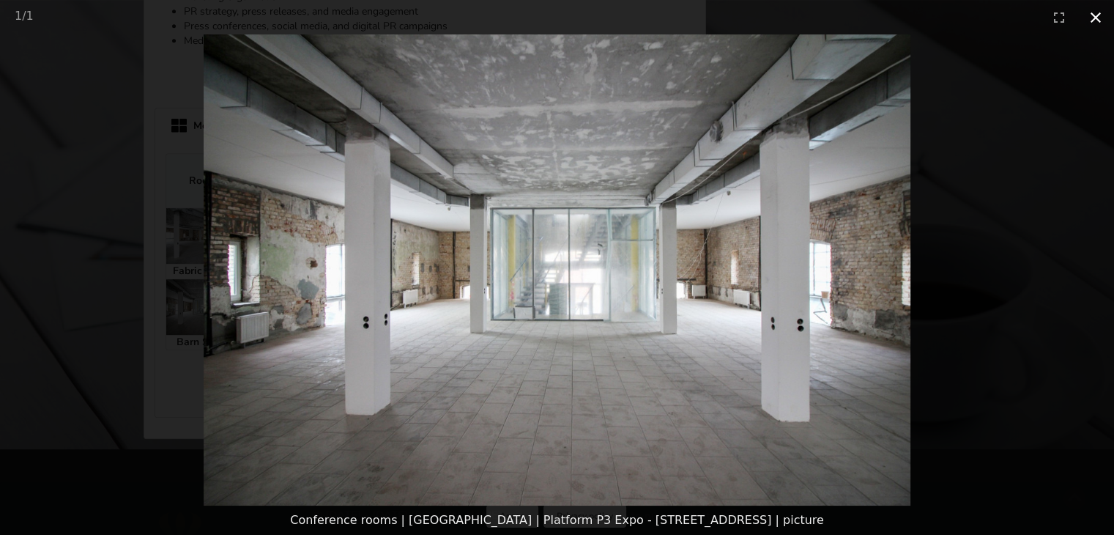
click at [1095, 11] on button "Close gallery" at bounding box center [1095, 17] width 37 height 34
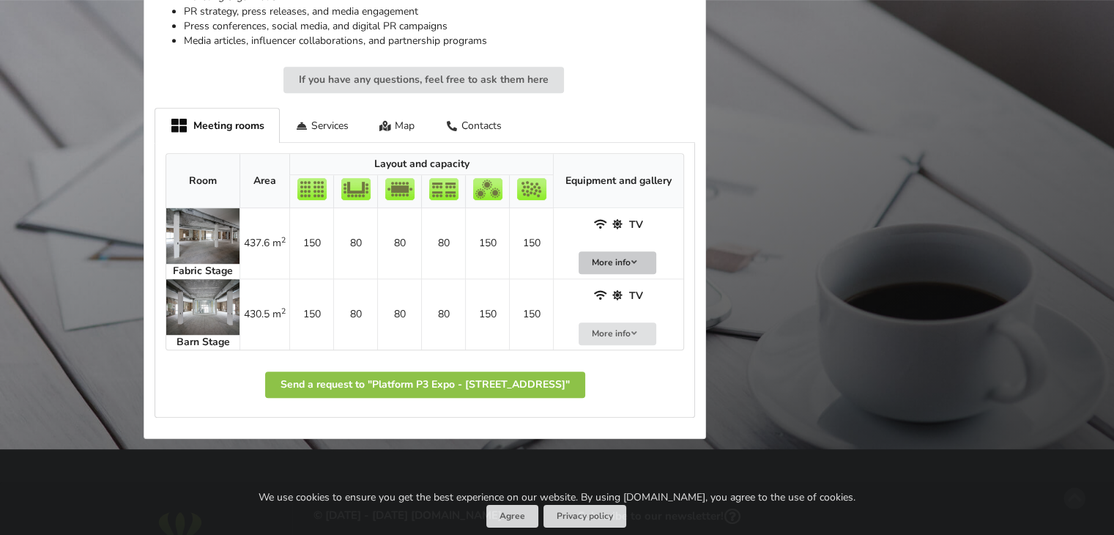
click at [633, 264] on icon at bounding box center [634, 262] width 10 height 9
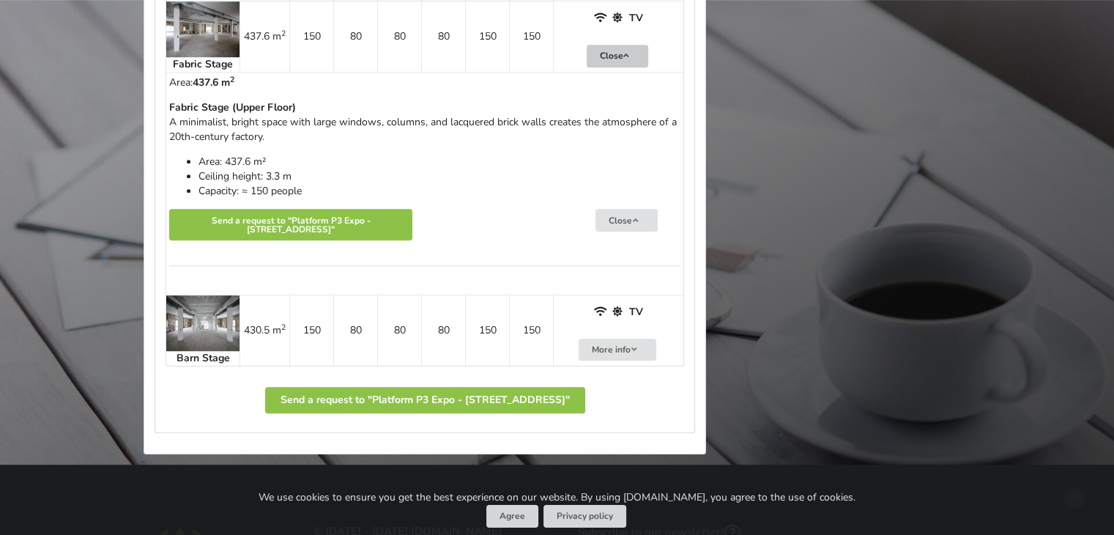
scroll to position [1025, 0]
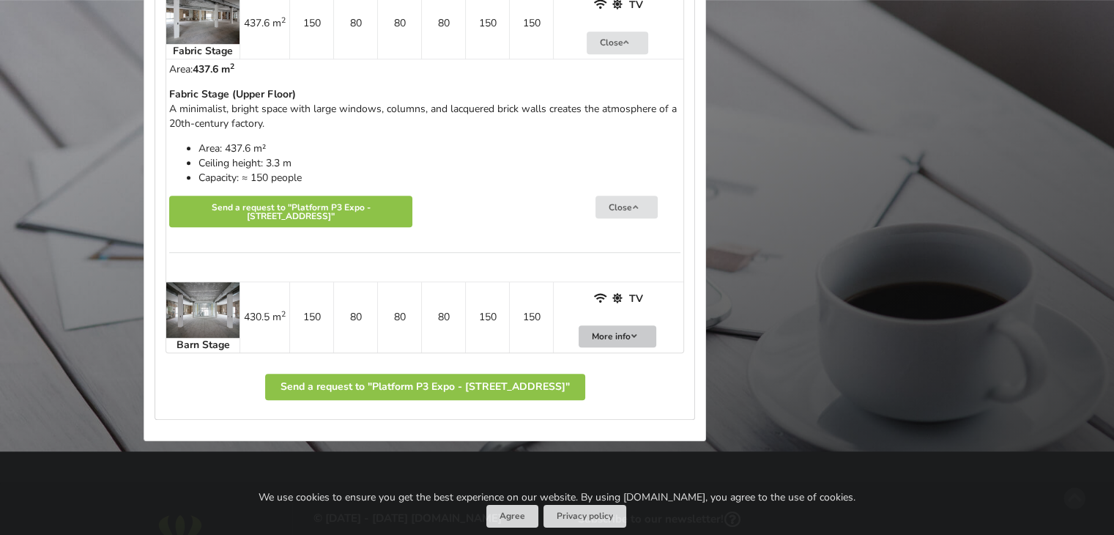
click at [616, 327] on button "More info" at bounding box center [618, 336] width 78 height 23
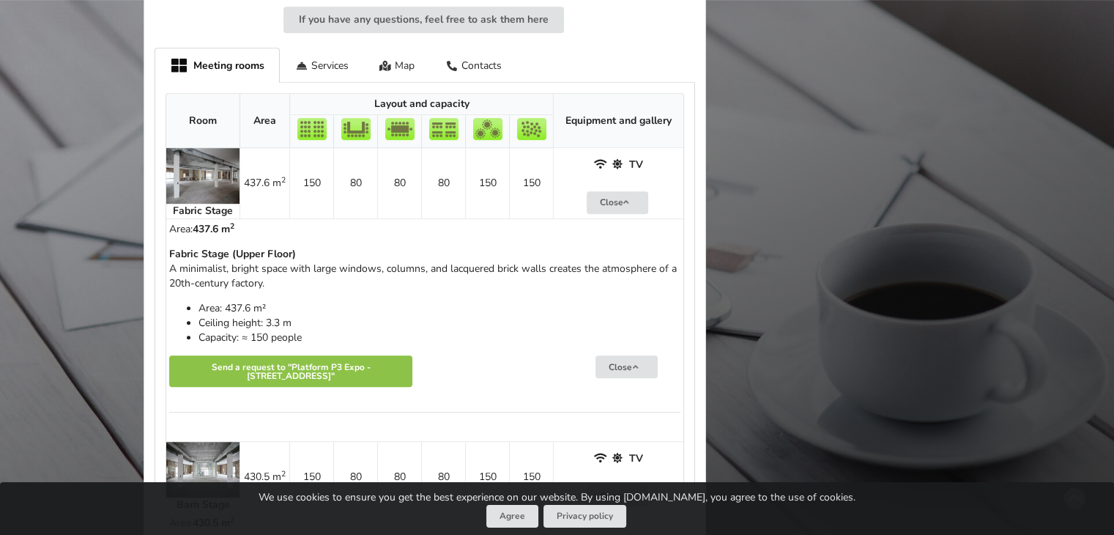
scroll to position [806, 0]
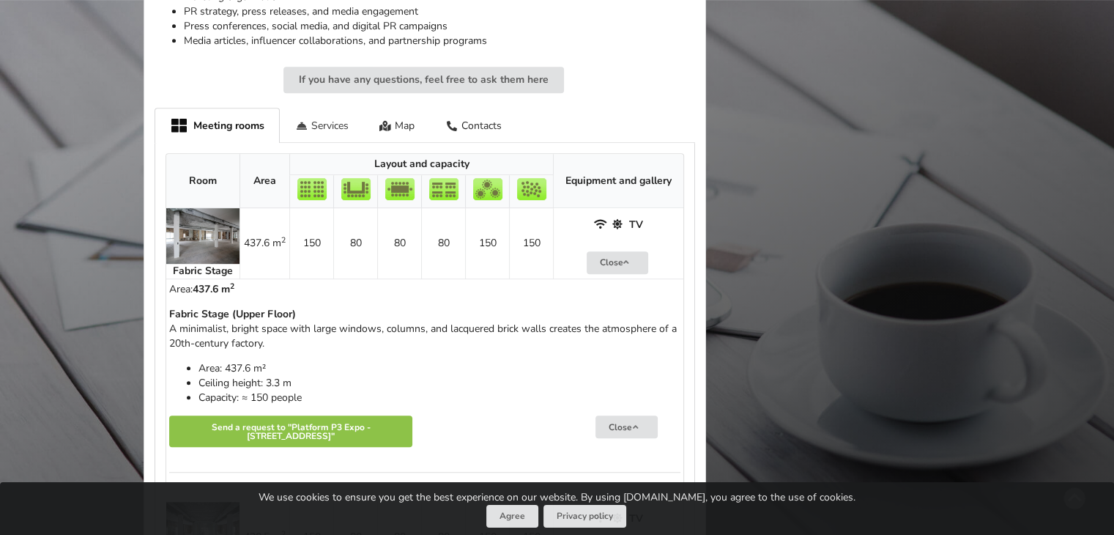
click at [325, 124] on div "Services" at bounding box center [322, 125] width 84 height 34
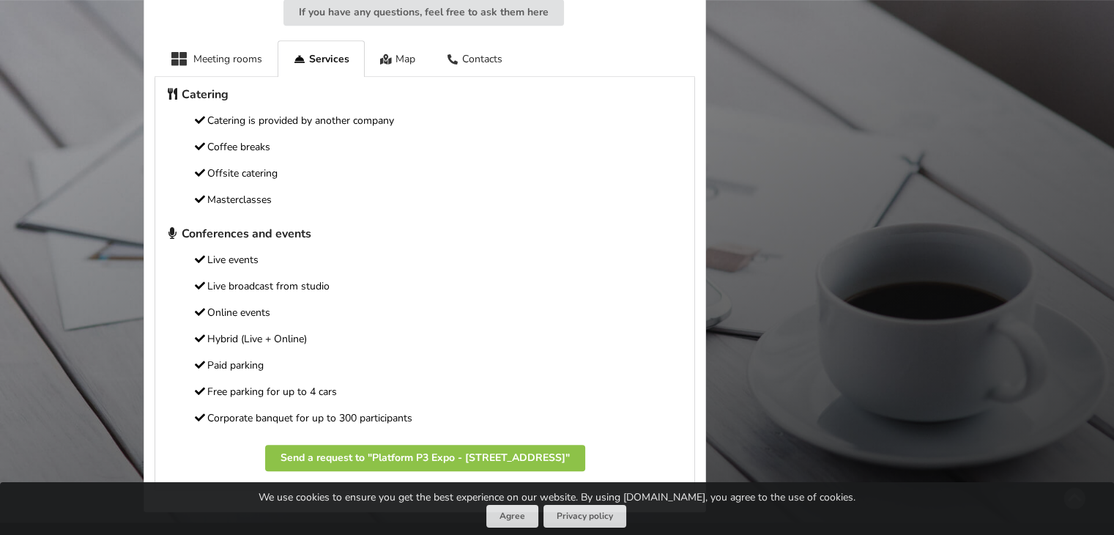
scroll to position [732, 0]
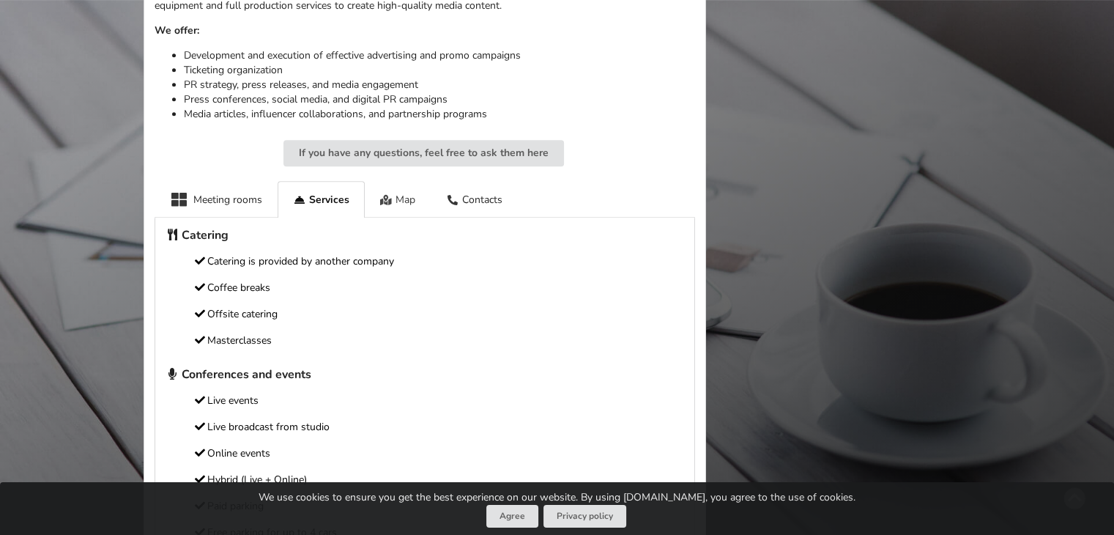
click at [390, 201] on icon at bounding box center [386, 200] width 12 height 10
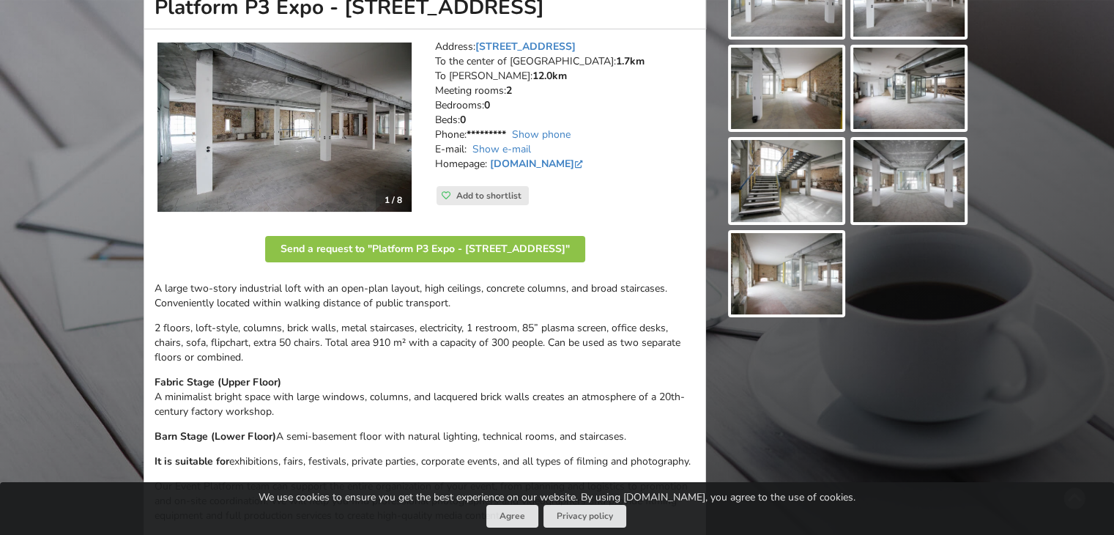
scroll to position [0, 0]
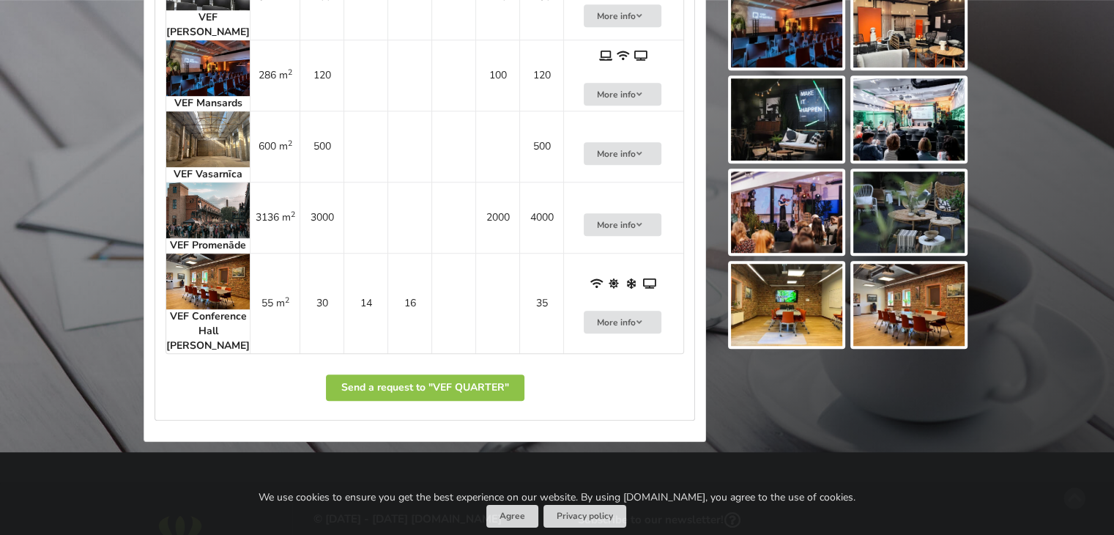
scroll to position [879, 0]
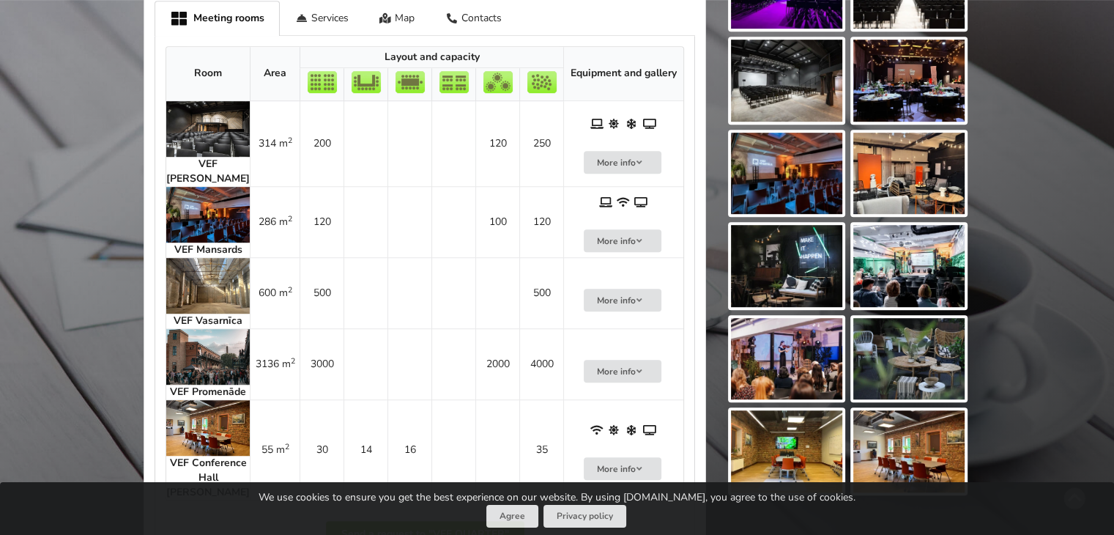
click at [167, 215] on img at bounding box center [207, 215] width 83 height 56
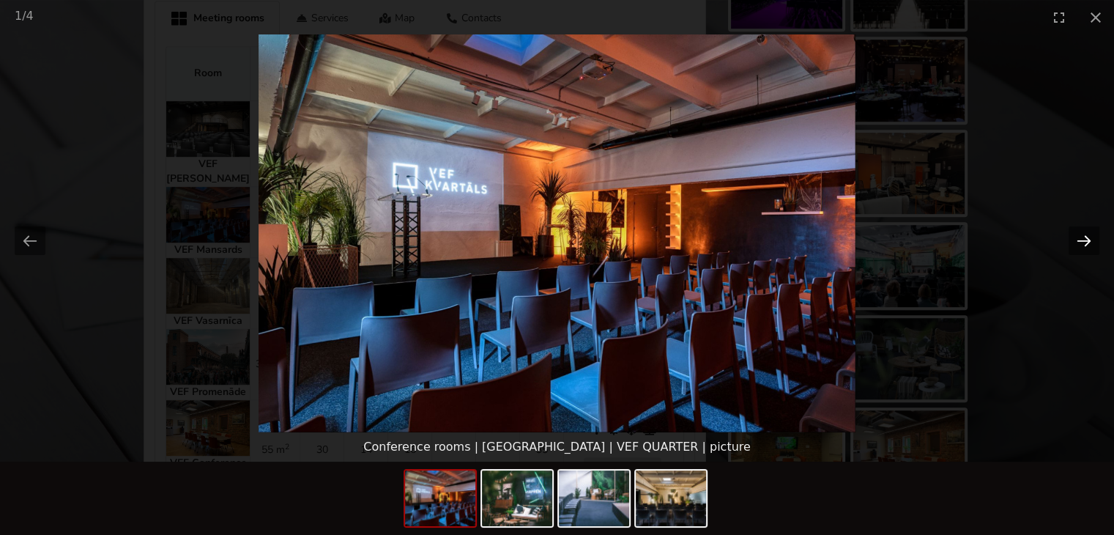
click at [1078, 241] on button "Next slide" at bounding box center [1083, 240] width 31 height 29
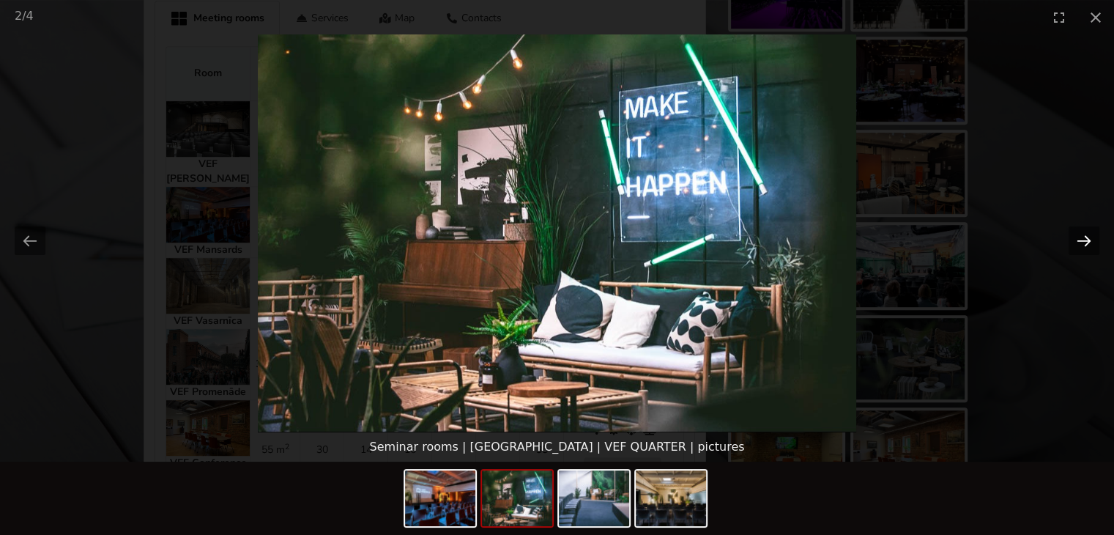
click at [1078, 241] on button "Next slide" at bounding box center [1083, 240] width 31 height 29
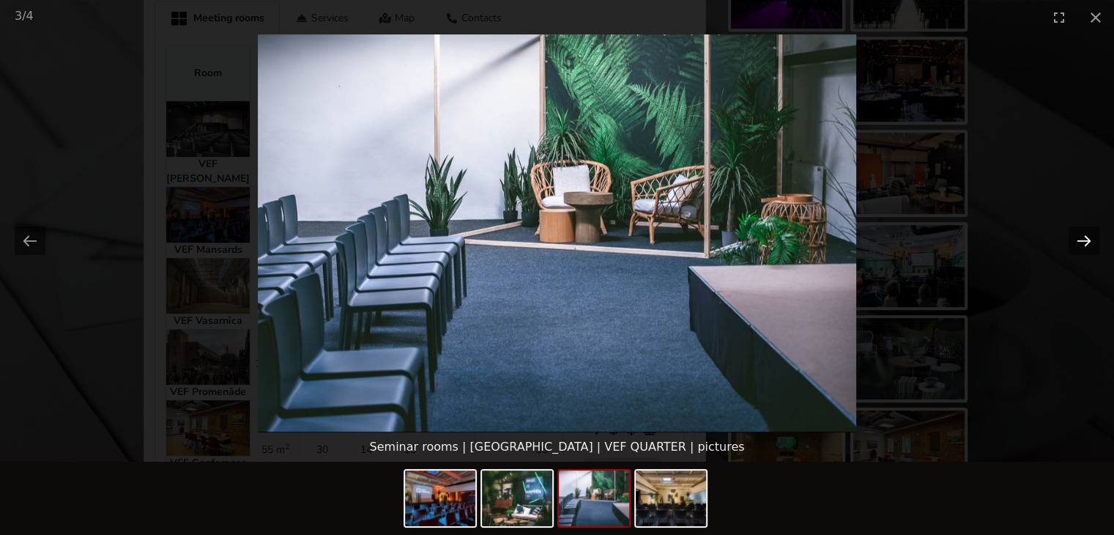
click at [1078, 241] on button "Next slide" at bounding box center [1083, 240] width 31 height 29
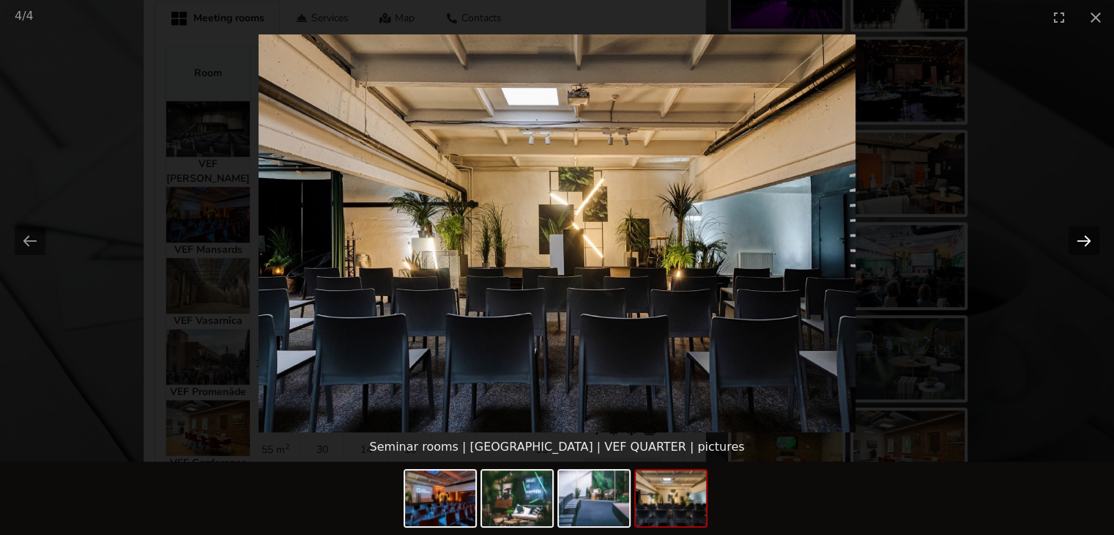
click at [1078, 241] on button "Next slide" at bounding box center [1083, 240] width 31 height 29
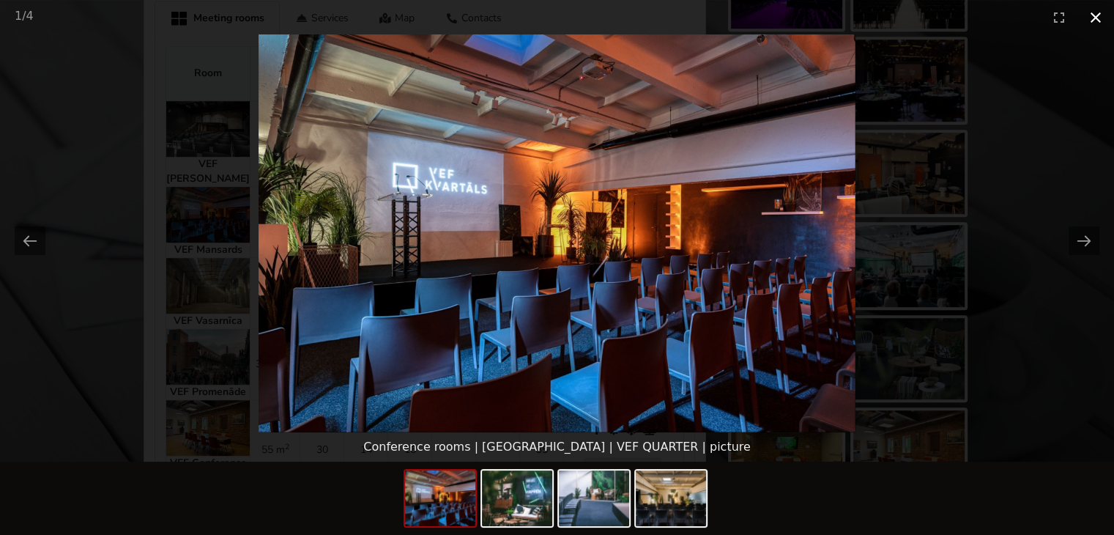
click at [1090, 15] on button "Close gallery" at bounding box center [1095, 17] width 37 height 34
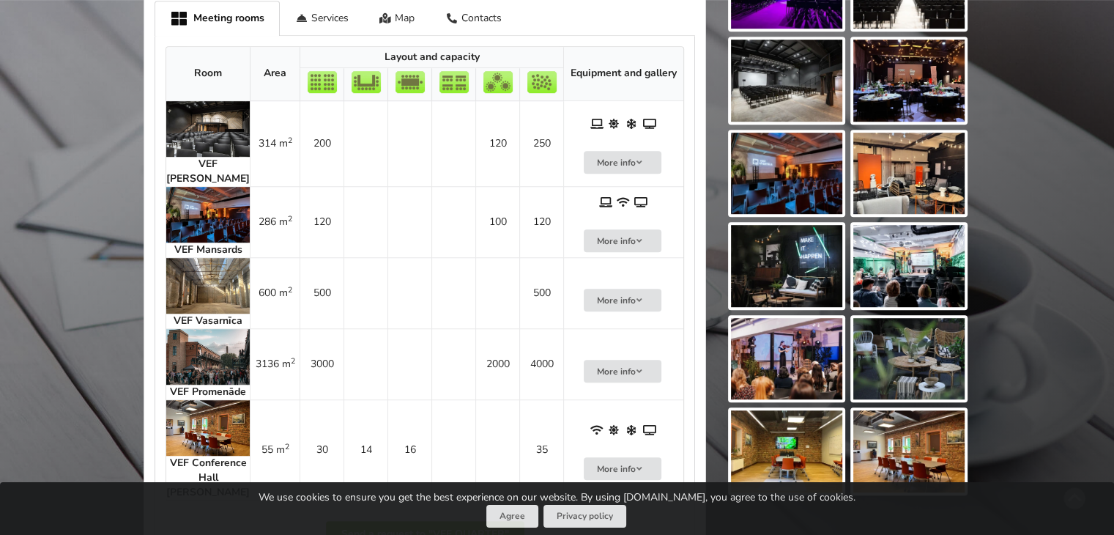
click at [198, 126] on img at bounding box center [207, 129] width 83 height 56
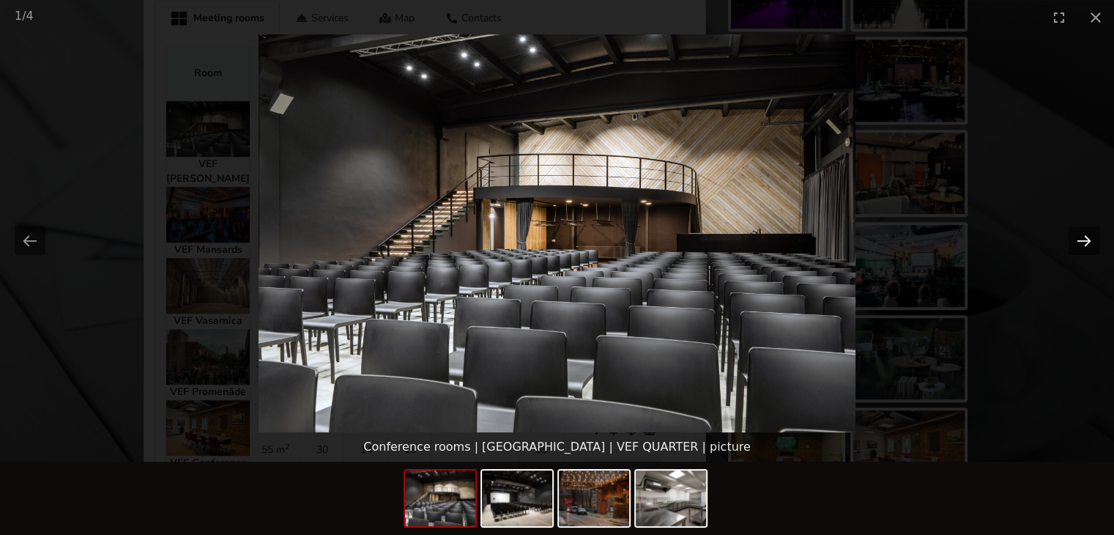
click at [1084, 235] on button "Next slide" at bounding box center [1083, 240] width 31 height 29
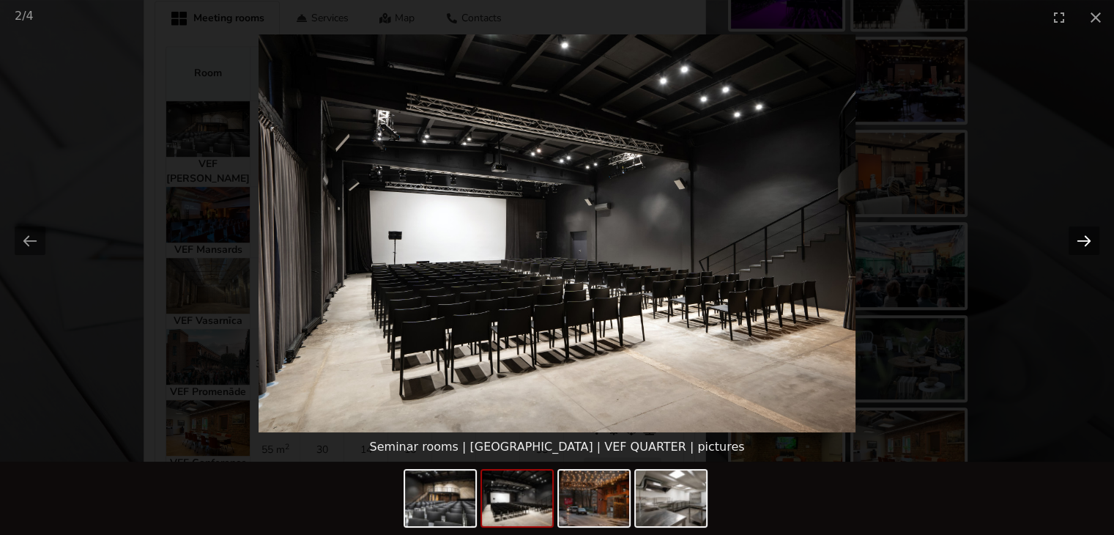
click at [1084, 235] on button "Next slide" at bounding box center [1083, 240] width 31 height 29
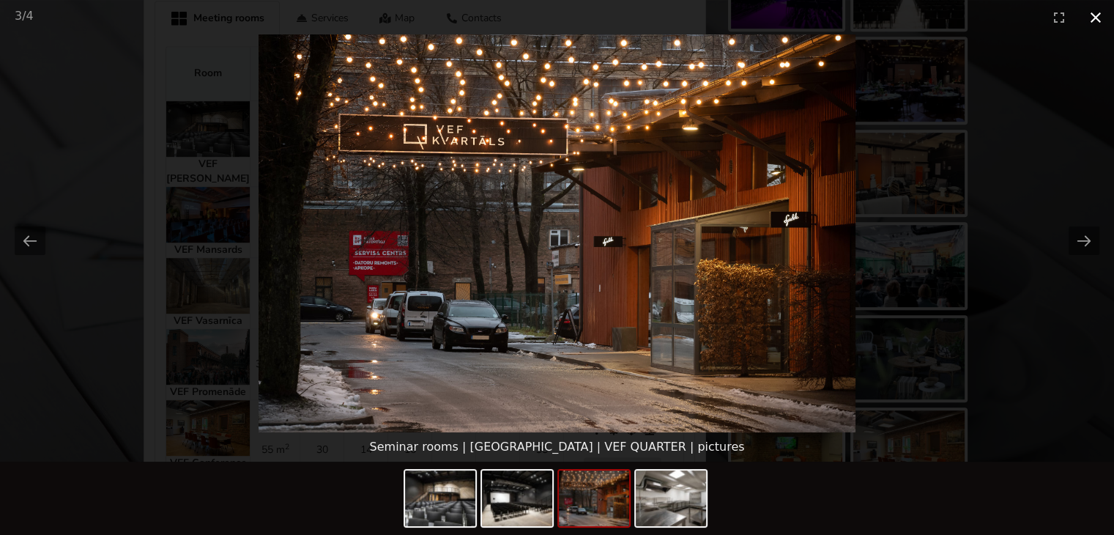
drag, startPoint x: 1097, startPoint y: 18, endPoint x: 1090, endPoint y: 21, distance: 7.5
click at [1096, 18] on button "Close gallery" at bounding box center [1095, 17] width 37 height 34
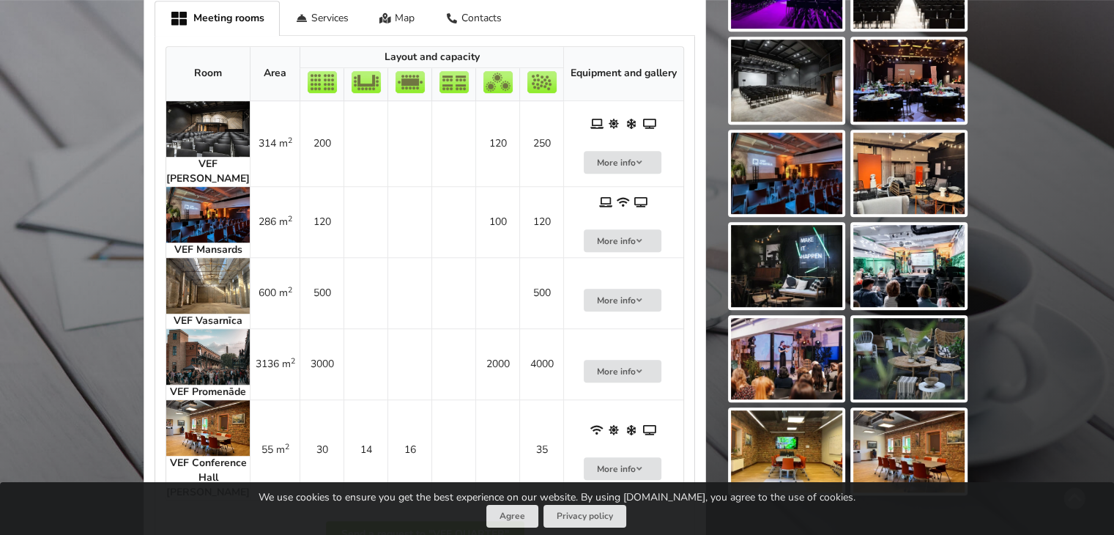
click at [205, 262] on img at bounding box center [207, 286] width 83 height 56
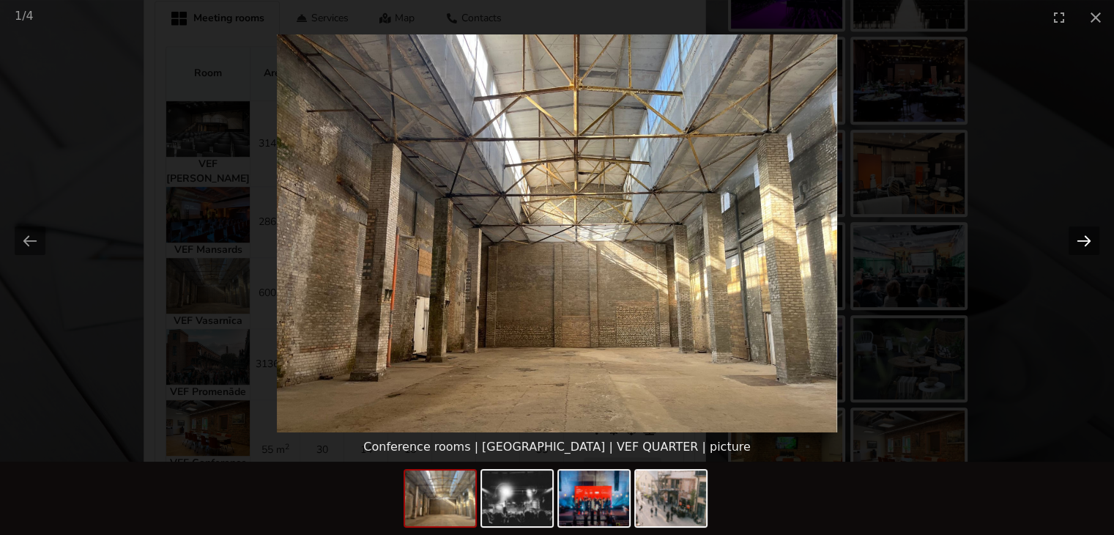
click at [1079, 236] on button "Next slide" at bounding box center [1083, 240] width 31 height 29
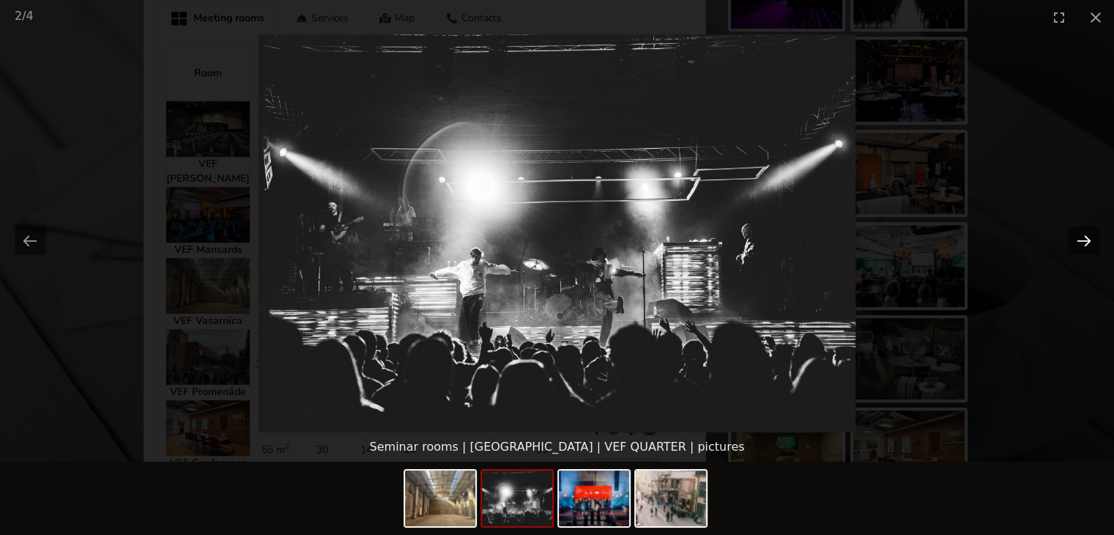
click at [1079, 238] on button "Next slide" at bounding box center [1083, 240] width 31 height 29
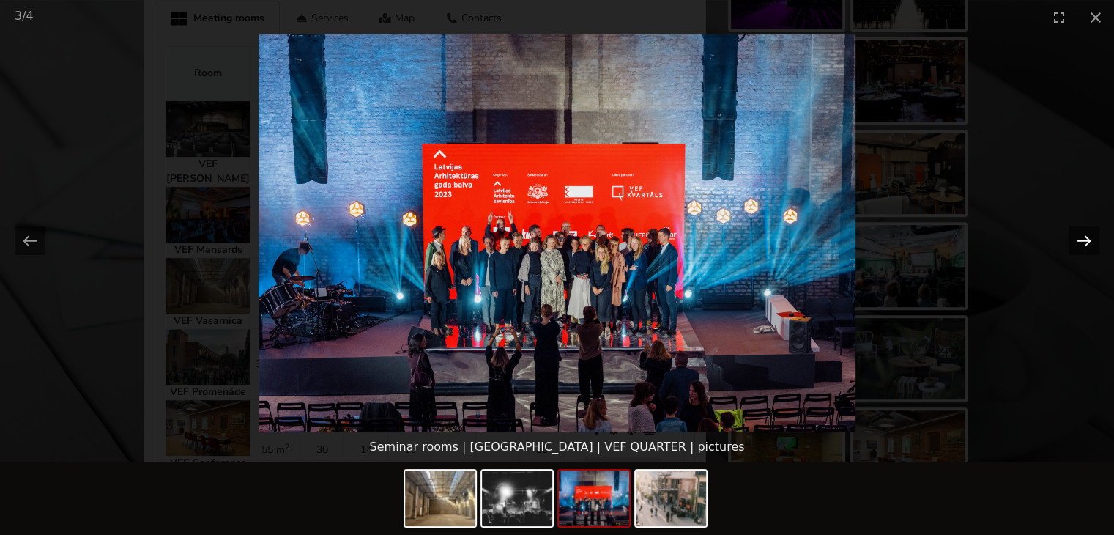
click at [1078, 238] on button "Next slide" at bounding box center [1083, 240] width 31 height 29
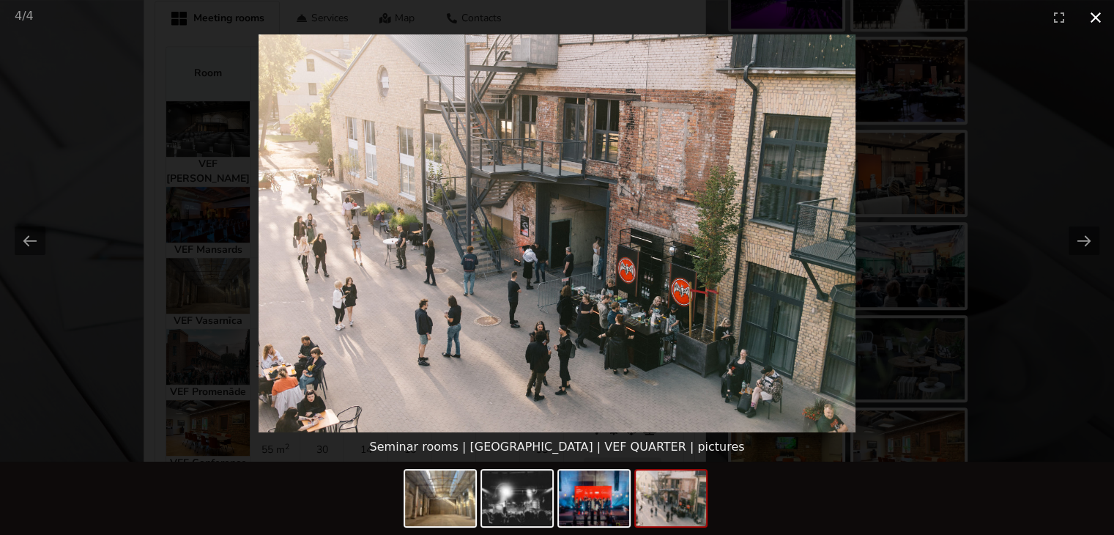
click at [1090, 18] on button "Close gallery" at bounding box center [1095, 17] width 37 height 34
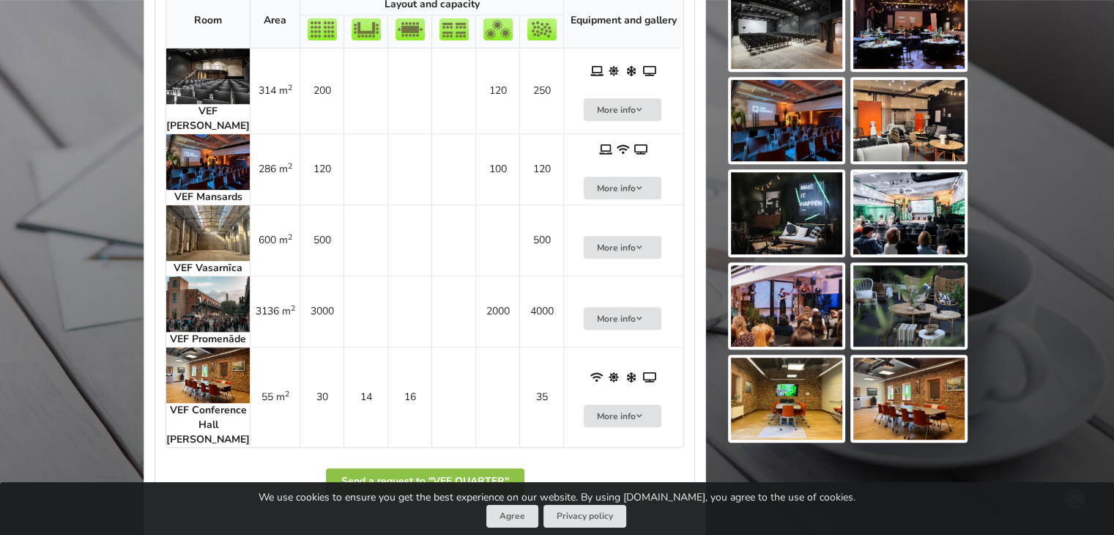
scroll to position [1025, 0]
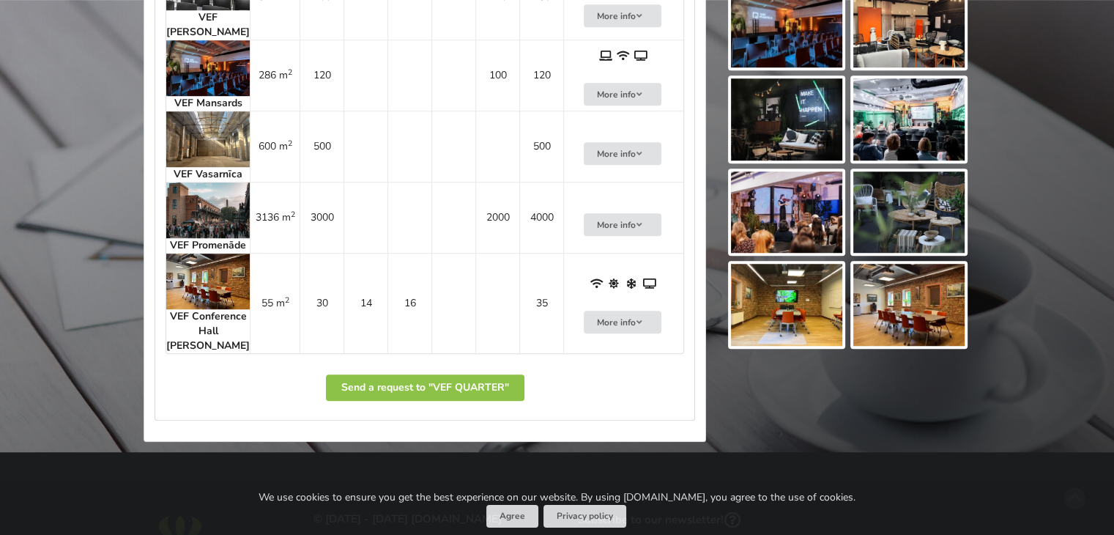
click at [204, 287] on img at bounding box center [207, 281] width 83 height 56
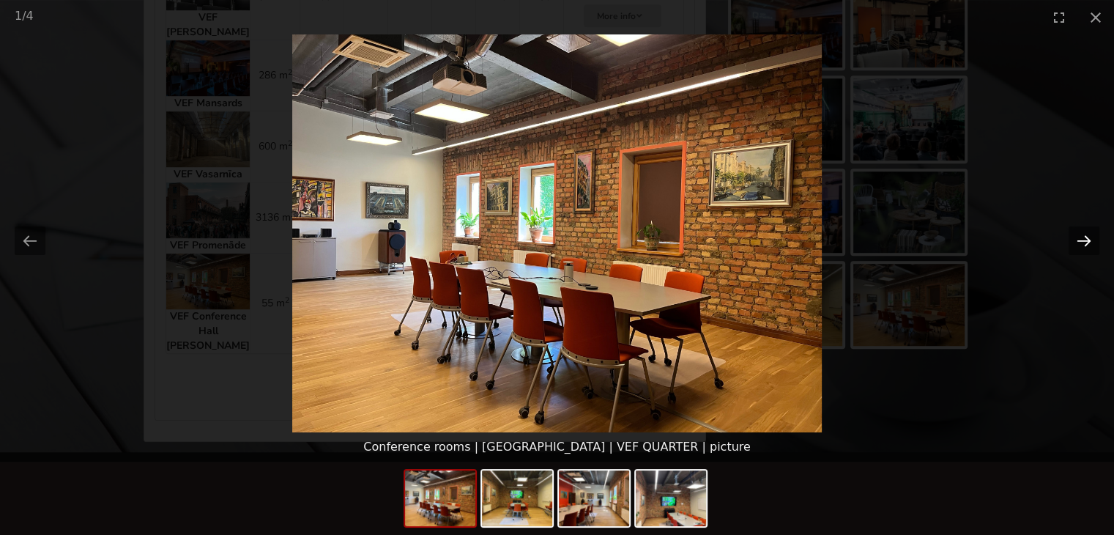
click at [1072, 244] on button "Next slide" at bounding box center [1083, 240] width 31 height 29
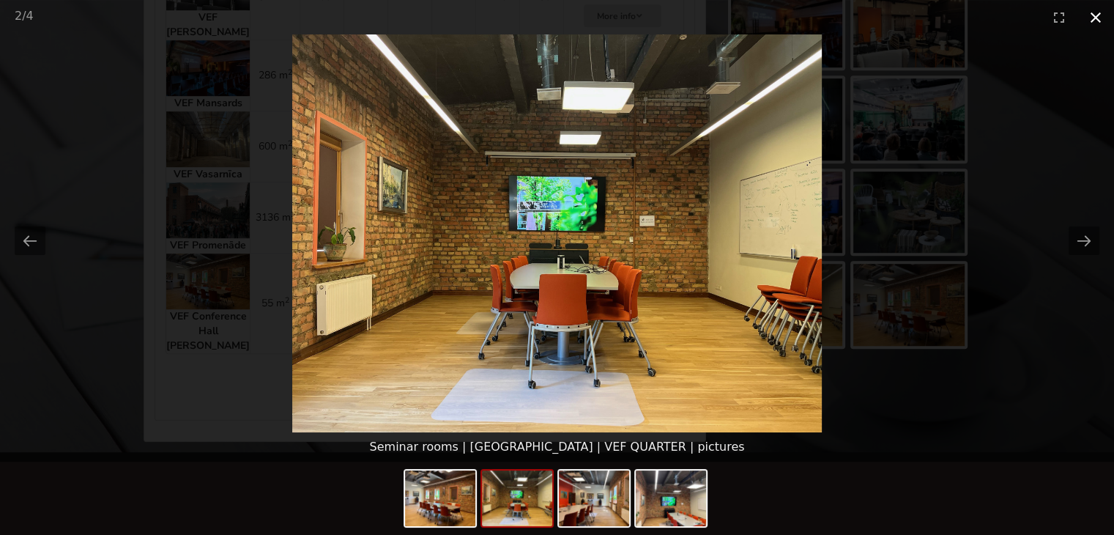
click at [1093, 17] on button "Close gallery" at bounding box center [1095, 17] width 37 height 34
